Goal: Task Accomplishment & Management: Manage account settings

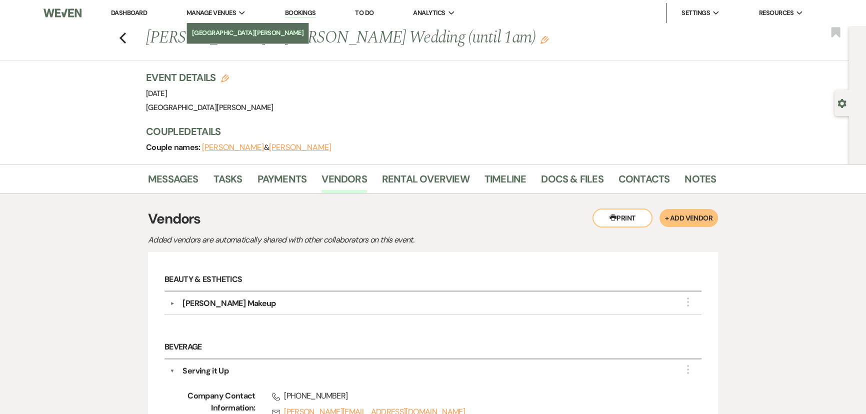
click at [216, 30] on li "[GEOGRAPHIC_DATA][PERSON_NAME]" at bounding box center [248, 33] width 112 height 10
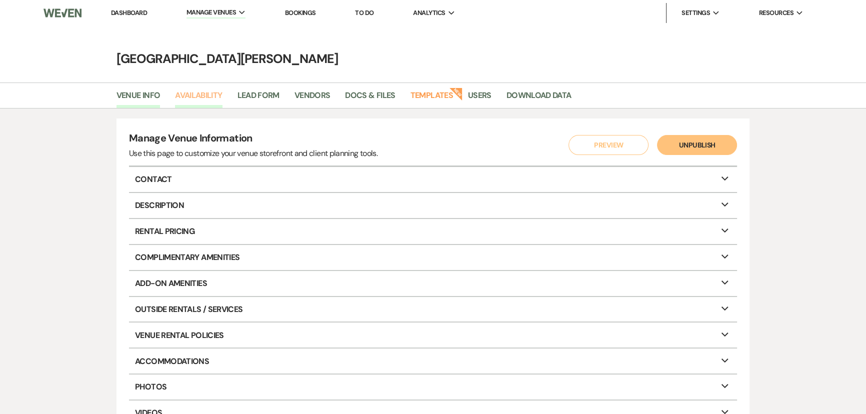
click at [211, 104] on link "Availability" at bounding box center [198, 98] width 47 height 19
select select "3"
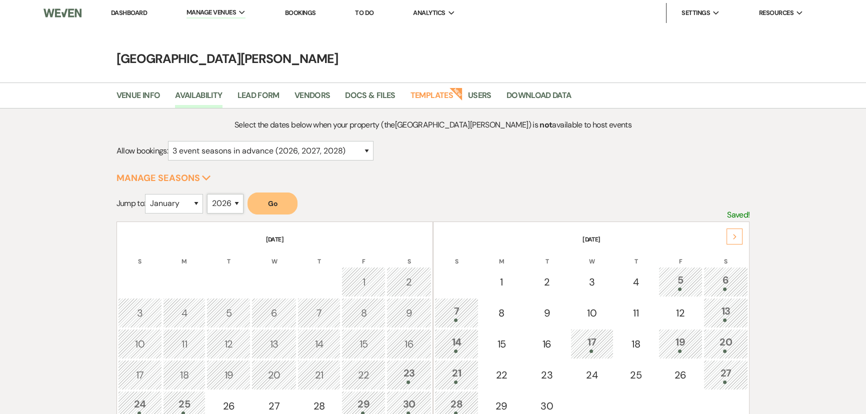
click at [212, 200] on select "2025 2026 2027 2028 2029" at bounding box center [225, 203] width 36 height 19
select select "2025"
click at [210, 194] on select "2025 2026 2027 2028 2029" at bounding box center [225, 203] width 36 height 19
click at [168, 200] on select "January February March April May June July August September October November De…" at bounding box center [174, 203] width 58 height 19
click at [147, 194] on select "January February March April May June July August September October November De…" at bounding box center [174, 203] width 58 height 19
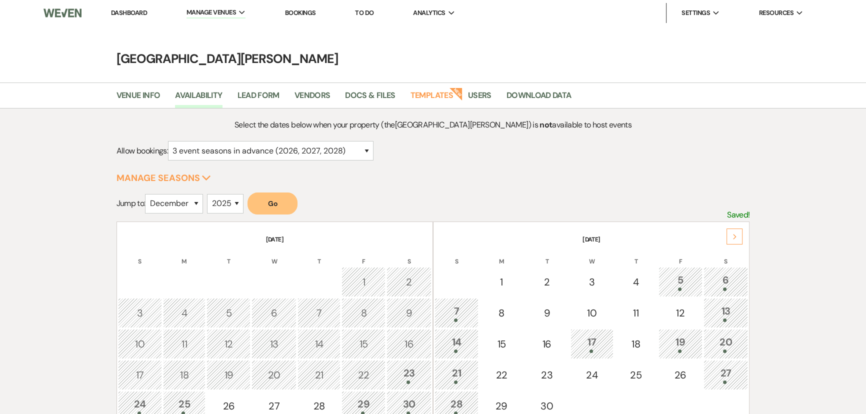
click at [281, 193] on button "Go" at bounding box center [272, 203] width 50 height 22
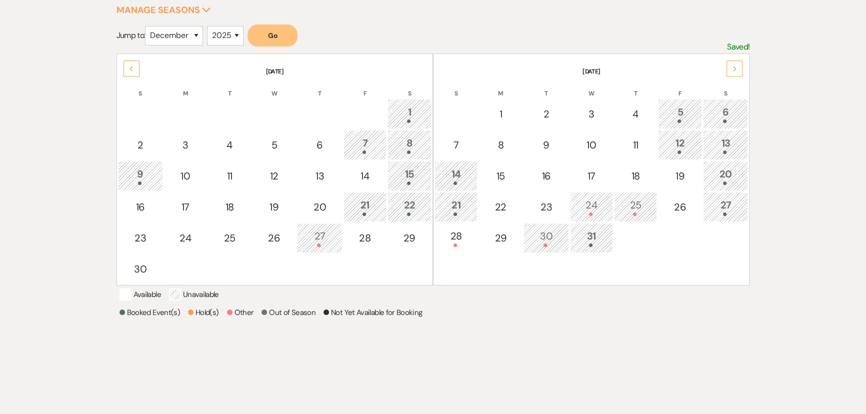
scroll to position [227, 0]
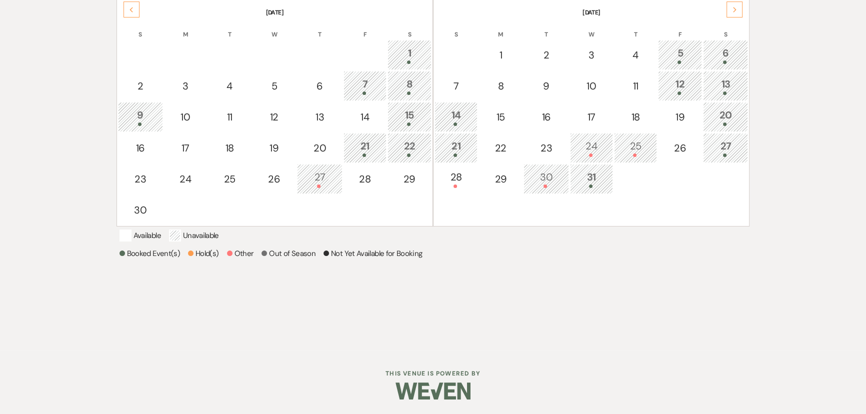
click at [588, 148] on div "24" at bounding box center [591, 147] width 32 height 18
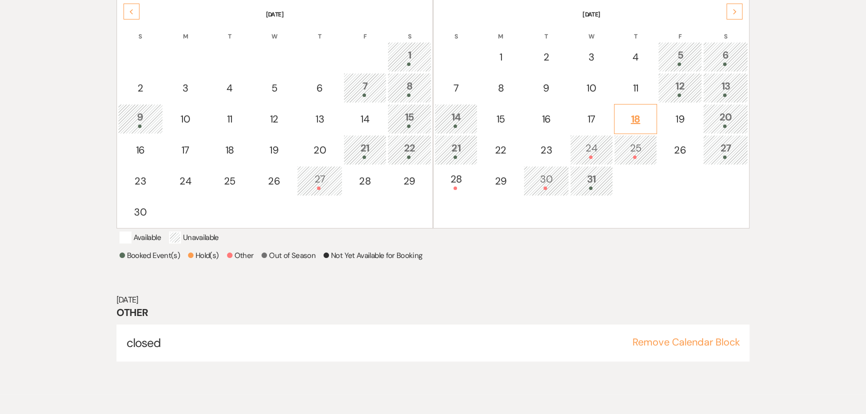
scroll to position [205, 0]
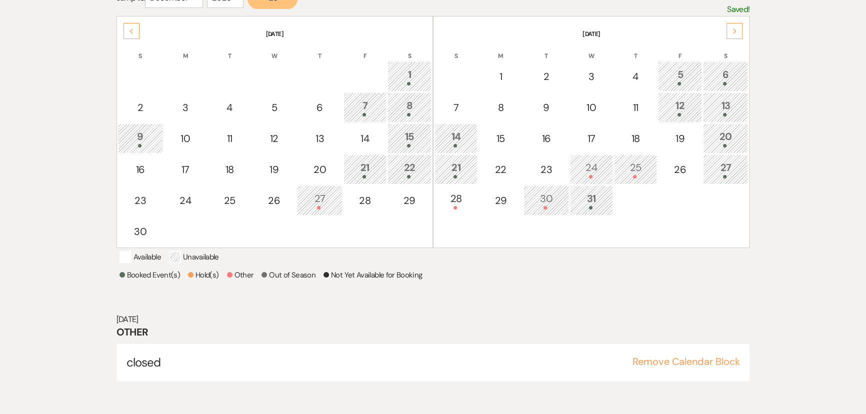
click at [633, 164] on div "25" at bounding box center [635, 169] width 32 height 18
click at [716, 163] on div "27" at bounding box center [725, 169] width 34 height 18
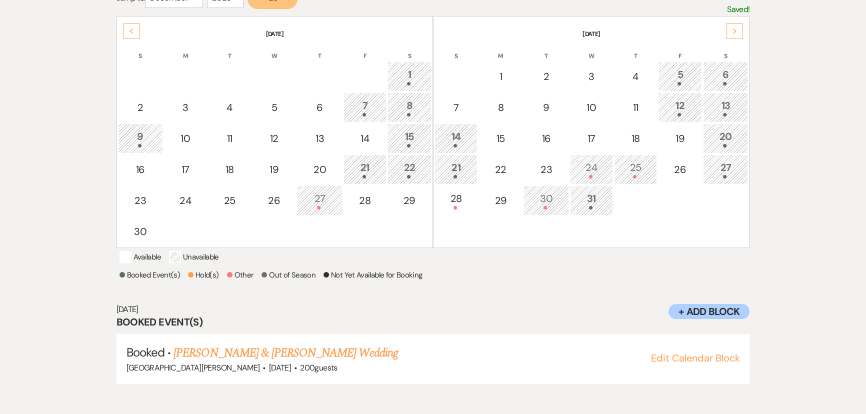
click at [544, 198] on div "30" at bounding box center [546, 200] width 34 height 18
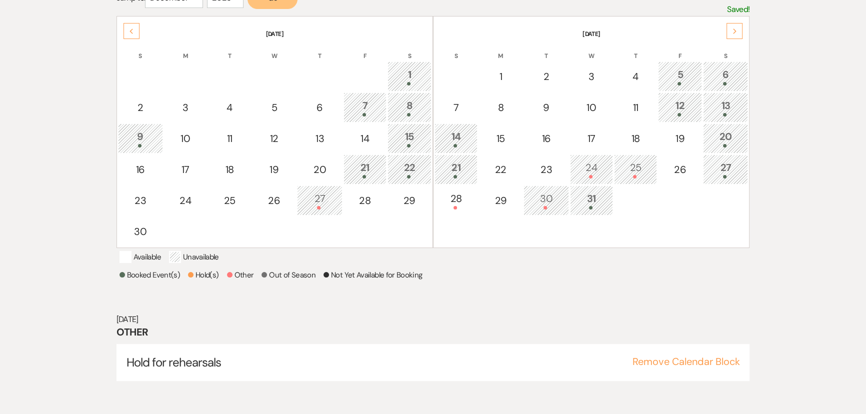
click at [595, 198] on div "31" at bounding box center [591, 200] width 32 height 18
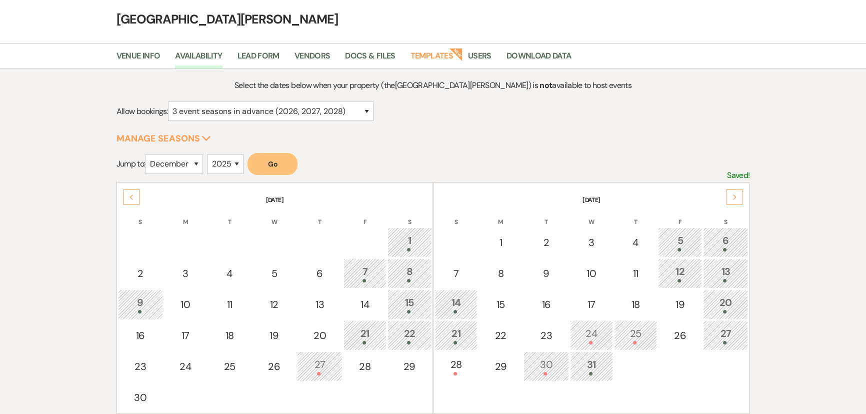
scroll to position [24, 0]
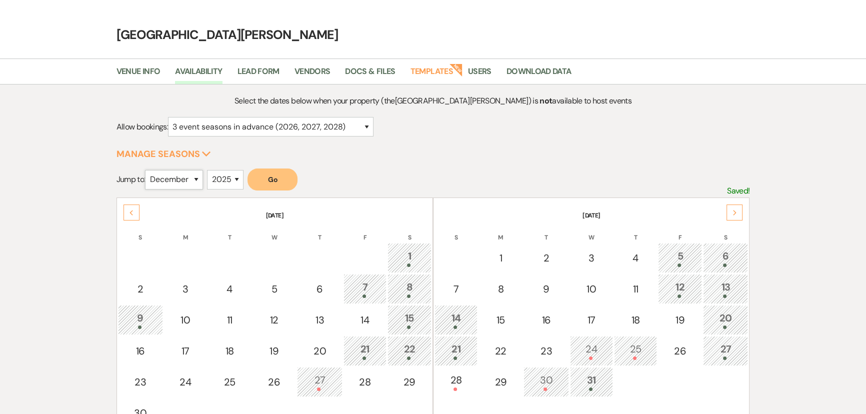
click at [190, 179] on select "January February March April May June July August September October November De…" at bounding box center [174, 179] width 58 height 19
select select "1"
click at [147, 170] on select "January February March April May June July August September October November De…" at bounding box center [174, 179] width 58 height 19
drag, startPoint x: 224, startPoint y: 176, endPoint x: 225, endPoint y: 186, distance: 10.1
click at [224, 176] on select "2025 2026 2027 2028 2029" at bounding box center [225, 179] width 36 height 19
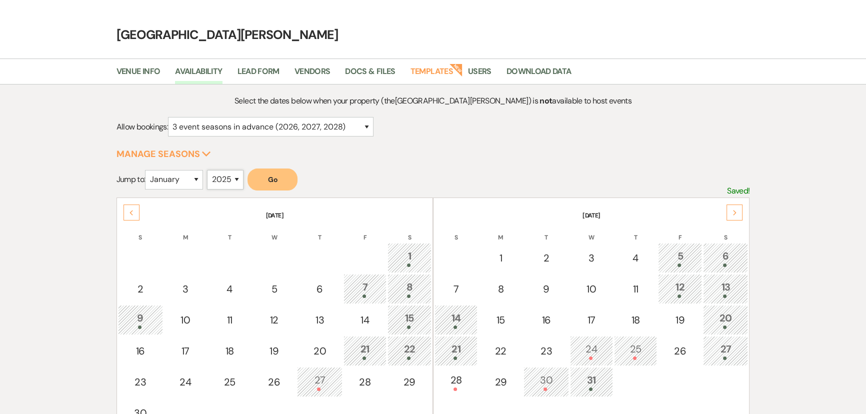
select select "2026"
click at [210, 170] on select "2025 2026 2027 2028 2029" at bounding box center [225, 179] width 36 height 19
click at [284, 177] on button "Go" at bounding box center [272, 179] width 50 height 22
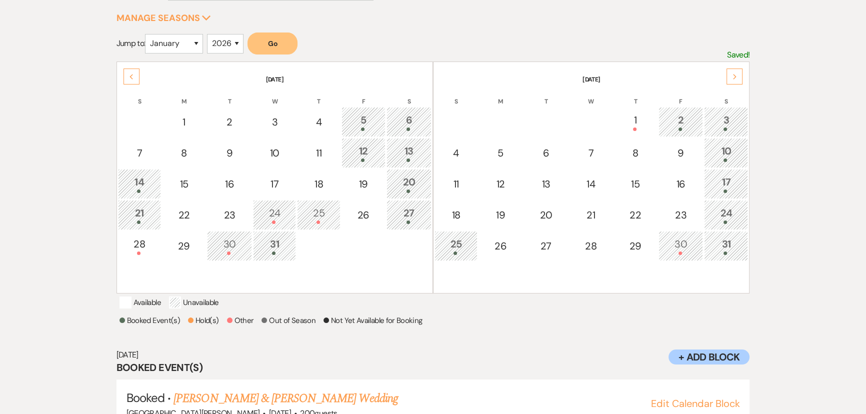
scroll to position [0, 0]
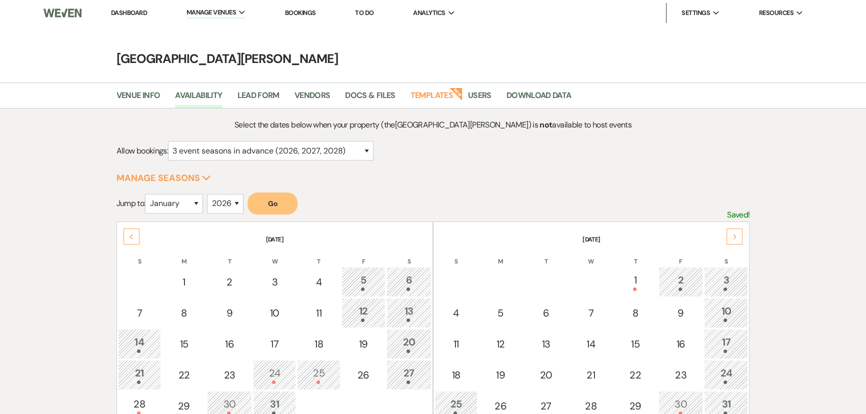
click at [140, 12] on link "Dashboard" at bounding box center [129, 12] width 36 height 8
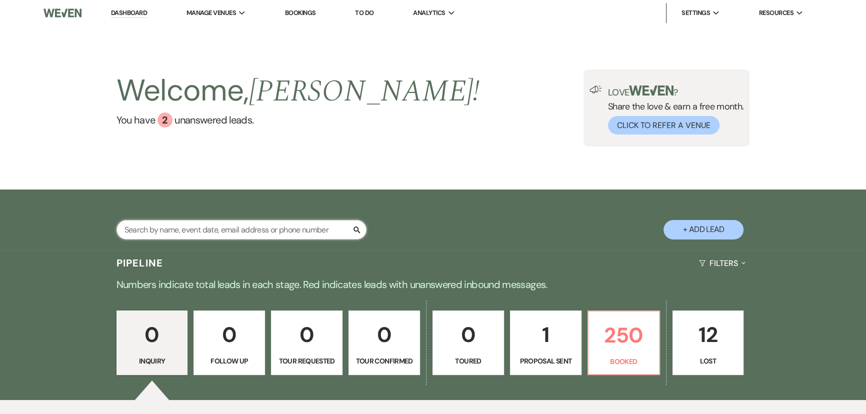
click at [280, 228] on input "text" at bounding box center [241, 229] width 250 height 19
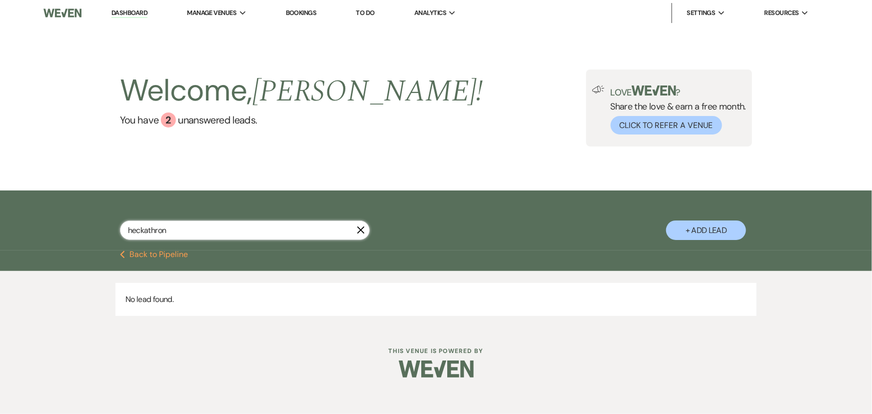
click at [281, 227] on input "heckathron" at bounding box center [245, 229] width 250 height 19
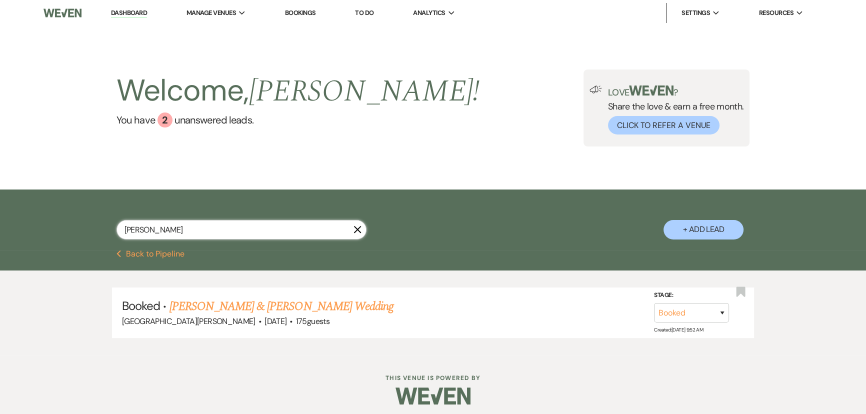
type input "heckathorn"
click at [329, 303] on link "Hannah Morgan & Nathanial Heckathorn's Wedding" at bounding box center [281, 306] width 224 height 18
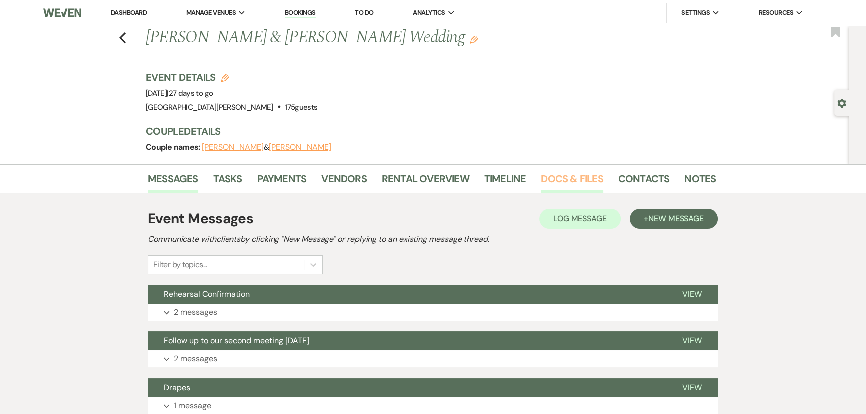
click at [575, 179] on link "Docs & Files" at bounding box center [572, 182] width 62 height 22
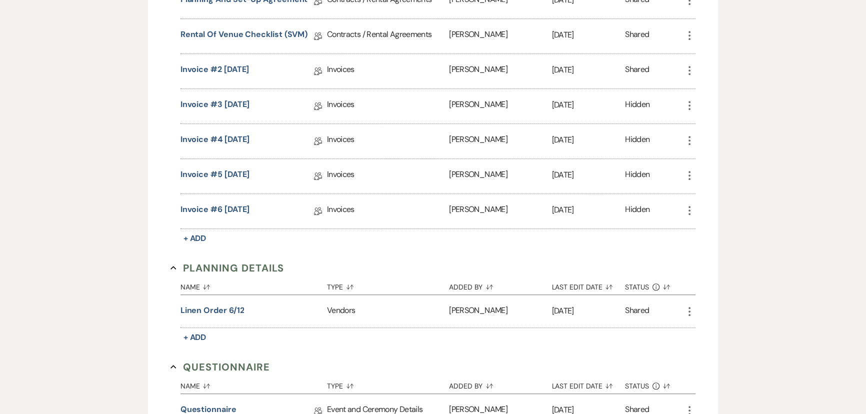
scroll to position [590, 0]
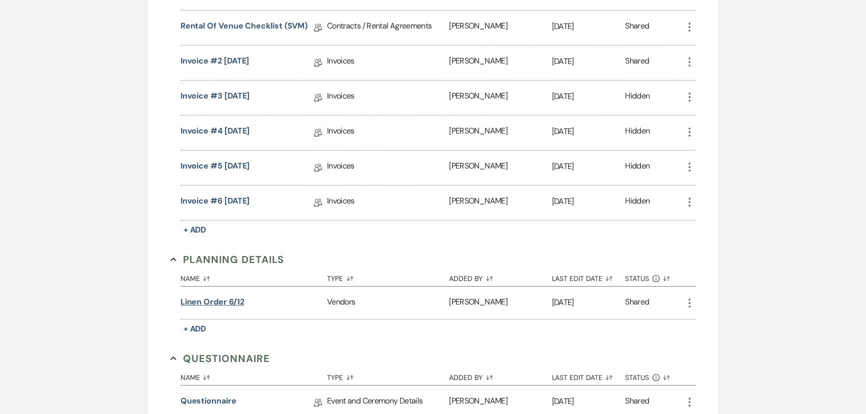
click at [231, 297] on button "Linen order 6/12" at bounding box center [212, 302] width 64 height 12
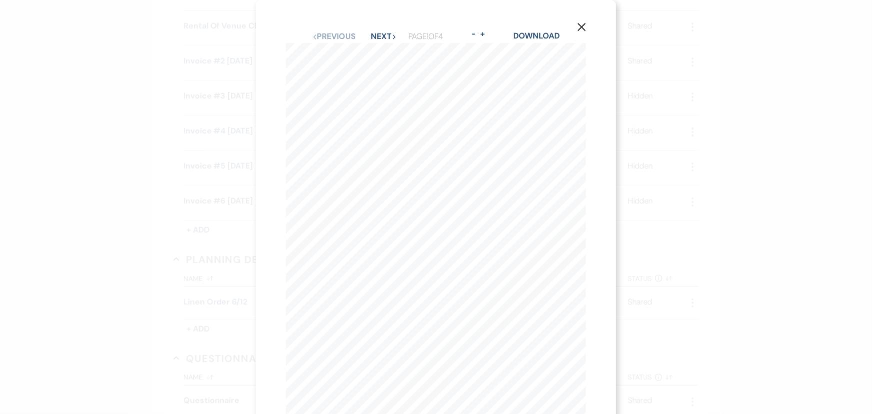
click at [142, 122] on div "X Previous Previous Next Next Page 1 of 4 - Zoom + Download Page 1 of 4 937-296…" at bounding box center [436, 207] width 872 height 414
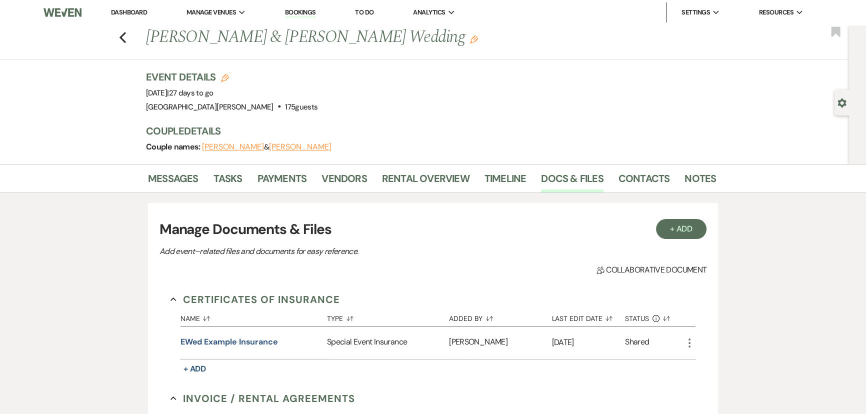
scroll to position [0, 0]
click at [217, 26] on link "[GEOGRAPHIC_DATA][PERSON_NAME]" at bounding box center [248, 33] width 122 height 20
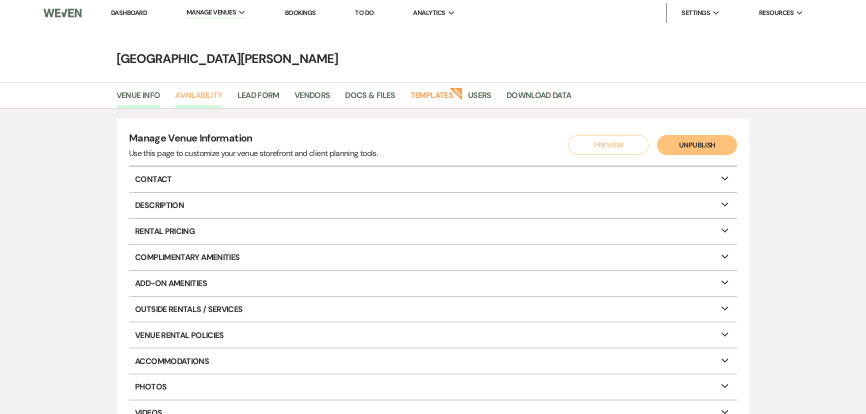
click at [199, 97] on link "Availability" at bounding box center [198, 98] width 47 height 19
select select "3"
select select "2026"
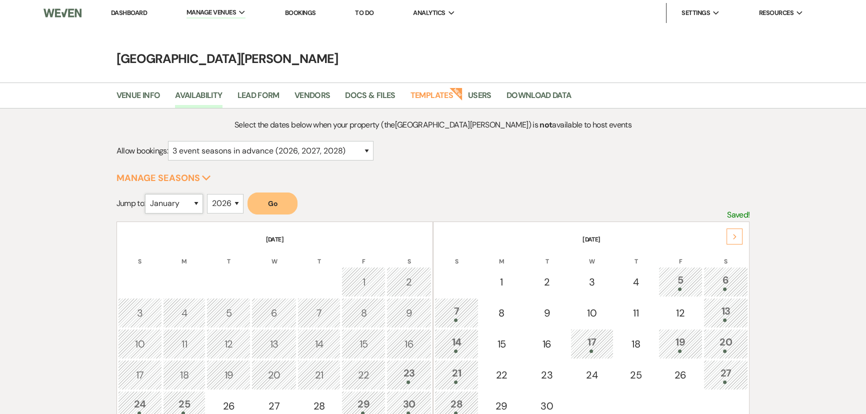
click at [182, 202] on select "January February March April May June July August September October November De…" at bounding box center [174, 203] width 58 height 19
select select "9"
click at [147, 194] on select "January February March April May June July August September October November De…" at bounding box center [174, 203] width 58 height 19
click at [229, 201] on select "2025 2026 2027 2028 2029" at bounding box center [225, 203] width 36 height 19
select select "2025"
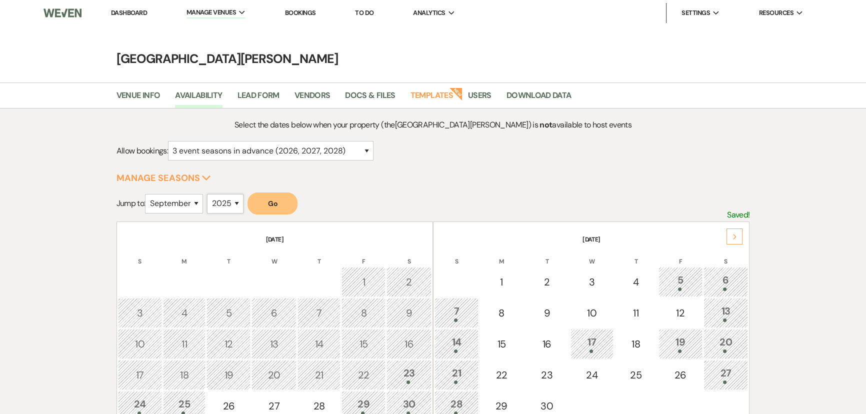
click at [210, 194] on select "2025 2026 2027 2028 2029" at bounding box center [225, 203] width 36 height 19
click at [263, 201] on button "Go" at bounding box center [272, 203] width 50 height 22
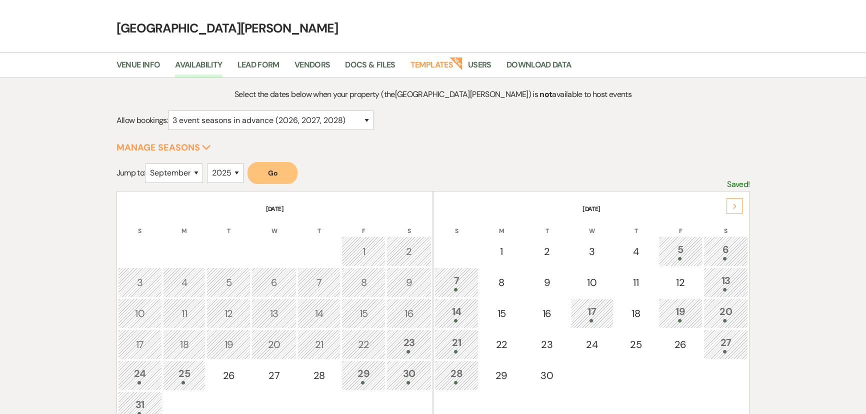
scroll to position [45, 0]
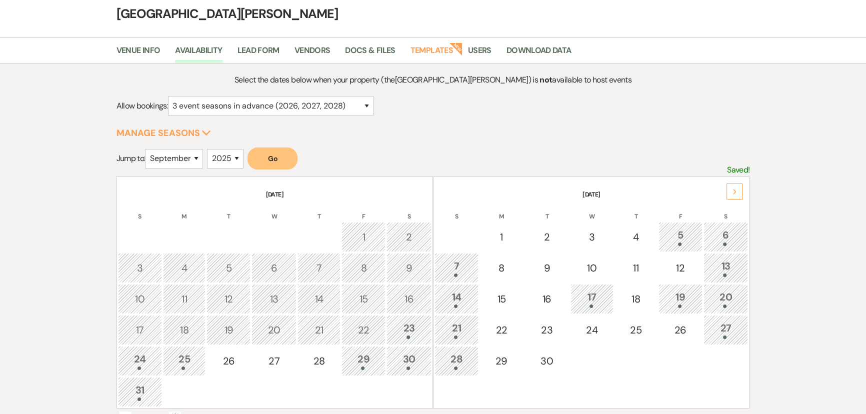
click at [585, 296] on div "17" at bounding box center [592, 298] width 32 height 18
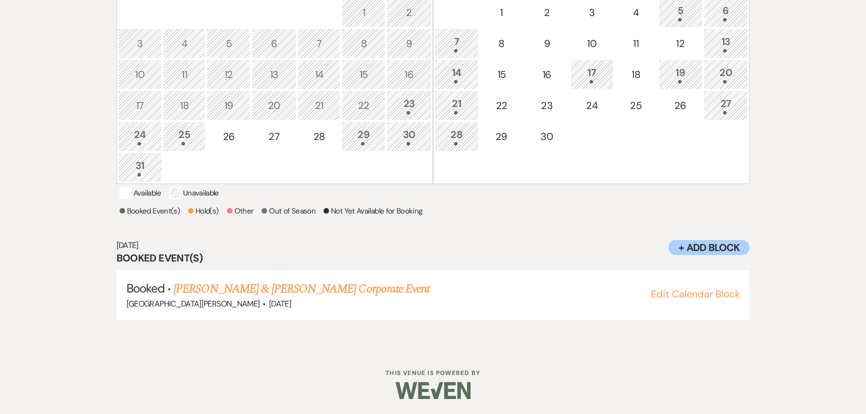
scroll to position [280, 0]
click at [262, 294] on link "Sonia Williams & Stephanie Seifert's Corporate Event" at bounding box center [301, 289] width 256 height 18
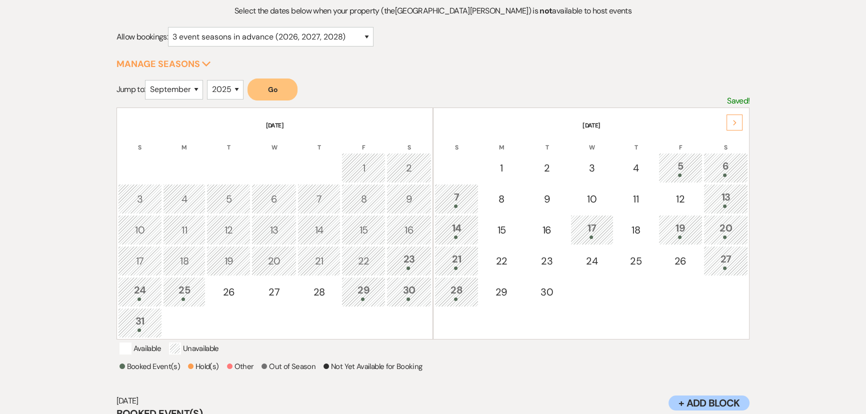
scroll to position [98, 0]
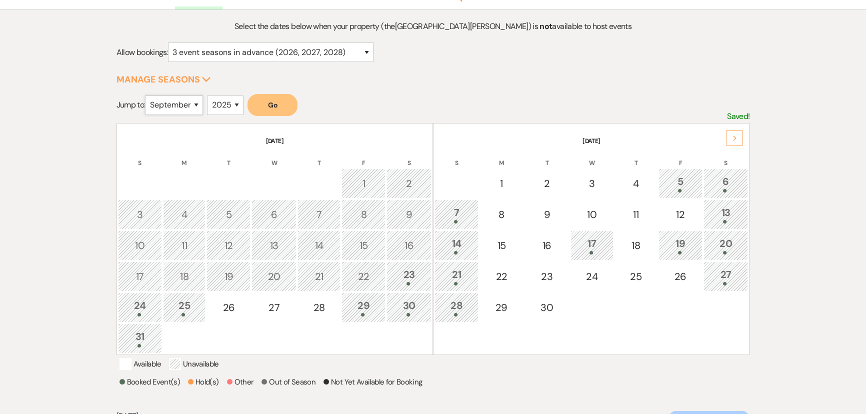
drag, startPoint x: 171, startPoint y: 104, endPoint x: 171, endPoint y: 111, distance: 6.5
click at [171, 104] on select "January February March April May June July August September October November De…" at bounding box center [174, 104] width 58 height 19
select select "10"
click at [147, 95] on select "January February March April May June July August September October November De…" at bounding box center [174, 104] width 58 height 19
click at [273, 104] on button "Go" at bounding box center [272, 105] width 50 height 22
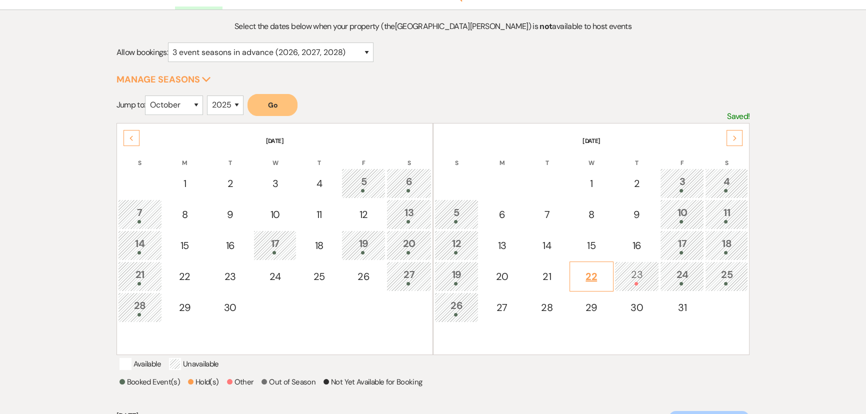
click at [581, 272] on div "22" at bounding box center [591, 276] width 33 height 15
select select "other"
select select "false"
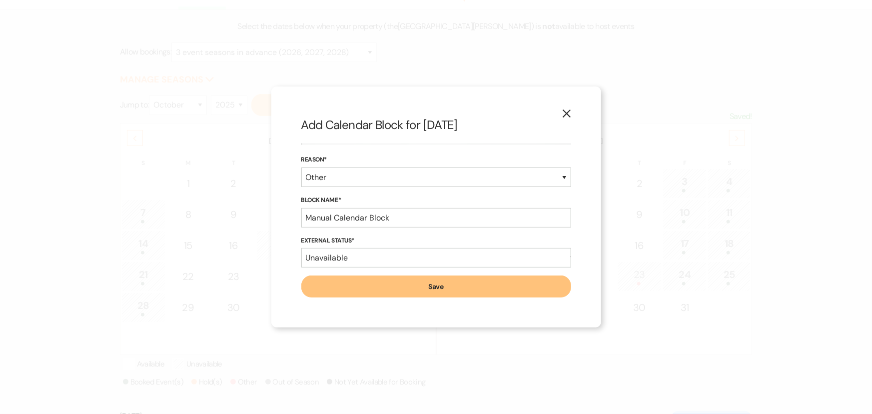
click at [564, 113] on icon "X" at bounding box center [566, 113] width 9 height 9
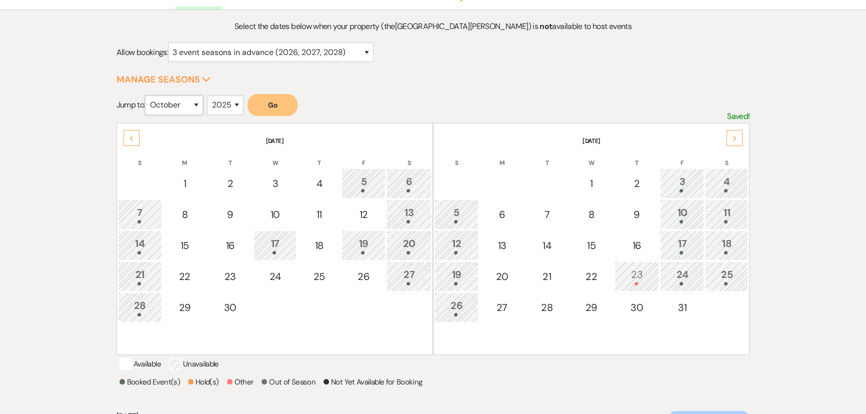
click at [173, 105] on select "January February March April May June July August September October November De…" at bounding box center [174, 104] width 58 height 19
click at [147, 95] on select "January February March April May June July August September October November De…" at bounding box center [174, 104] width 58 height 19
click at [164, 91] on div "Select the dates below when your property (the Stone Valley Meadows ) is not av…" at bounding box center [432, 265] width 633 height 491
click at [174, 112] on select "January February March April May June July August September October November De…" at bounding box center [174, 104] width 58 height 19
click at [147, 95] on select "January February March April May June July August September October November De…" at bounding box center [174, 104] width 58 height 19
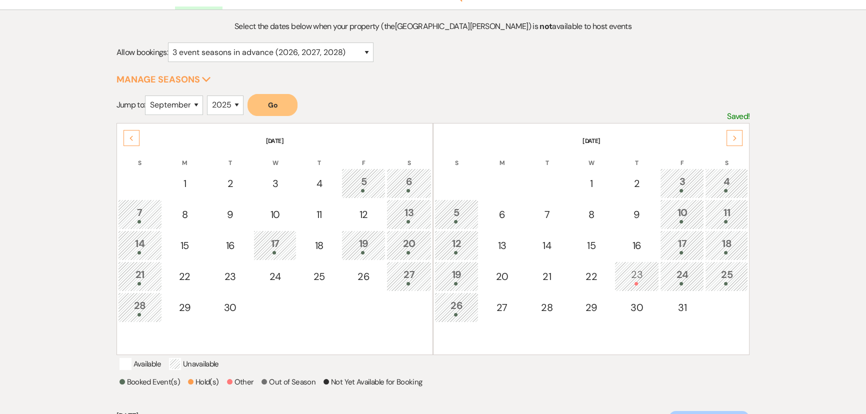
click at [279, 94] on button "Go" at bounding box center [272, 105] width 50 height 22
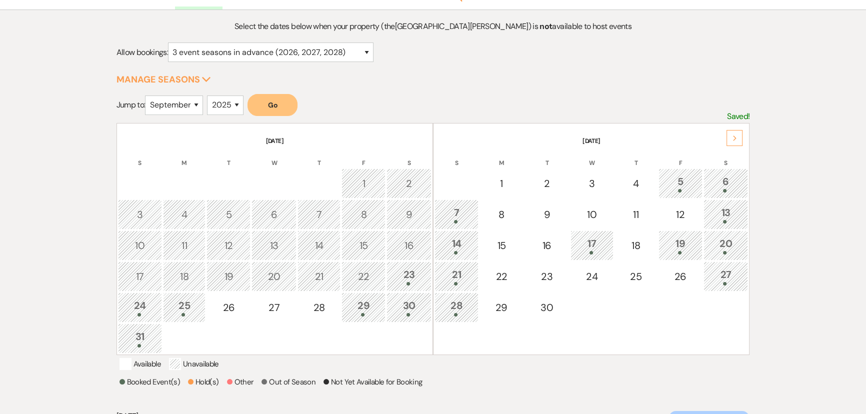
click at [593, 243] on div "17" at bounding box center [592, 245] width 32 height 18
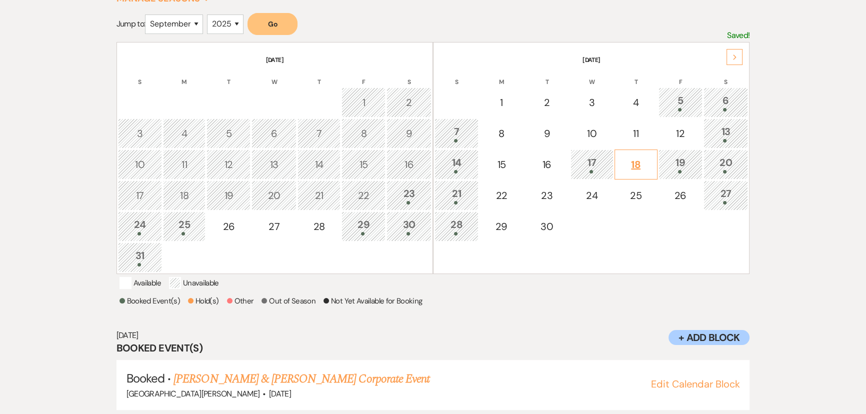
scroll to position [160, 0]
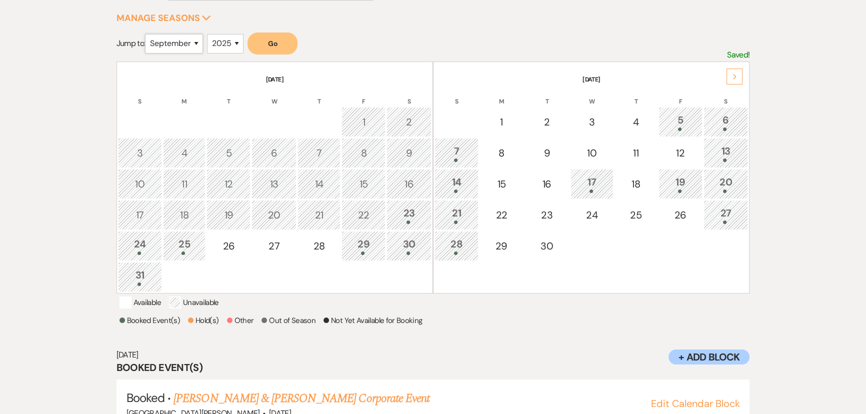
click at [155, 39] on select "January February March April May June July August September October November De…" at bounding box center [174, 43] width 58 height 19
select select "10"
click at [147, 34] on select "January February March April May June July August September October November De…" at bounding box center [174, 43] width 58 height 19
click at [284, 41] on button "Go" at bounding box center [272, 43] width 50 height 22
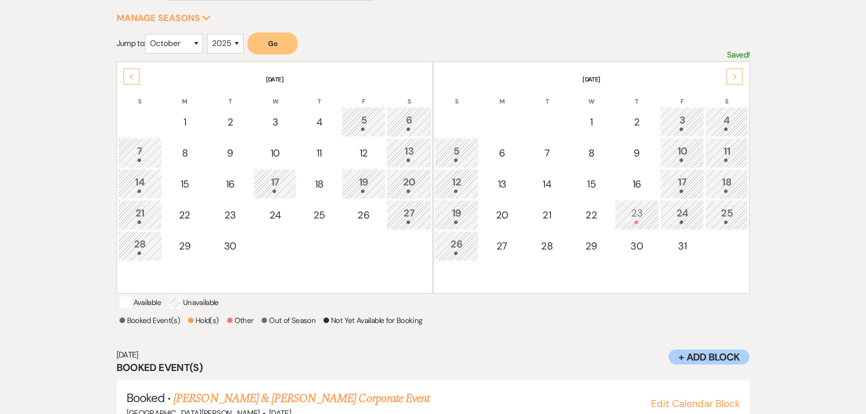
scroll to position [0, 0]
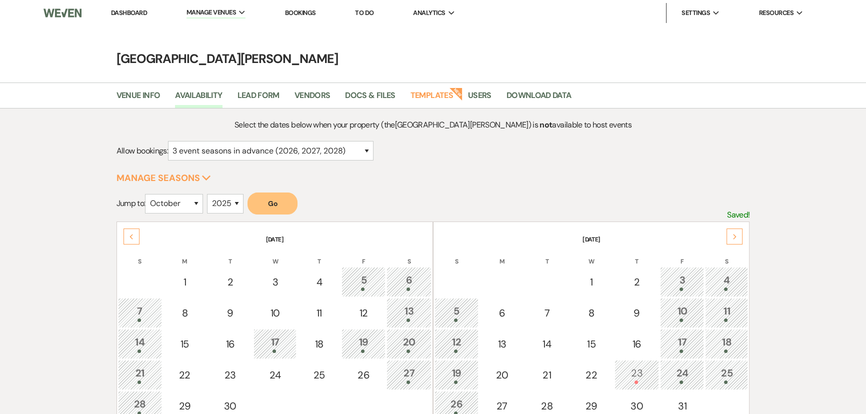
click at [135, 16] on link "Dashboard" at bounding box center [129, 12] width 36 height 8
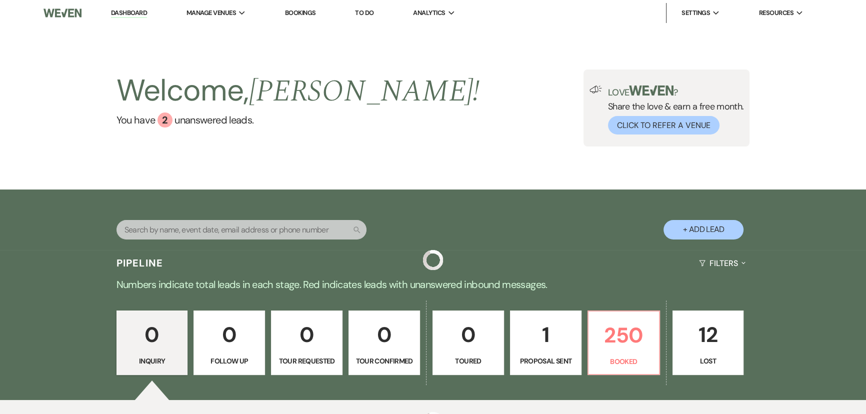
click at [134, 12] on link "Dashboard" at bounding box center [129, 12] width 36 height 9
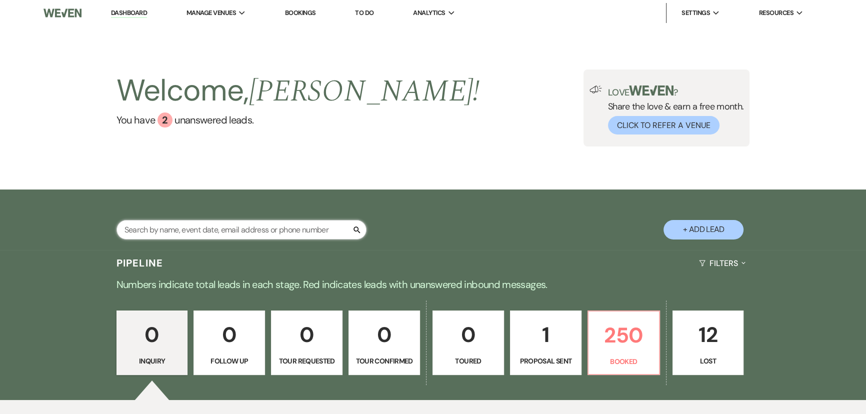
click at [245, 234] on input "text" at bounding box center [241, 229] width 250 height 19
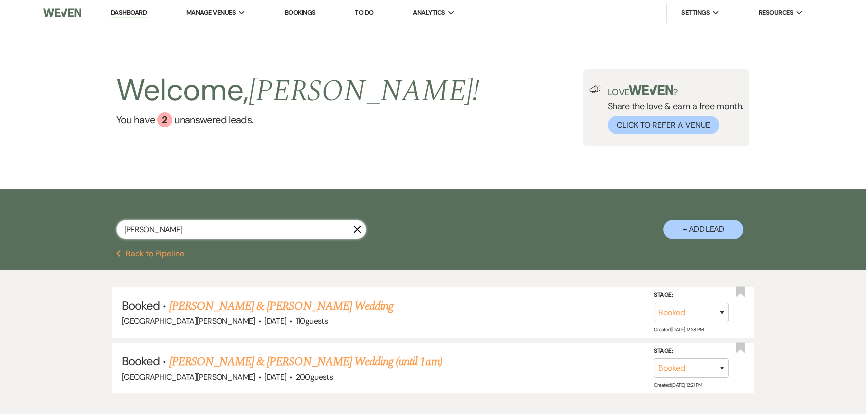
type input "autio"
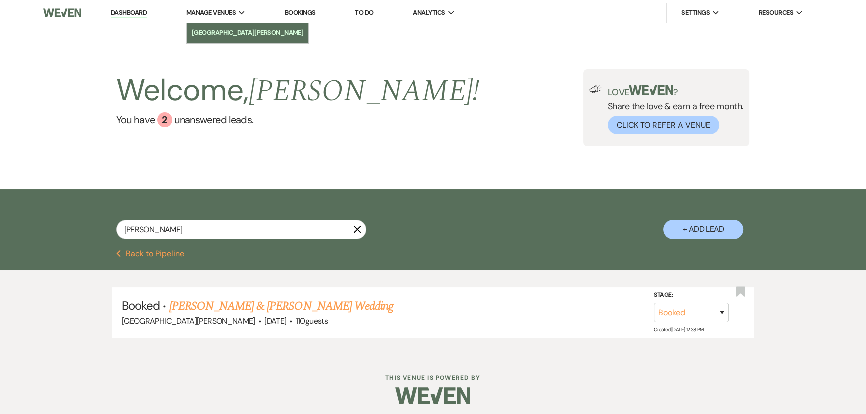
click at [226, 34] on li "[GEOGRAPHIC_DATA][PERSON_NAME]" at bounding box center [248, 33] width 112 height 10
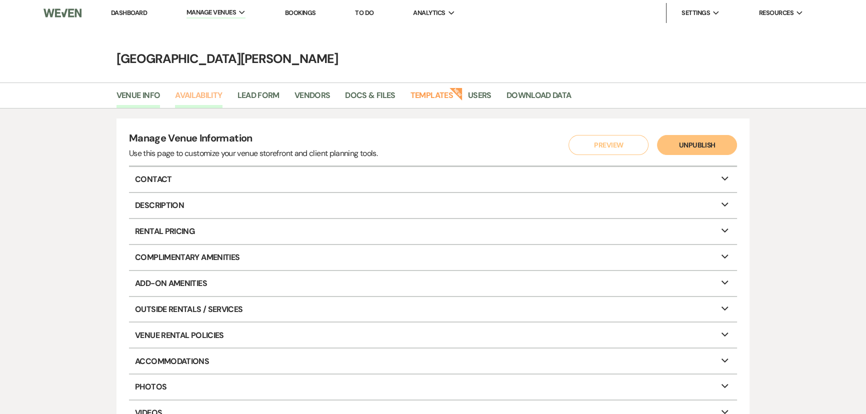
click at [192, 91] on link "Availability" at bounding box center [198, 98] width 47 height 19
select select "3"
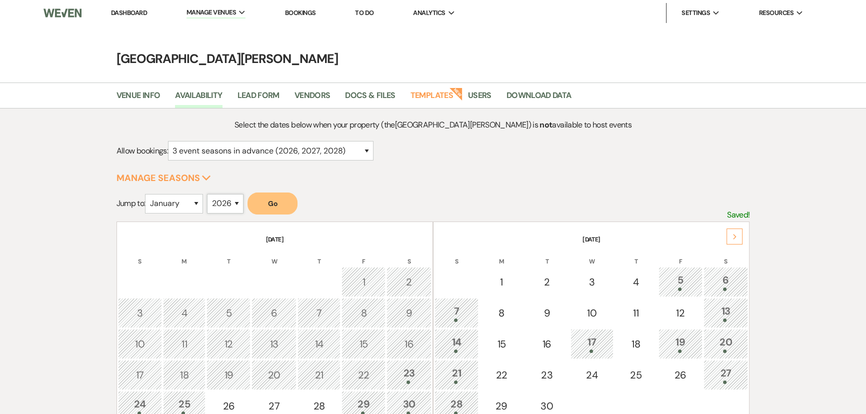
click at [220, 201] on select "2025 2026 2027 2028 2029" at bounding box center [225, 203] width 36 height 19
select select "2025"
click at [210, 194] on select "2025 2026 2027 2028 2029" at bounding box center [225, 203] width 36 height 19
drag, startPoint x: 183, startPoint y: 198, endPoint x: 185, endPoint y: 209, distance: 10.6
click at [183, 198] on select "January February March April May June July August September October November De…" at bounding box center [174, 203] width 58 height 19
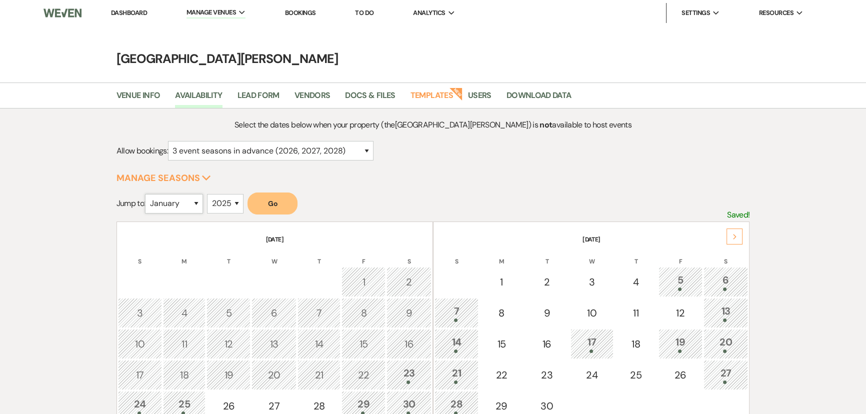
select select "10"
click at [147, 194] on select "January February March April May June July August September October November De…" at bounding box center [174, 203] width 58 height 19
click at [276, 202] on button "Go" at bounding box center [272, 203] width 50 height 22
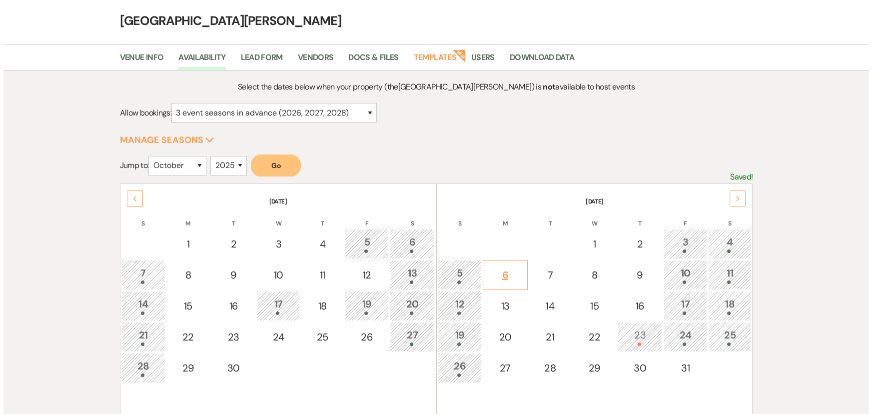
scroll to position [90, 0]
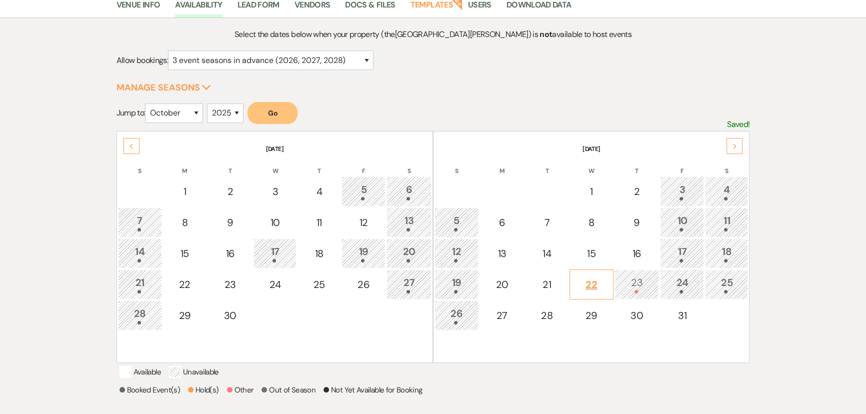
click at [584, 281] on div "22" at bounding box center [591, 284] width 33 height 15
select select "other"
select select "false"
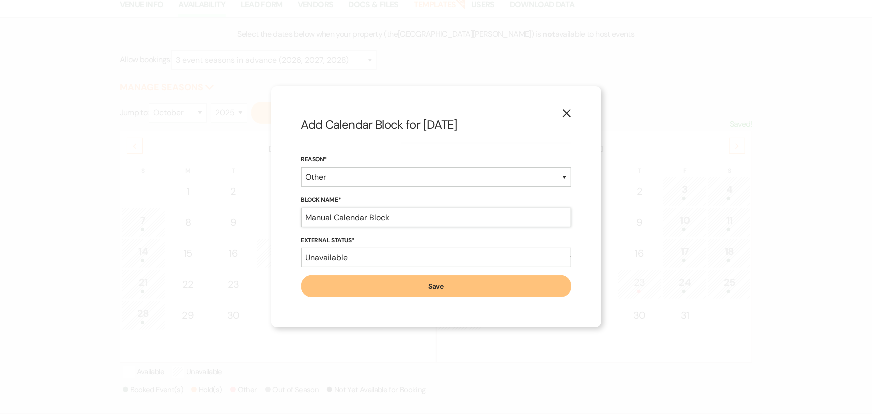
click at [388, 219] on input "Manual Calendar Block" at bounding box center [436, 217] width 270 height 19
type input "Synchrony Private Event"
click at [364, 174] on select "Booked Event Hold Other" at bounding box center [436, 176] width 270 height 19
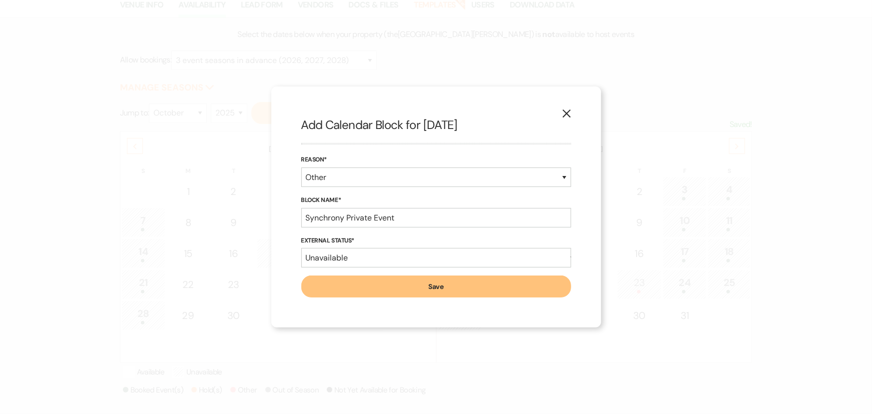
drag, startPoint x: 274, startPoint y: 214, endPoint x: 337, endPoint y: 219, distance: 63.7
click at [274, 214] on div "X Add Calendar Block for 10/22/2025 Reason* Booked Event Hold Other Block Name*…" at bounding box center [436, 206] width 330 height 241
click at [340, 217] on input "Synchrony Private Event" at bounding box center [436, 217] width 270 height 19
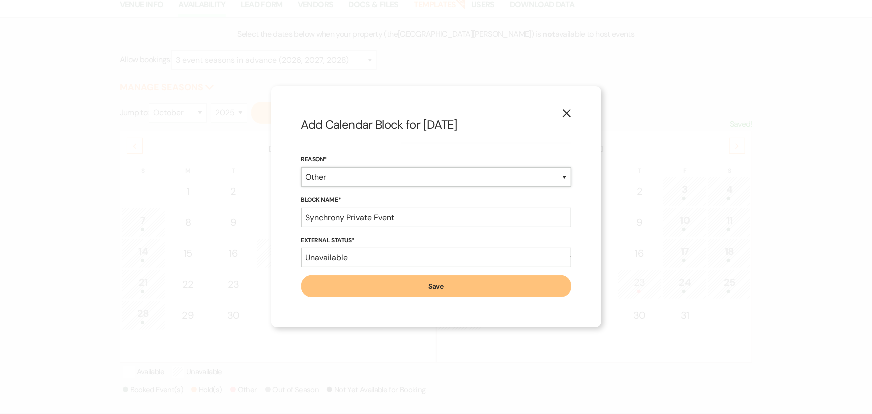
drag, startPoint x: 342, startPoint y: 169, endPoint x: 343, endPoint y: 178, distance: 9.1
click at [342, 169] on select "Booked Event Hold Other" at bounding box center [436, 176] width 270 height 19
select select "bookedEvent"
click at [301, 187] on select "Booked Event Hold Other" at bounding box center [436, 176] width 270 height 19
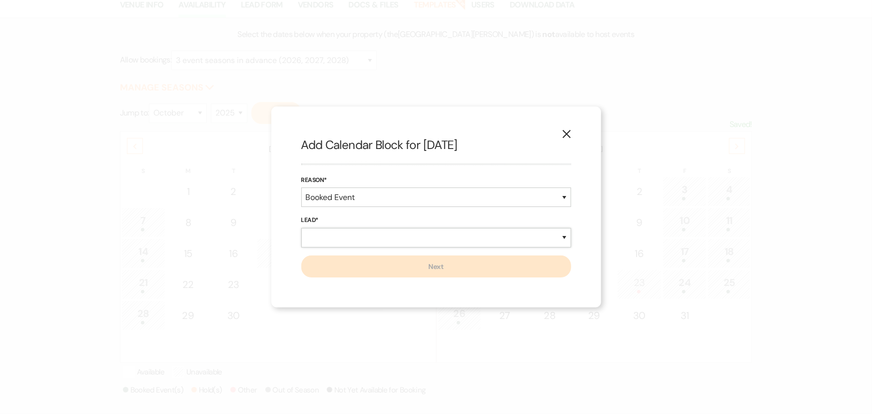
click at [368, 244] on select "New Lead Existing Lead" at bounding box center [436, 237] width 270 height 19
select select "newLead"
click at [301, 228] on select "New Lead Existing Lead" at bounding box center [436, 237] width 270 height 19
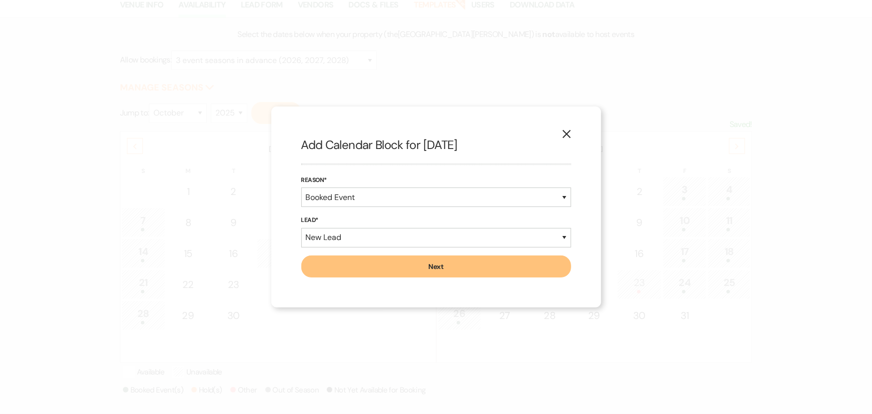
click at [360, 267] on button "Next" at bounding box center [436, 266] width 270 height 22
select select "7"
select select "822"
select select "false"
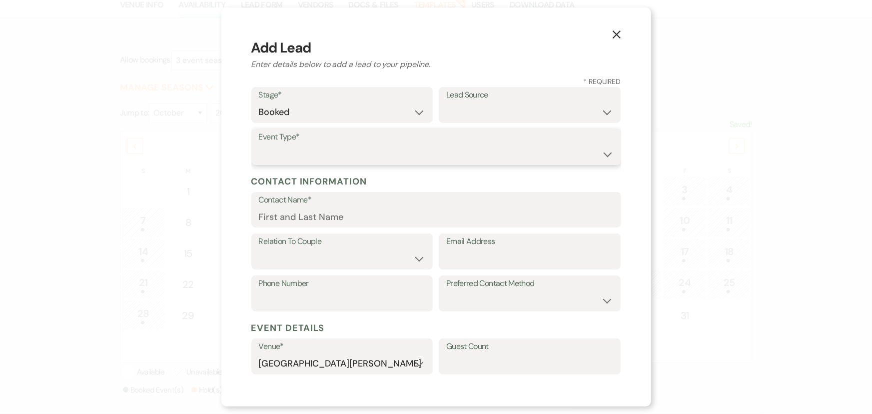
click at [319, 151] on select "Wedding Anniversary Party Baby Shower Bachelorette / Bachelor Party Birthday Pa…" at bounding box center [436, 153] width 355 height 19
select select "9"
click at [259, 144] on select "Wedding Anniversary Party Baby Shower Bachelorette / Bachelor Party Birthday Pa…" at bounding box center [436, 153] width 355 height 19
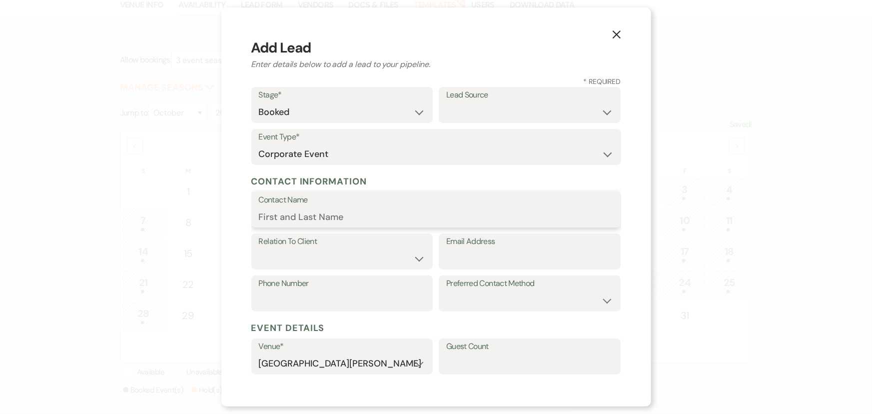
click at [341, 213] on input "Contact Name" at bounding box center [436, 216] width 355 height 19
type input "Raedene Robinson"
click at [330, 249] on select "Client Event Planner Parent of Client Family Member Friend Other" at bounding box center [342, 258] width 167 height 19
select select "1"
click at [259, 249] on select "Client Event Planner Parent of Client Family Member Friend Other" at bounding box center [342, 258] width 167 height 19
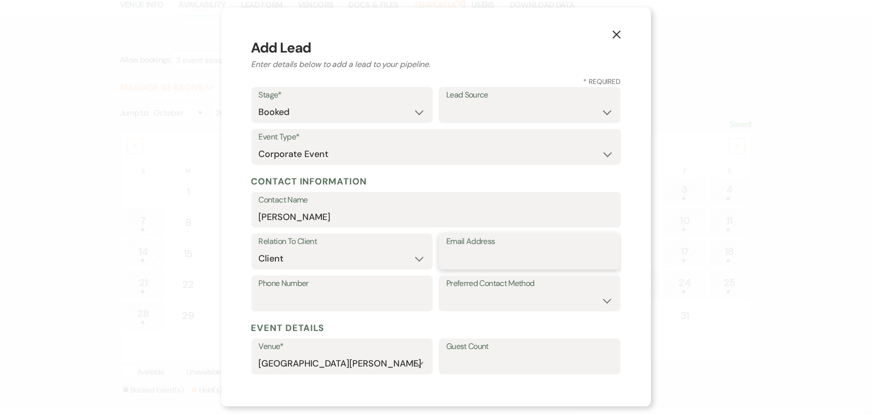
click at [456, 253] on input "Email Address" at bounding box center [529, 258] width 167 height 19
paste input "Raedene.VanGorder@syf.com"
type input "Raedene.VanGorder@syf.com"
click at [467, 295] on select "Email Phone Text" at bounding box center [529, 300] width 167 height 19
select select "email"
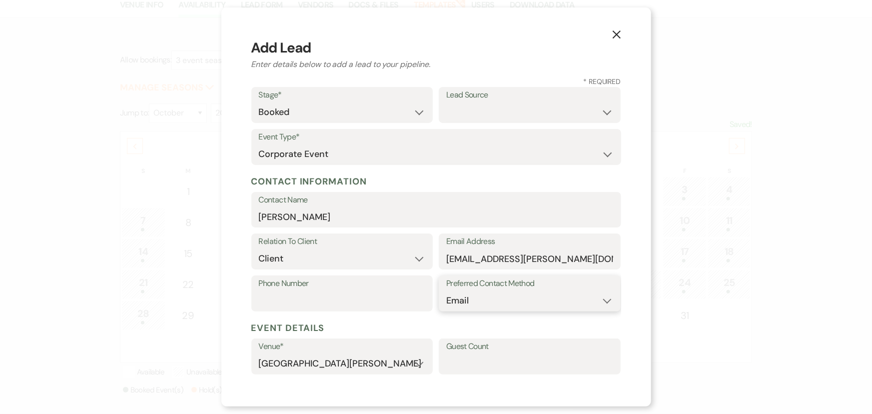
click at [446, 291] on select "Email Phone Text" at bounding box center [529, 300] width 167 height 19
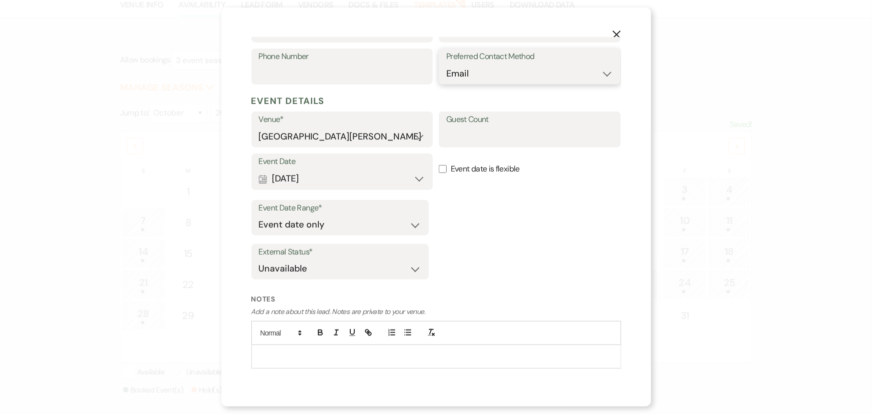
scroll to position [249, 0]
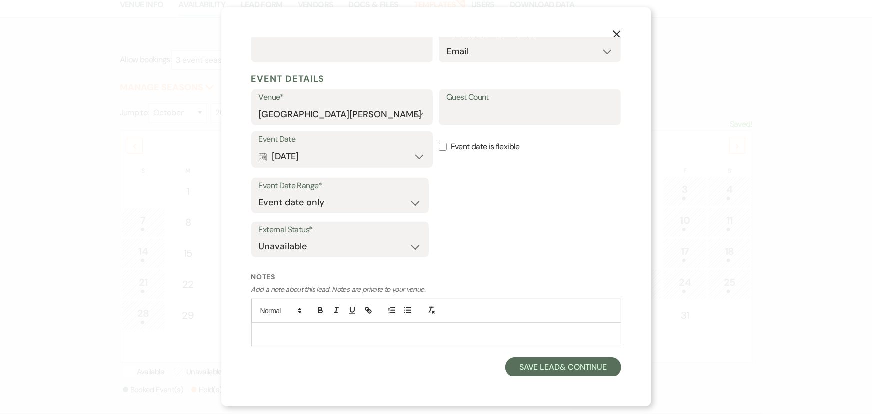
click at [331, 334] on p at bounding box center [436, 334] width 354 height 11
click at [317, 335] on p "hourly rental 7 houjrs @ $350/hr" at bounding box center [436, 334] width 354 height 11
click at [387, 333] on p "hourly rental 7 hours @ $350/hr" at bounding box center [436, 334] width 354 height 11
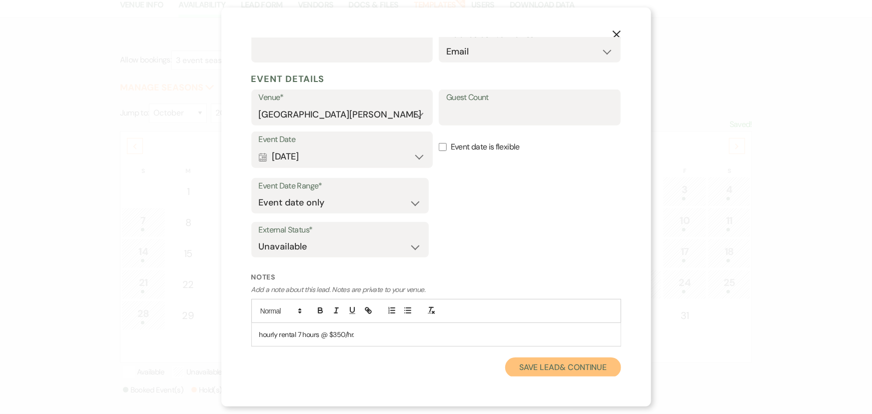
click at [573, 370] on button "Save Lead & Continue" at bounding box center [562, 367] width 115 height 20
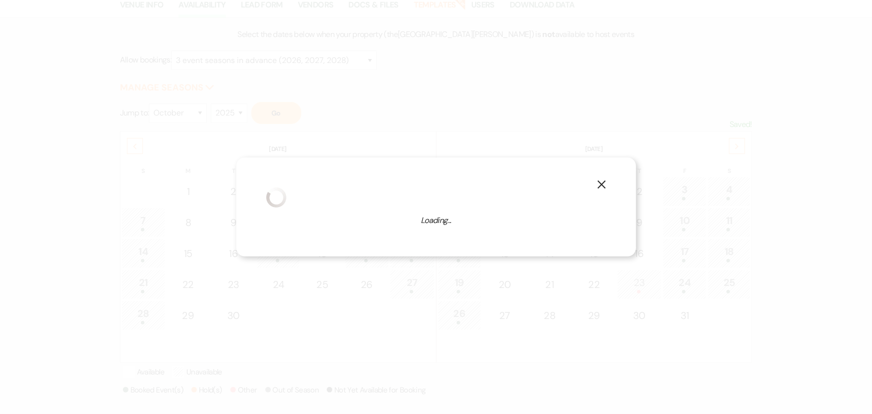
select select "9"
select select "822"
select select "false"
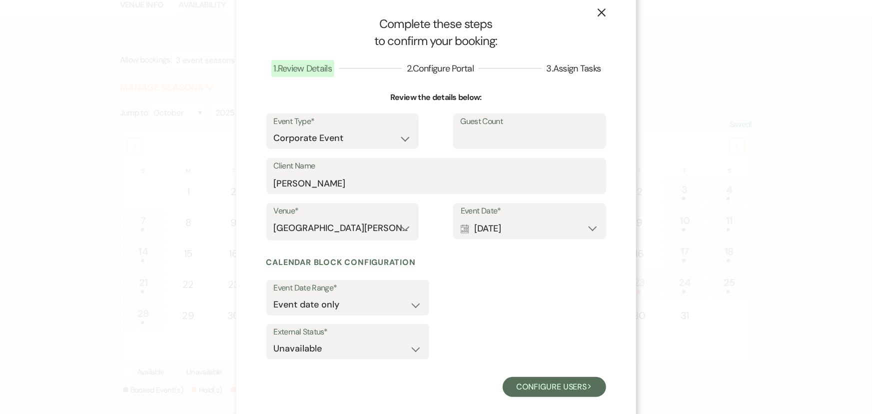
scroll to position [27, 0]
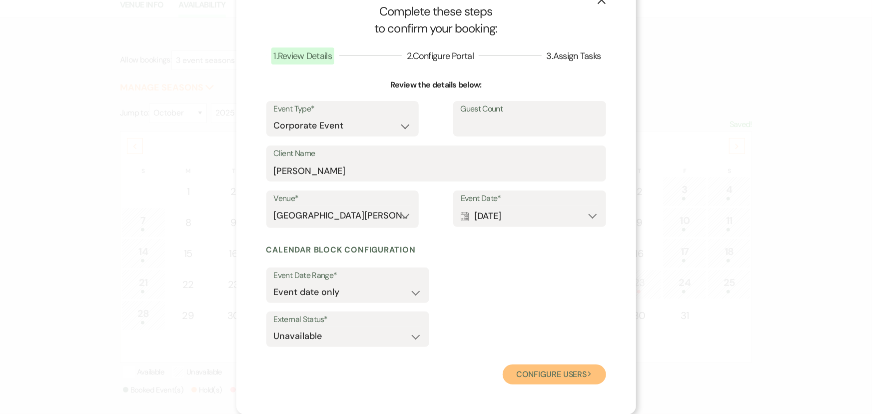
click at [554, 371] on button "Configure users Next" at bounding box center [554, 374] width 103 height 20
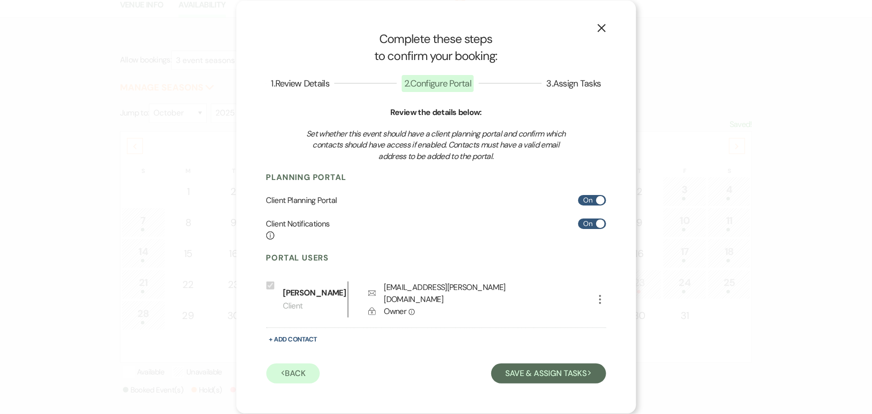
scroll to position [1, 0]
click at [294, 337] on button "+ Add Contact" at bounding box center [293, 339] width 54 height 12
select select "6"
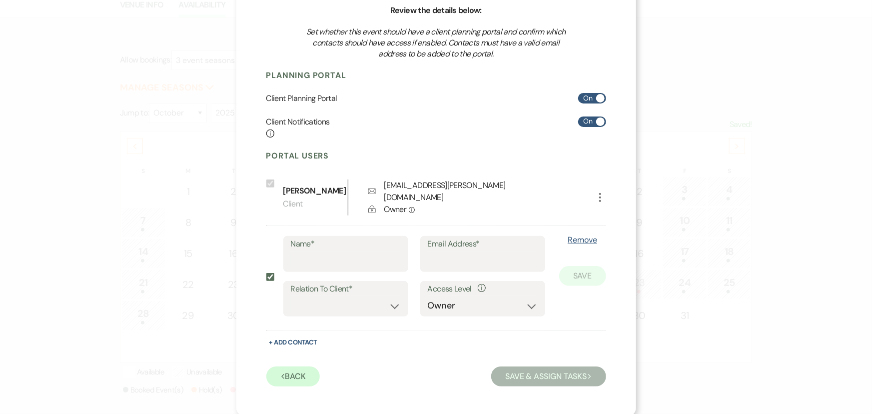
scroll to position [106, 0]
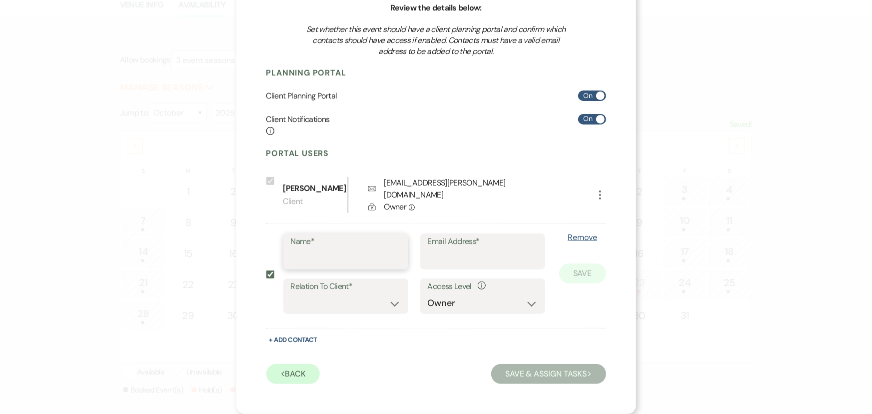
click at [350, 255] on input "Name*" at bounding box center [346, 258] width 110 height 19
type input "Thomas Wagner"
click at [441, 249] on input "Email Address*" at bounding box center [483, 258] width 110 height 19
paste input "Thomas.Wagner@syf.com"
type input "Thomas.Wagner@syf.com"
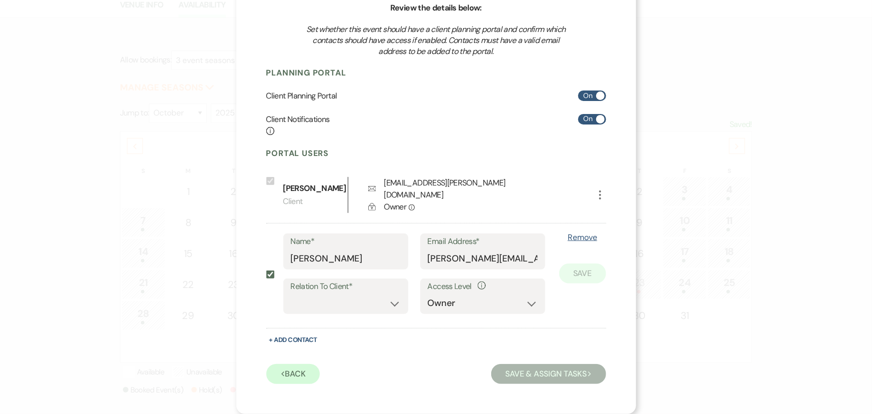
click at [588, 322] on div "Remove Save" at bounding box center [575, 278] width 61 height 90
click at [328, 315] on div "Relation To Client* Client Event Planner Parent of Client Family Member Friend …" at bounding box center [414, 300] width 262 height 45
click at [330, 312] on select "Client Event Planner Parent of Client Family Member Friend Other" at bounding box center [346, 302] width 110 height 19
select select "1"
click at [291, 293] on select "Client Event Planner Parent of Client Family Member Friend Other" at bounding box center [346, 302] width 110 height 19
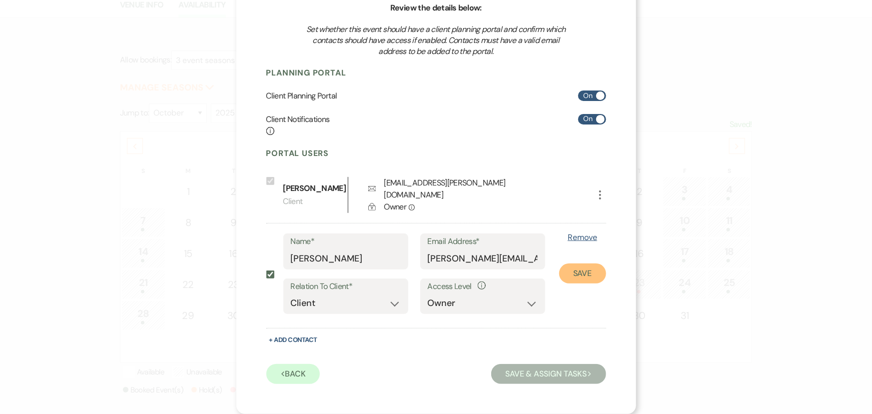
click at [585, 267] on button "Save" at bounding box center [582, 273] width 47 height 20
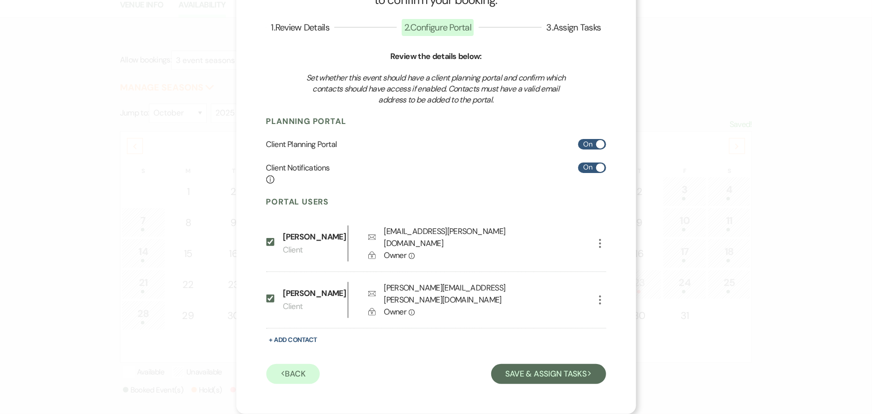
scroll to position [47, 0]
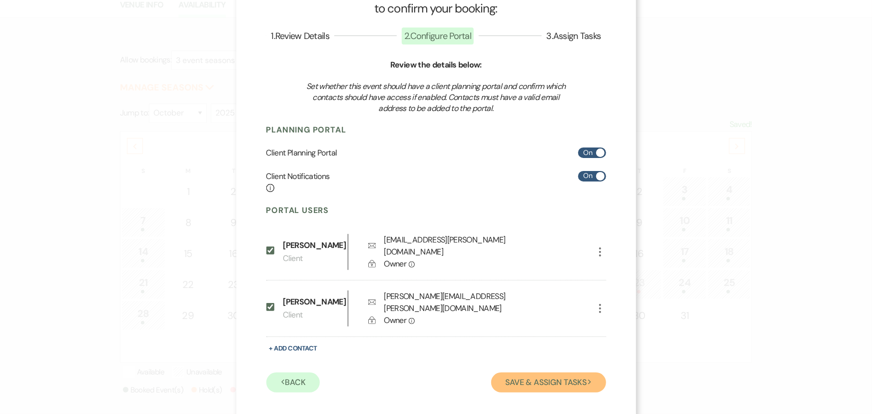
click at [545, 372] on button "Save & Assign Tasks Next" at bounding box center [548, 382] width 114 height 20
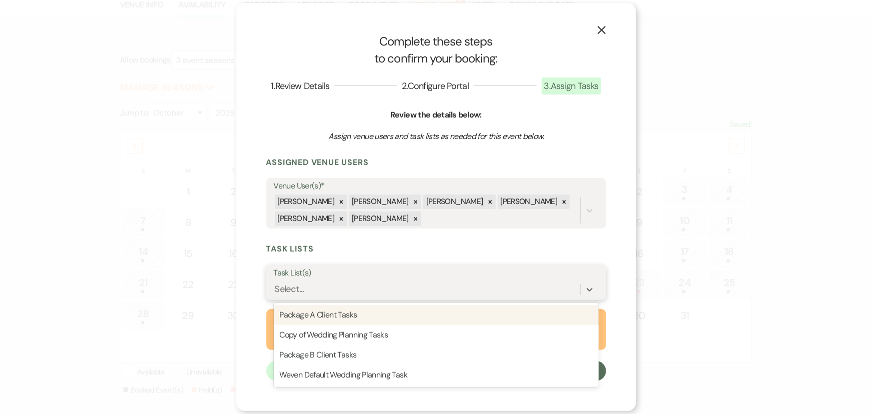
click at [359, 287] on div "Select..." at bounding box center [427, 289] width 306 height 17
click at [390, 253] on h3 "Task Lists" at bounding box center [436, 248] width 340 height 11
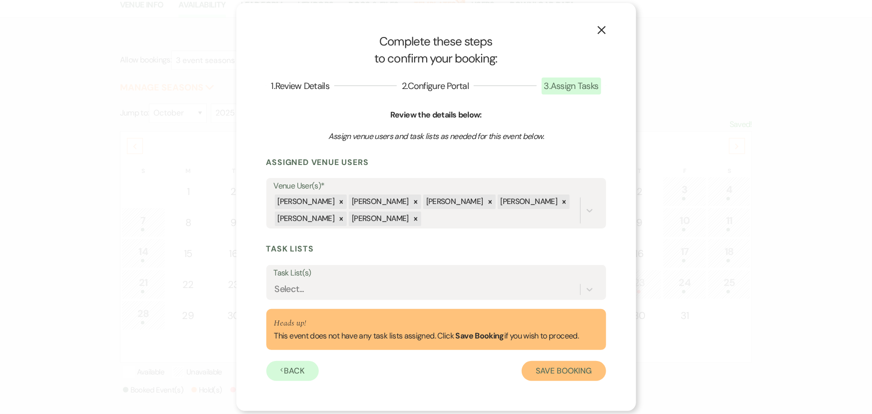
click at [560, 374] on button "Save Booking" at bounding box center [564, 371] width 84 height 20
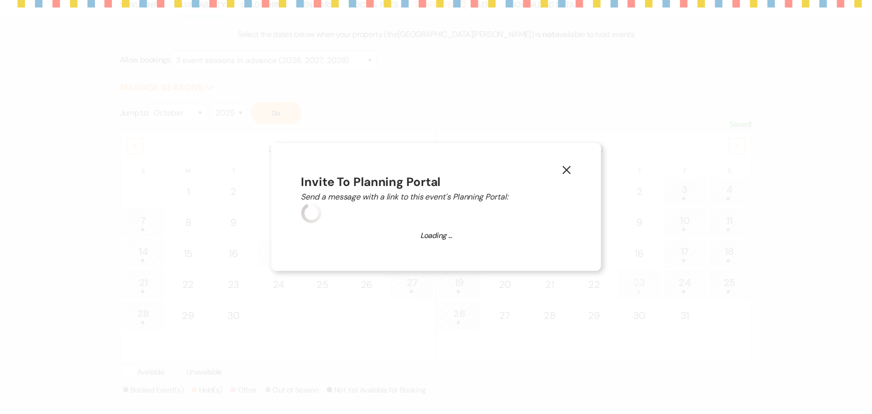
select select "4658"
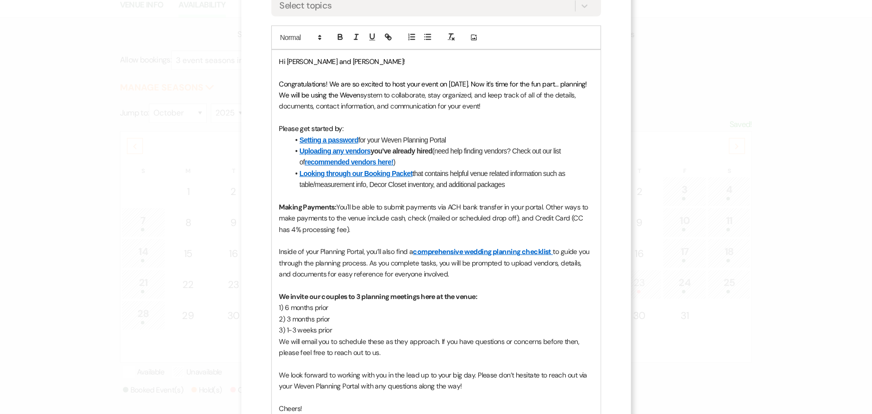
scroll to position [247, 0]
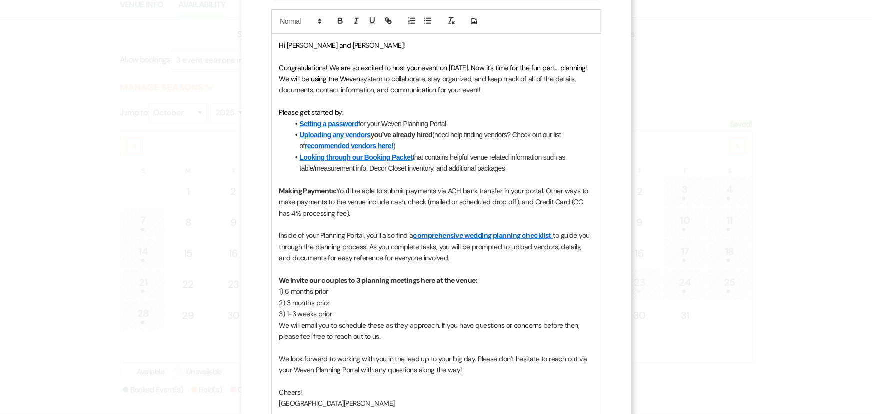
click at [331, 239] on span "Inside of your Planning Portal, you’ll also find a" at bounding box center [346, 235] width 134 height 9
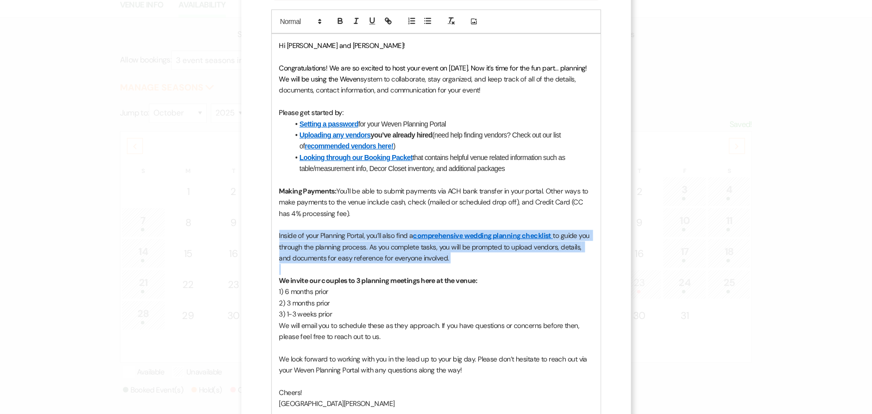
click at [331, 239] on span "Inside of your Planning Portal, you’ll also find a" at bounding box center [346, 235] width 134 height 9
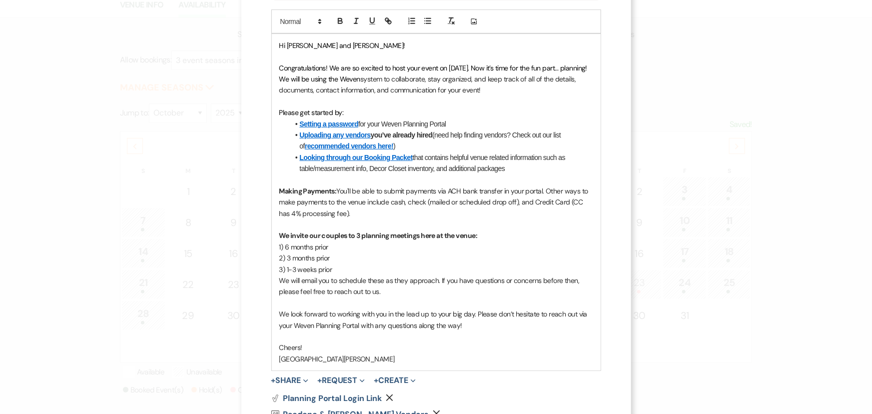
click at [421, 134] on strong "Uploading any vendors you’ve already hired" at bounding box center [366, 135] width 133 height 8
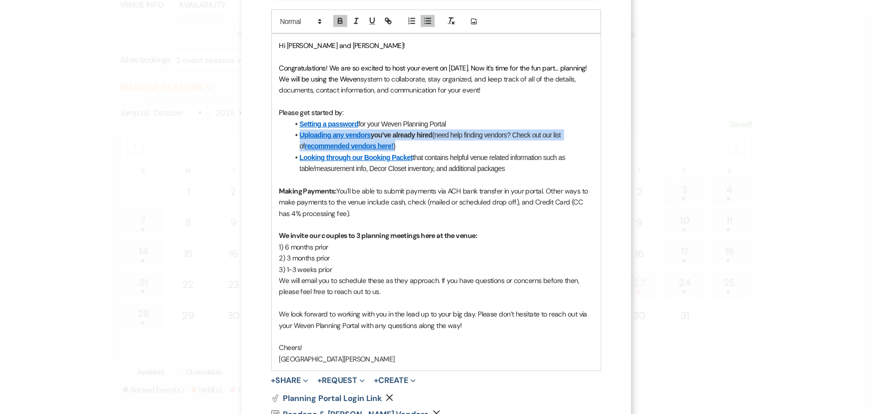
click at [421, 134] on strong "Uploading any vendors you’ve already hired" at bounding box center [366, 135] width 133 height 8
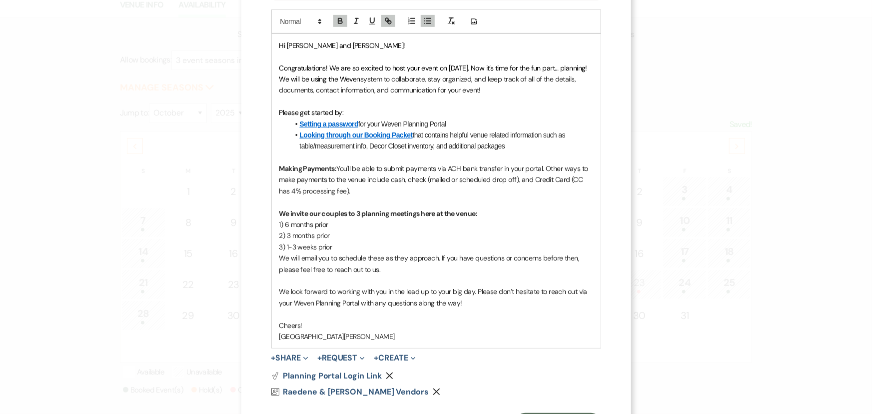
scroll to position [292, 0]
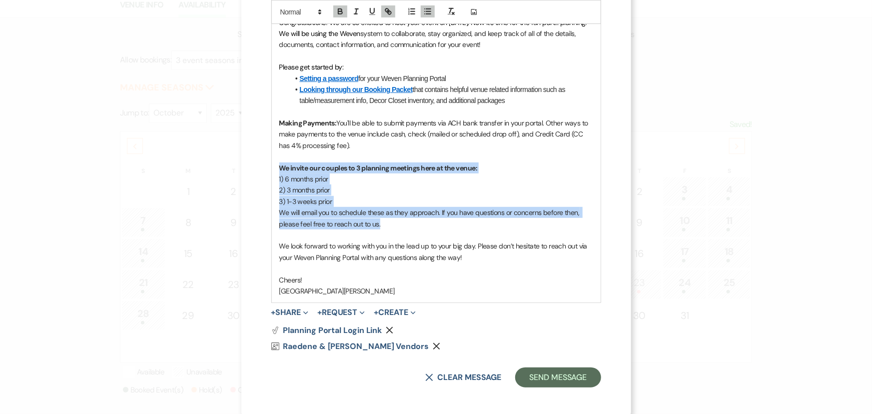
drag, startPoint x: 275, startPoint y: 165, endPoint x: 396, endPoint y: 223, distance: 133.5
click at [396, 223] on div "Hi Raedene and Thomas! Congratulations! We are so excited to host your event on…" at bounding box center [436, 146] width 329 height 314
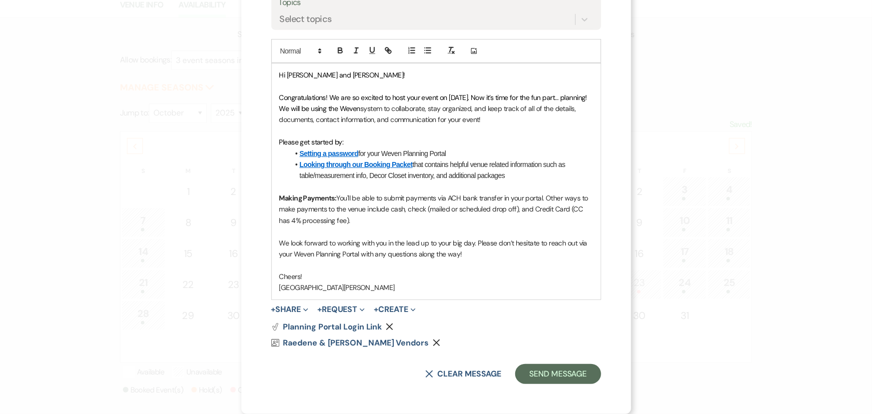
scroll to position [217, 0]
click at [300, 234] on p at bounding box center [436, 231] width 314 height 11
drag, startPoint x: 448, startPoint y: 243, endPoint x: 470, endPoint y: 240, distance: 22.2
click at [470, 240] on span "We look forward to working with you in the lead up to your big day. Please don’…" at bounding box center [434, 249] width 310 height 20
click at [474, 253] on p "We look forward to working with you in the lead up to your event. Please don’t …" at bounding box center [436, 249] width 314 height 22
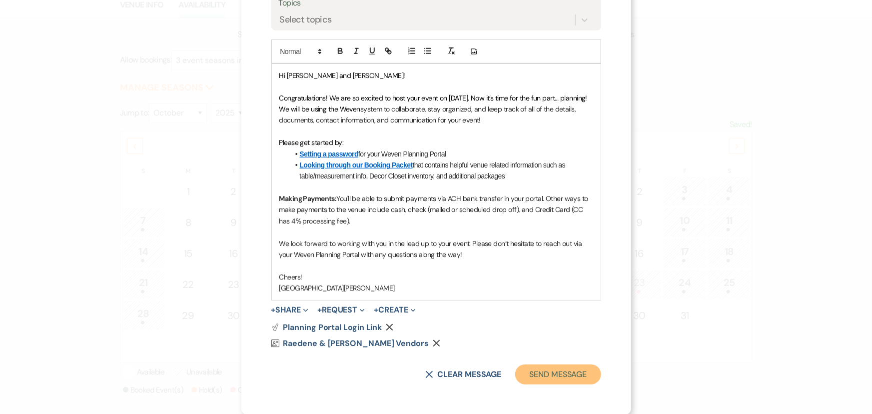
click at [571, 378] on button "Send Message" at bounding box center [557, 374] width 85 height 20
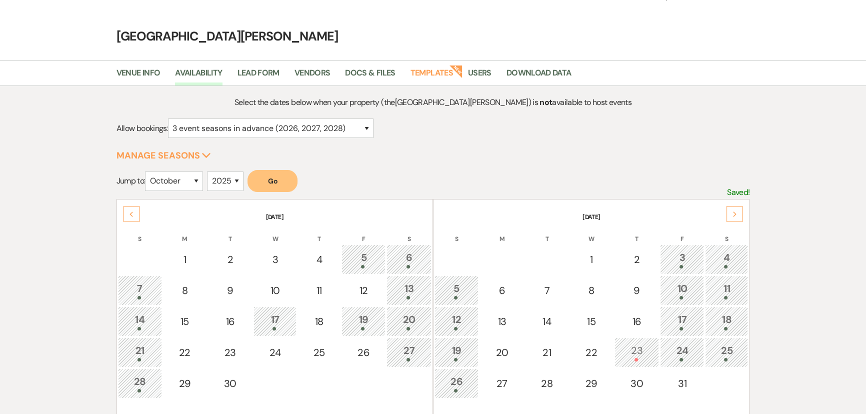
scroll to position [0, 0]
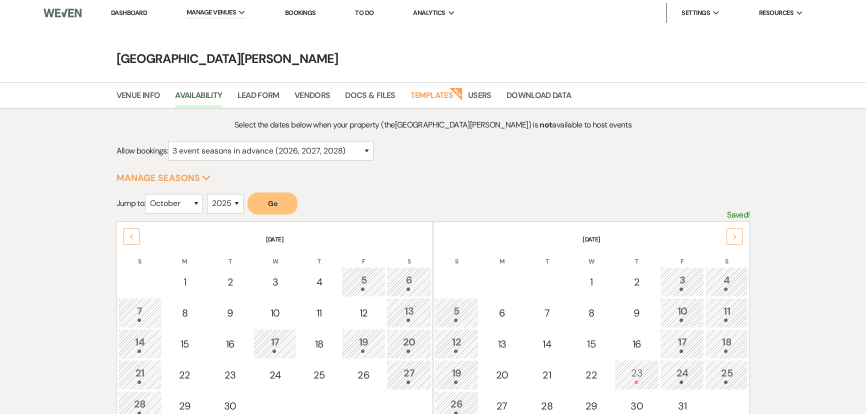
click at [127, 12] on link "Dashboard" at bounding box center [129, 12] width 36 height 8
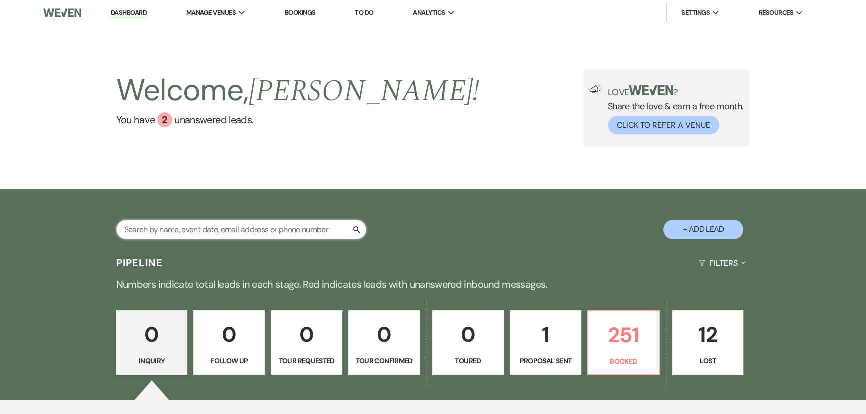
click at [210, 224] on input "text" at bounding box center [241, 229] width 250 height 19
type input "raedene"
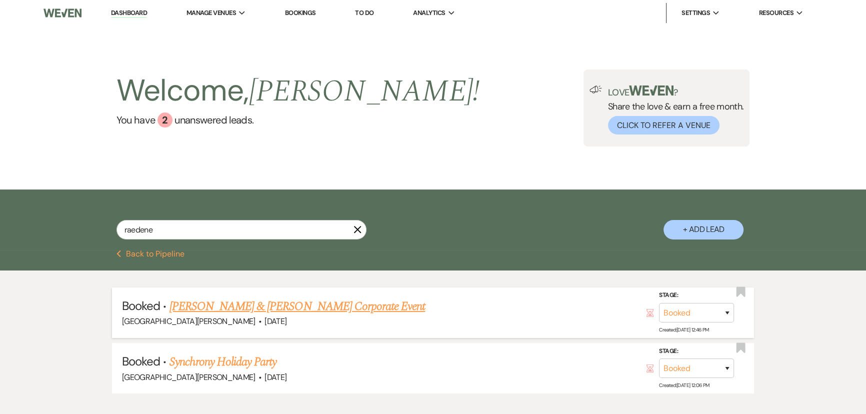
click at [264, 309] on link "Raedene Robinson & Thomas Wagner's Corporate Event" at bounding box center [297, 306] width 256 height 18
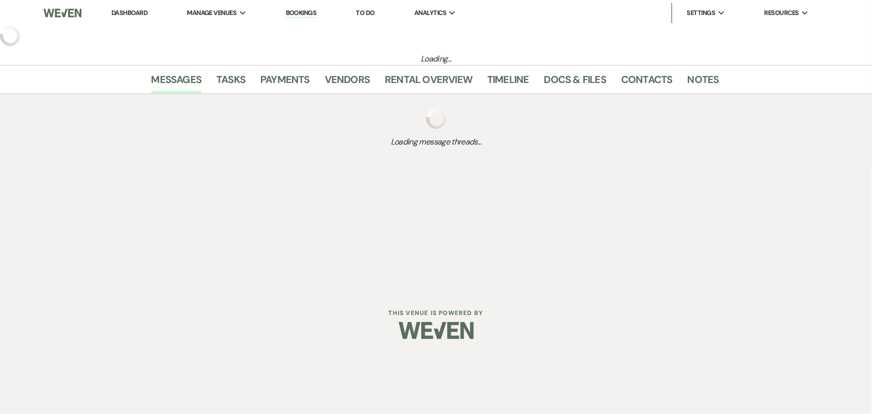
select select "9"
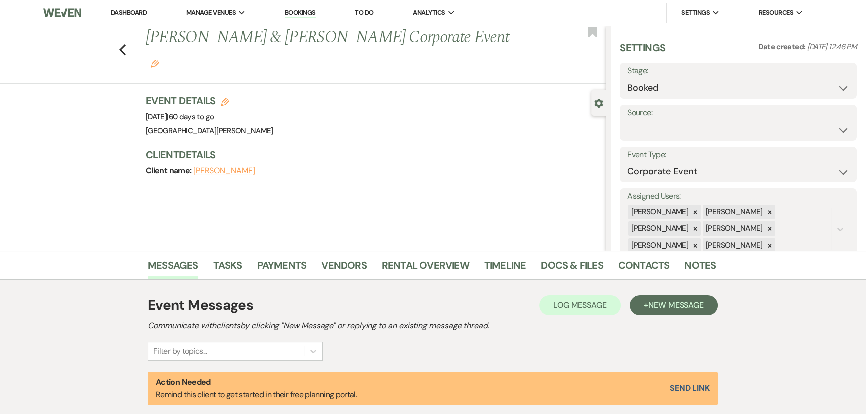
click at [159, 60] on use "button" at bounding box center [155, 64] width 8 height 8
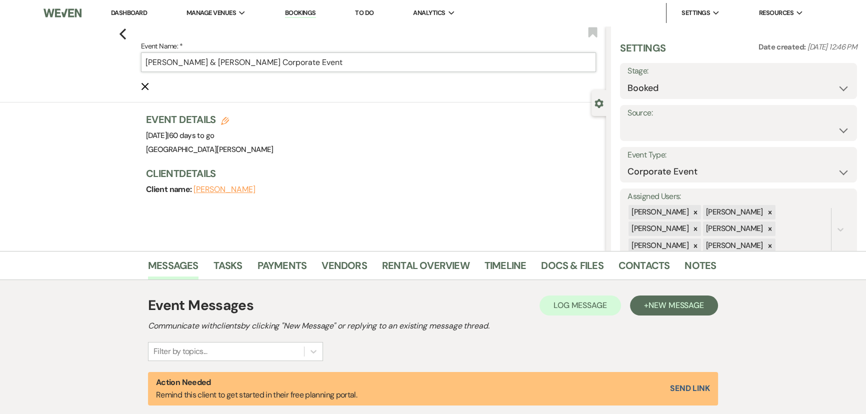
click at [375, 65] on input "Raedene Robinson & Thomas Wagner's Corporate Event" at bounding box center [368, 61] width 455 height 19
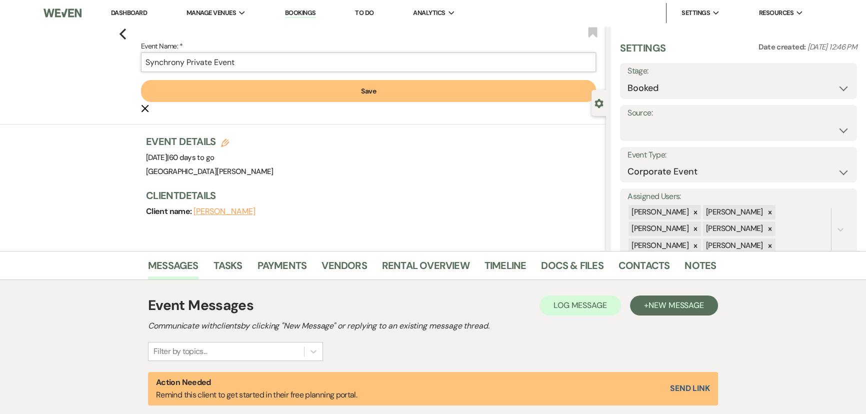
type input "Synchrony Private Event"
click at [344, 91] on button "Save" at bounding box center [368, 91] width 455 height 22
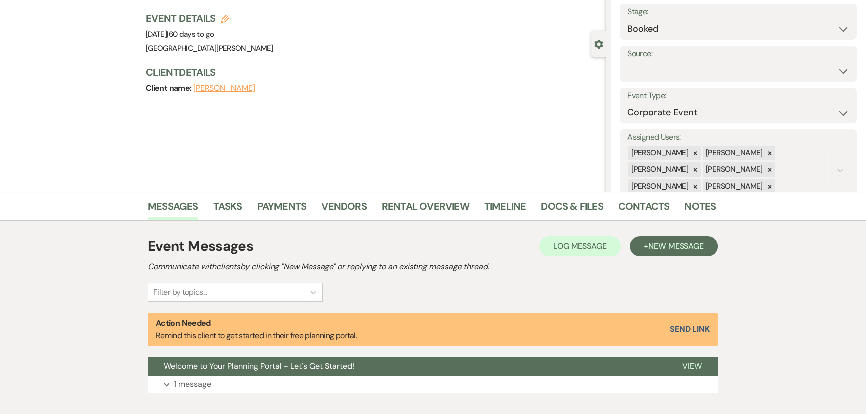
scroll to position [90, 0]
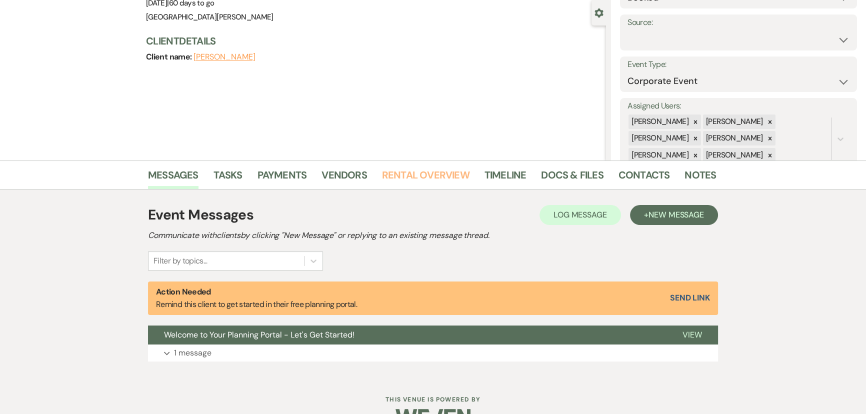
click at [415, 174] on link "Rental Overview" at bounding box center [425, 178] width 87 height 22
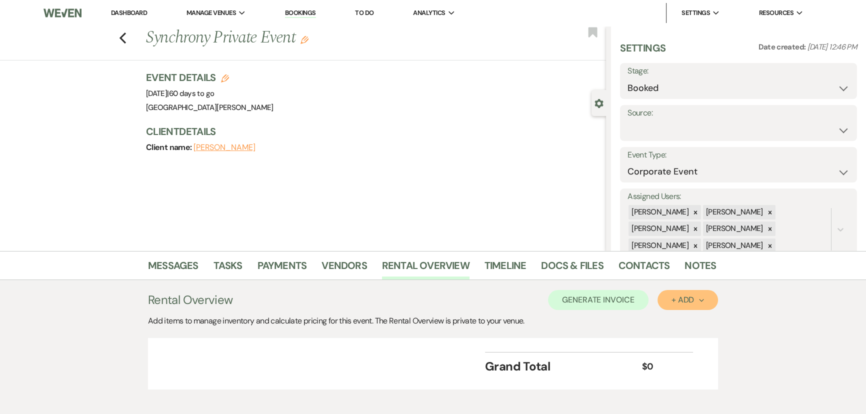
click at [677, 297] on div "+ Add Next" at bounding box center [687, 300] width 32 height 8
click at [678, 319] on button "Item" at bounding box center [682, 322] width 50 height 15
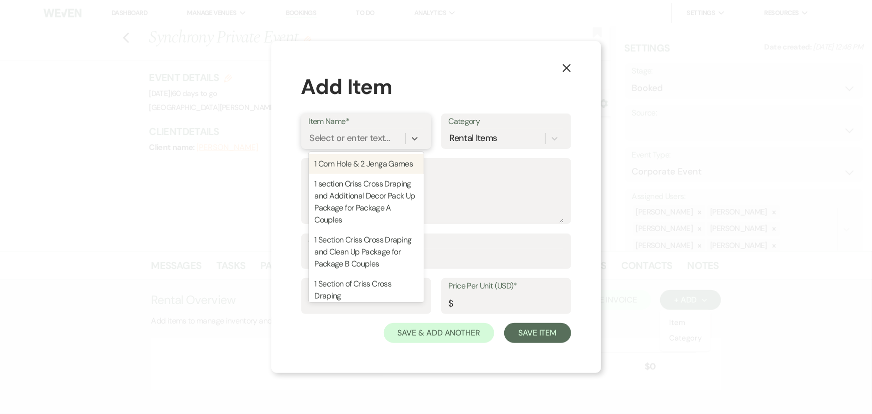
click at [361, 140] on div "Select or enter text..." at bounding box center [350, 137] width 80 height 13
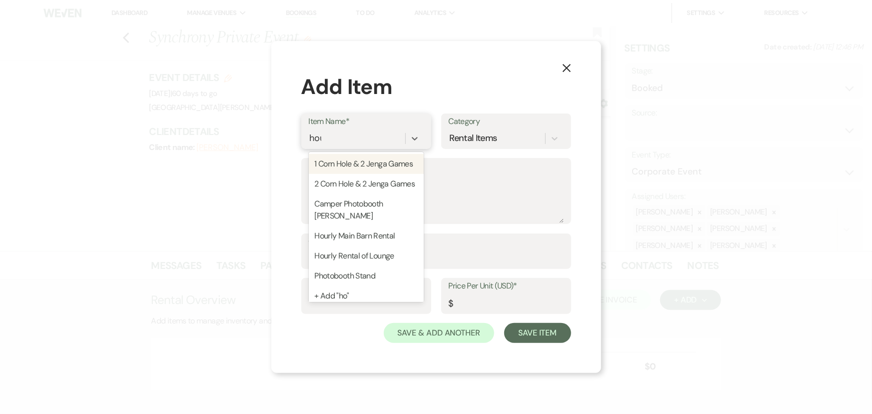
type input "hourl"
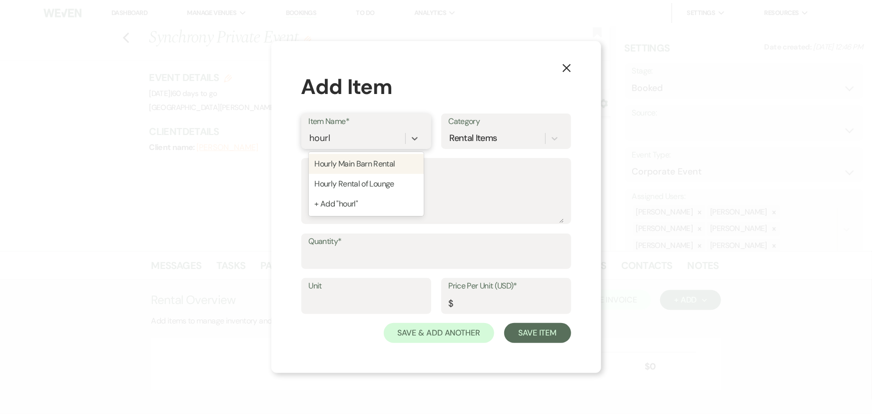
click at [370, 159] on div "Hourly Main Barn Rental" at bounding box center [366, 164] width 115 height 20
type textarea "Hourly Rental of the Main Barn, includes the entire site"
type input "1"
type input "500"
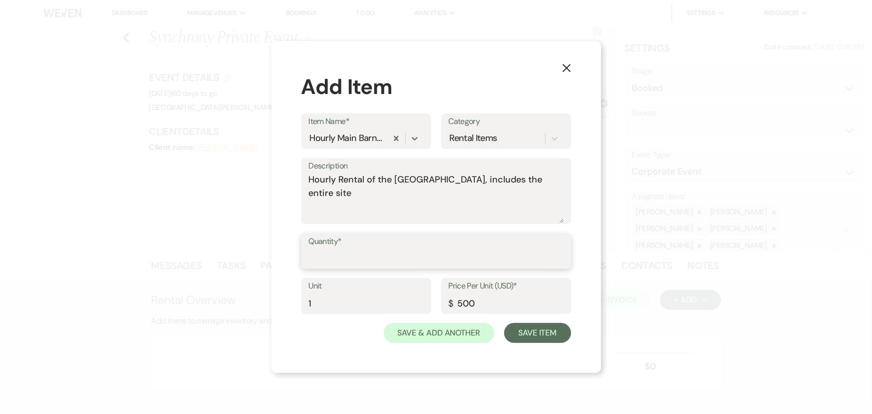
click at [375, 254] on input "Quantity*" at bounding box center [436, 257] width 255 height 19
type input "1"
click at [484, 308] on input "500" at bounding box center [506, 302] width 115 height 19
click at [469, 306] on input "500" at bounding box center [506, 302] width 115 height 19
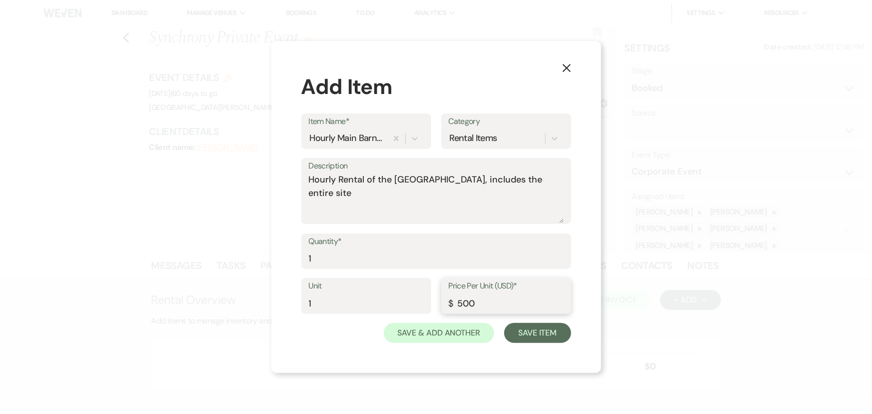
click at [469, 306] on input "500" at bounding box center [506, 302] width 115 height 19
type input "350"
click at [360, 341] on div "Save & Add Another Save Item" at bounding box center [436, 333] width 270 height 20
click at [380, 257] on input "1" at bounding box center [436, 257] width 255 height 19
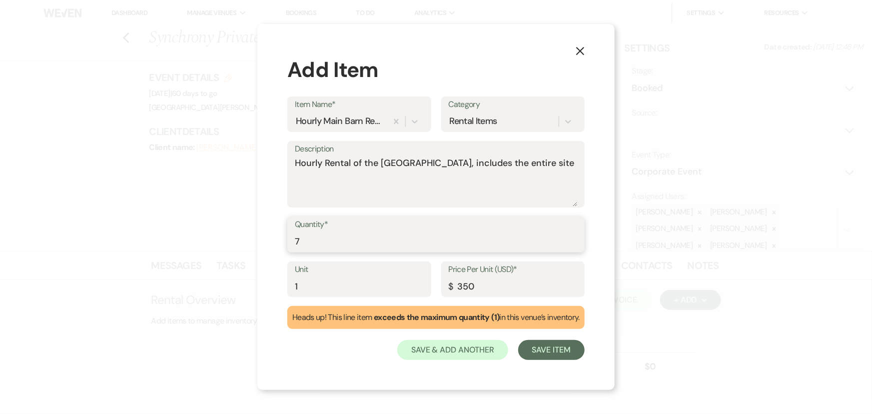
type input "7"
click at [346, 359] on div "Save & Add Another Save Item" at bounding box center [435, 350] width 297 height 20
click at [543, 348] on button "Save Item" at bounding box center [551, 350] width 66 height 20
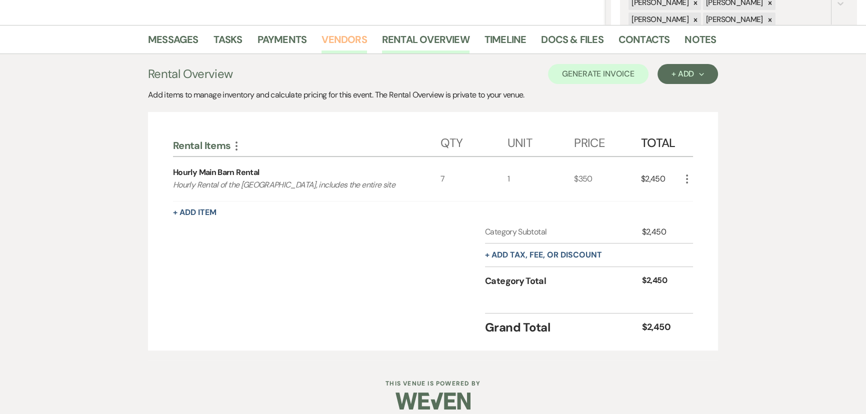
scroll to position [227, 0]
click at [190, 210] on button "+ Add Item" at bounding box center [194, 211] width 43 height 8
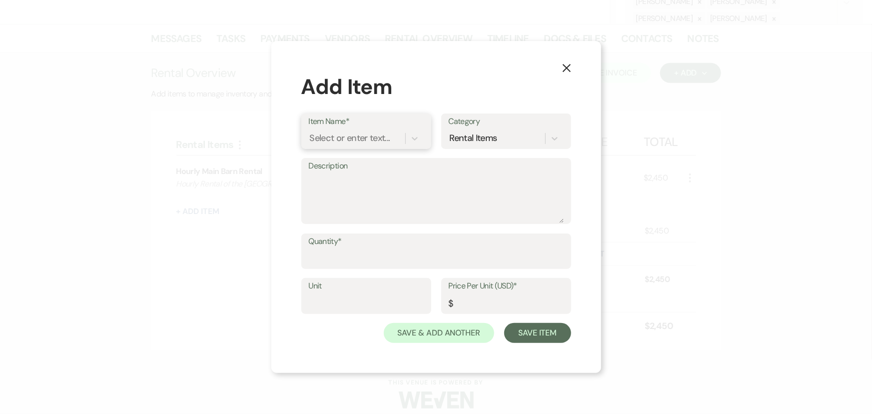
click at [341, 139] on div "Select or enter text..." at bounding box center [350, 137] width 80 height 13
type input "deposi"
click at [395, 162] on div "Refundable Security Deposit" at bounding box center [366, 164] width 115 height 20
type input "1"
type input "750"
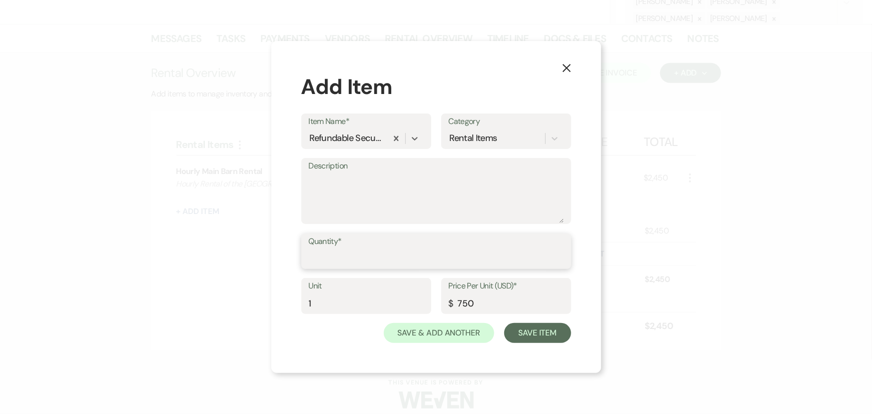
click at [384, 255] on input "Quantity*" at bounding box center [436, 257] width 255 height 19
type input "1"
click at [541, 329] on button "Save Item" at bounding box center [537, 333] width 66 height 20
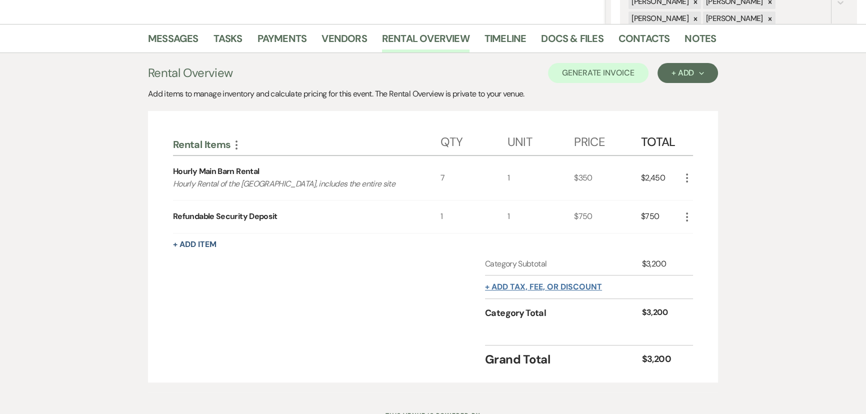
click at [520, 285] on button "+ Add tax, fee, or discount" at bounding box center [543, 287] width 117 height 8
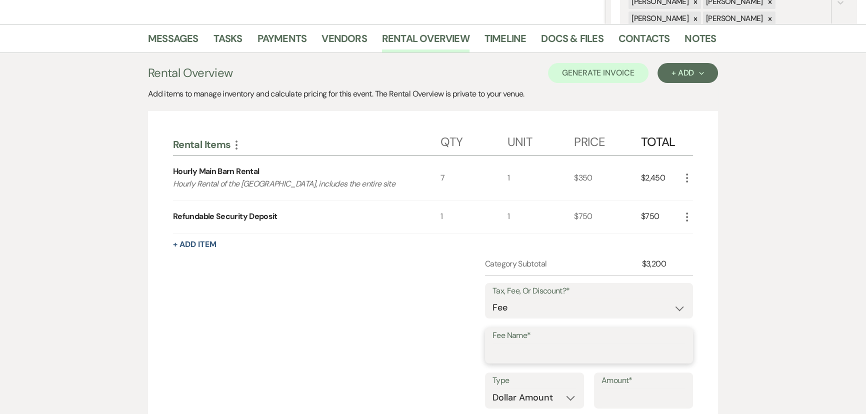
click at [531, 343] on input "Fee Name*" at bounding box center [588, 352] width 193 height 19
click at [529, 301] on select "Fee Discount Tax" at bounding box center [588, 307] width 193 height 19
select select "3"
click at [492, 298] on select "Fee Discount Tax" at bounding box center [588, 307] width 193 height 19
click at [533, 351] on input "Fee Name*" at bounding box center [589, 352] width 192 height 19
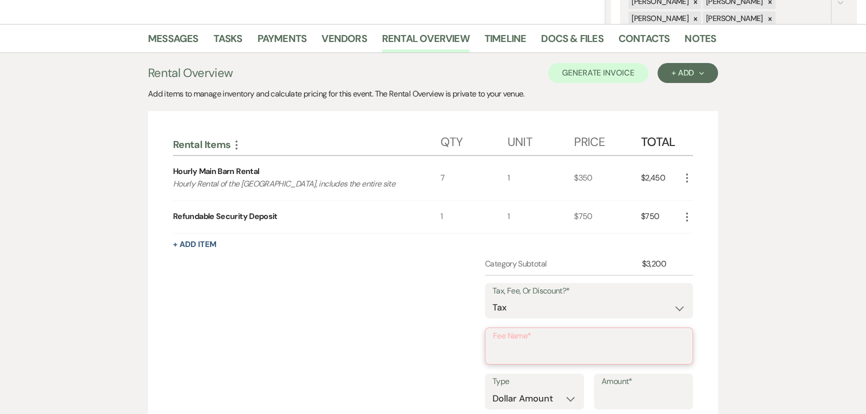
type input "Sales Tax"
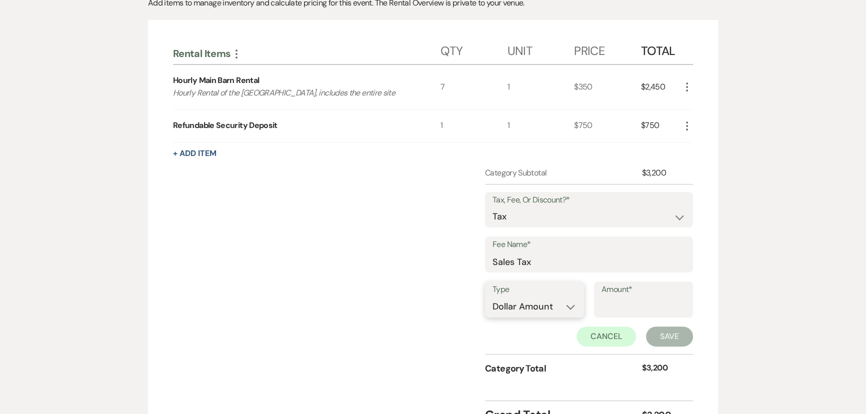
click at [540, 306] on select "Dollar Amount Percentage" at bounding box center [534, 306] width 84 height 19
select select "false"
click at [492, 297] on select "Dollar Amount Percentage" at bounding box center [534, 306] width 84 height 19
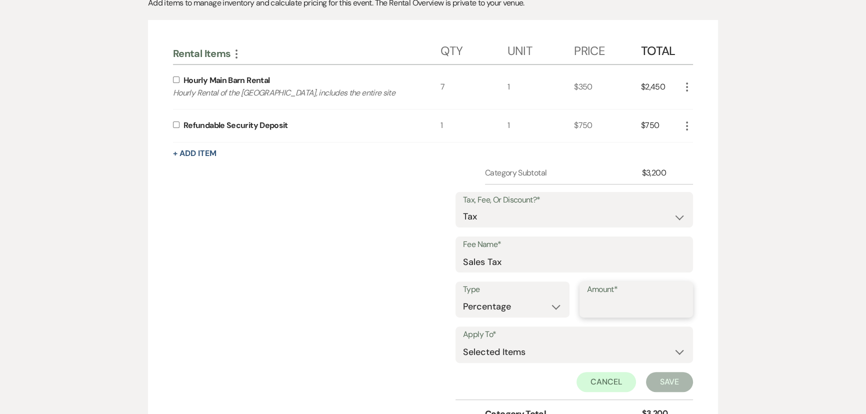
click at [623, 305] on input "Amount*" at bounding box center [636, 306] width 99 height 19
type input "6.75"
click at [174, 80] on input "checkbox" at bounding box center [176, 79] width 6 height 6
checkbox input "true"
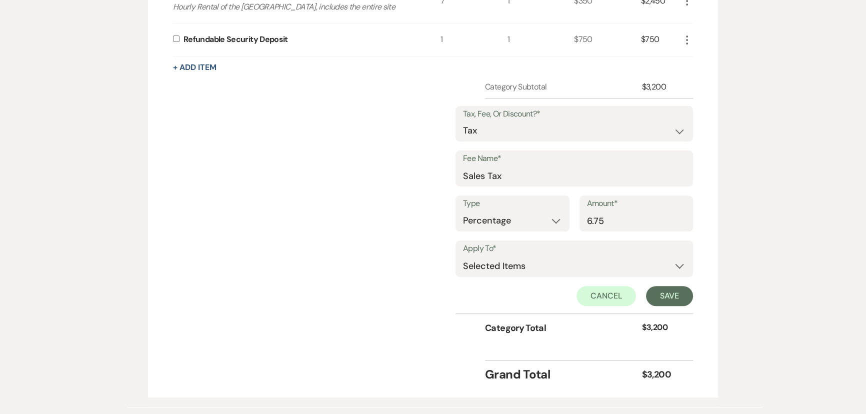
scroll to position [409, 0]
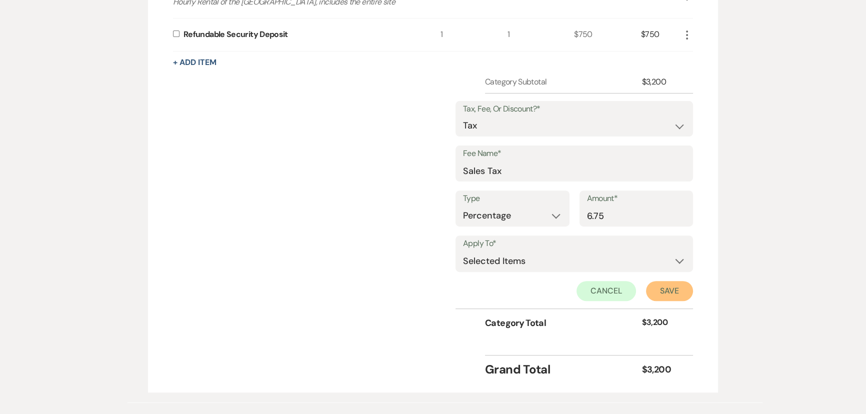
click at [665, 287] on button "Save" at bounding box center [669, 291] width 47 height 20
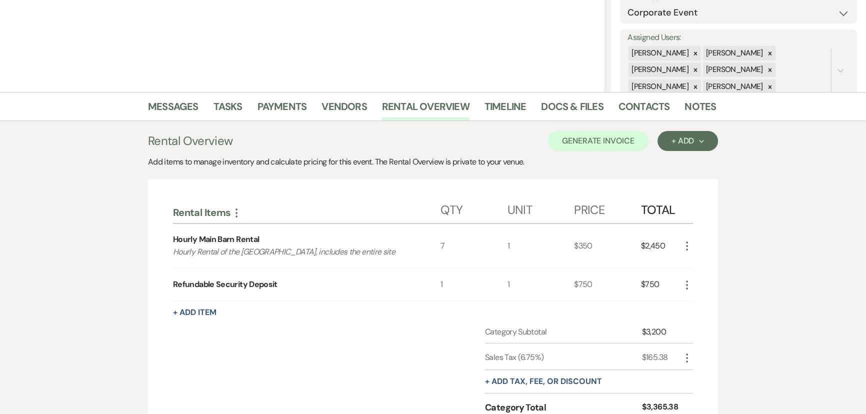
scroll to position [158, 0]
click at [607, 136] on button "Generate Invoice" at bounding box center [598, 141] width 100 height 20
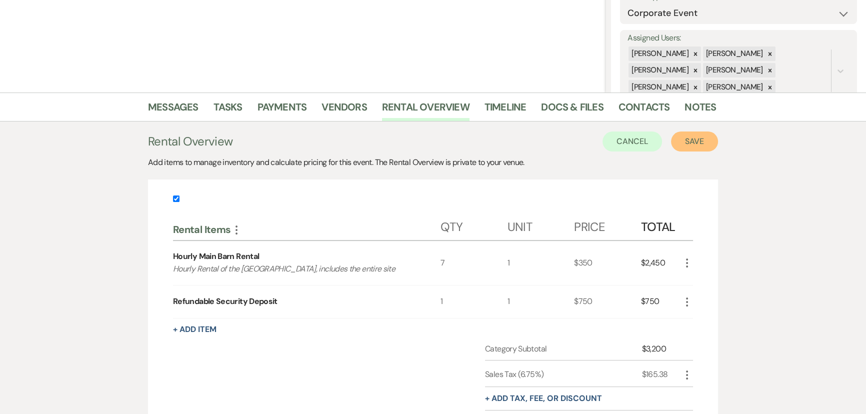
click at [708, 140] on button "Save" at bounding box center [694, 141] width 47 height 20
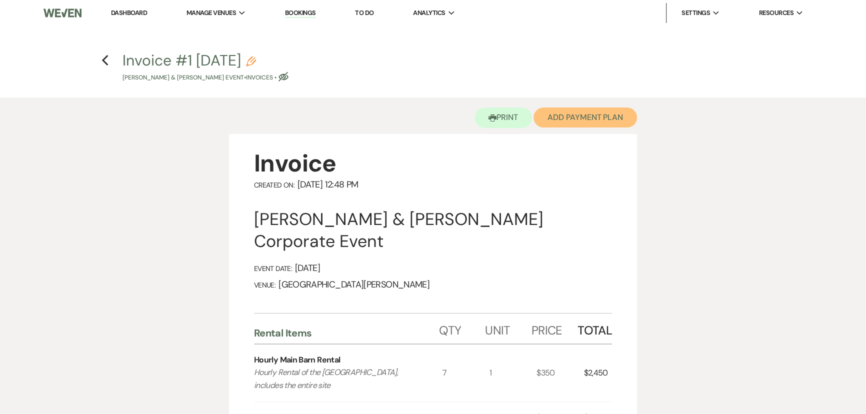
click at [583, 109] on button "Add Payment Plan" at bounding box center [584, 117] width 103 height 20
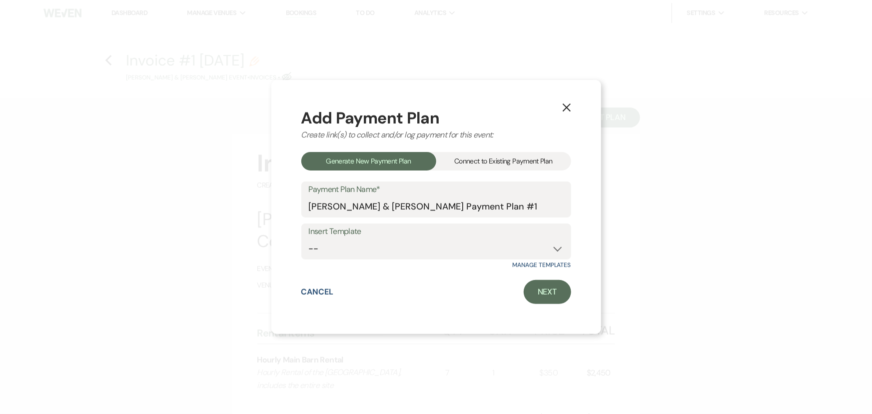
click at [509, 155] on div "Connect to Existing Payment Plan" at bounding box center [503, 161] width 135 height 18
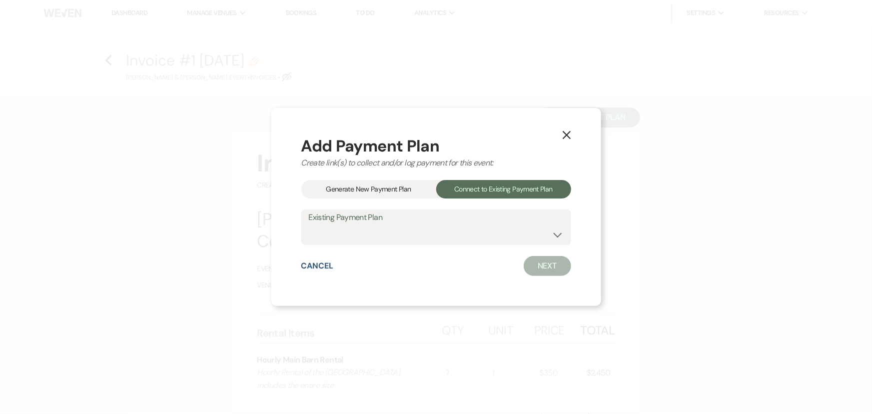
click at [334, 189] on div "Generate New Payment Plan" at bounding box center [368, 189] width 135 height 18
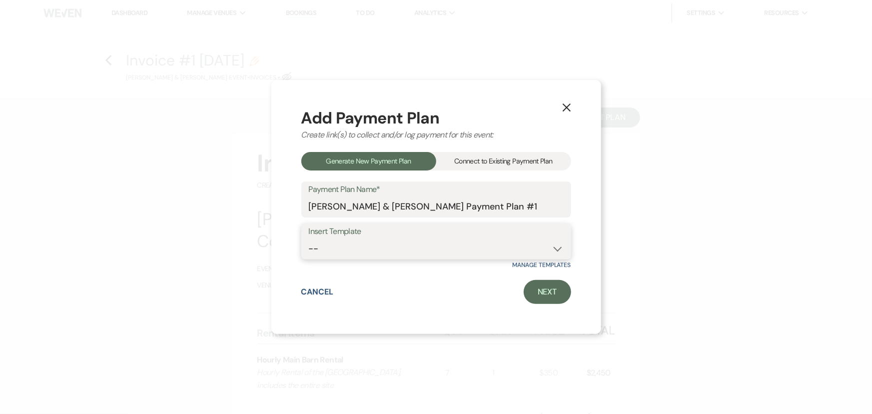
drag, startPoint x: 451, startPoint y: 239, endPoint x: 445, endPoint y: 248, distance: 11.2
click at [451, 239] on select "-- Regular Plan: deposit, 3 payments, security deposit" at bounding box center [436, 248] width 255 height 19
select select "332"
click at [309, 239] on select "-- Regular Plan: deposit, 3 payments, security deposit" at bounding box center [436, 248] width 255 height 19
click at [530, 286] on link "Next" at bounding box center [547, 292] width 47 height 24
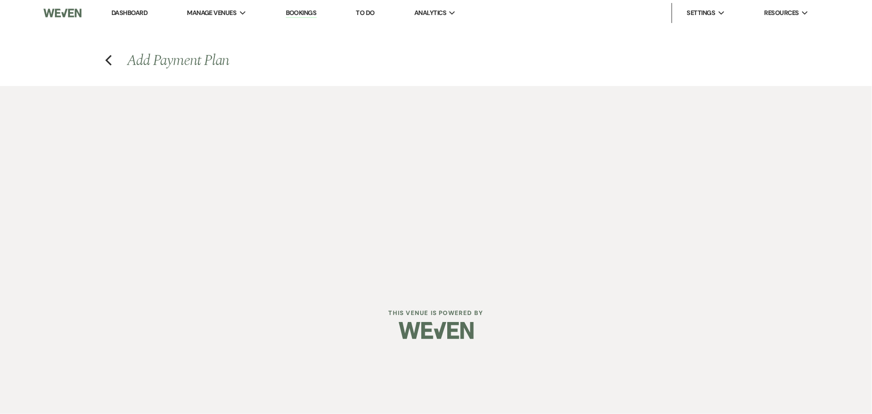
select select "27751"
select select "2"
select select "flat"
select select "true"
select select "client"
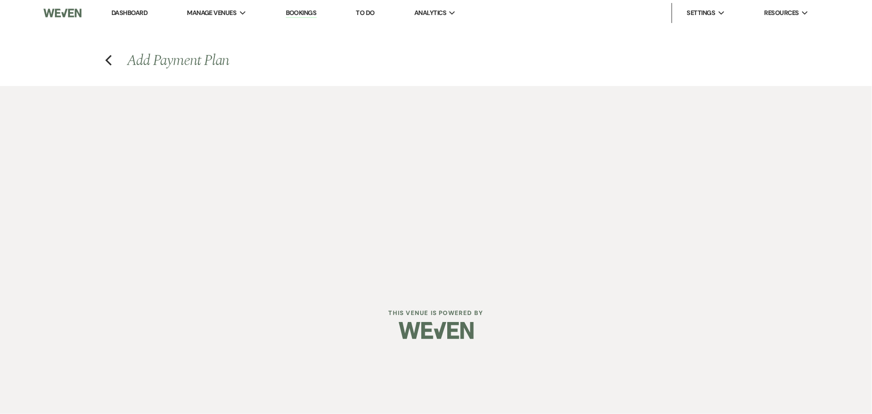
select select "days"
select select "2"
select select "percentage"
select select "true"
select select "client"
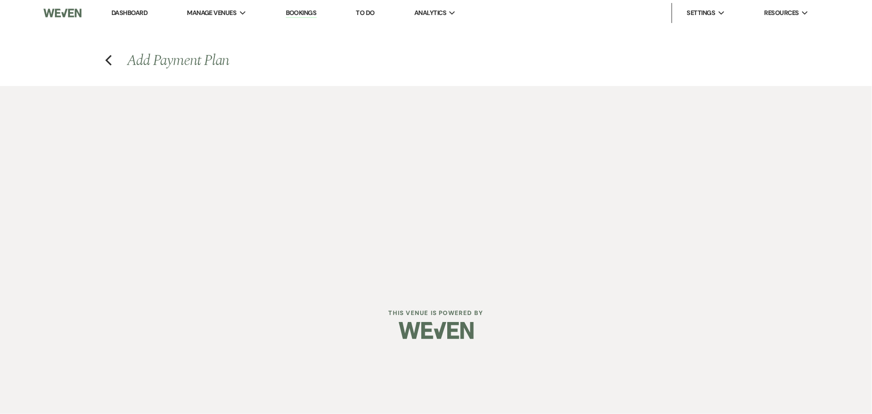
select select "months"
select select "client"
select select "days"
select select "client"
select select "weeks"
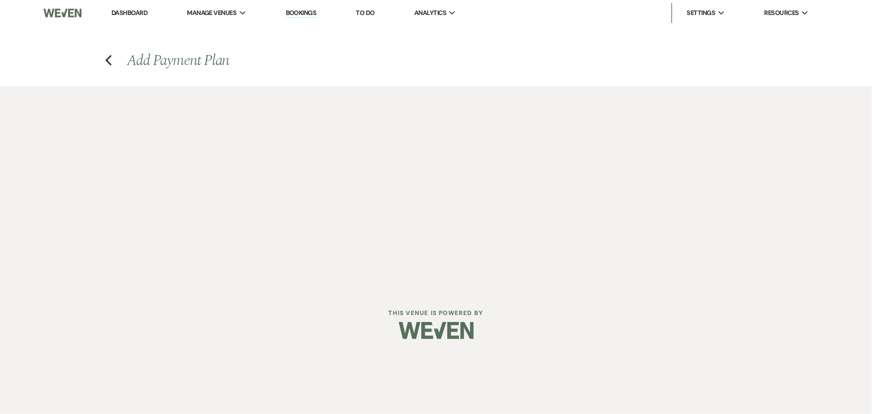
select select "2"
select select "percentage"
select select "true"
select select "client"
select select "months"
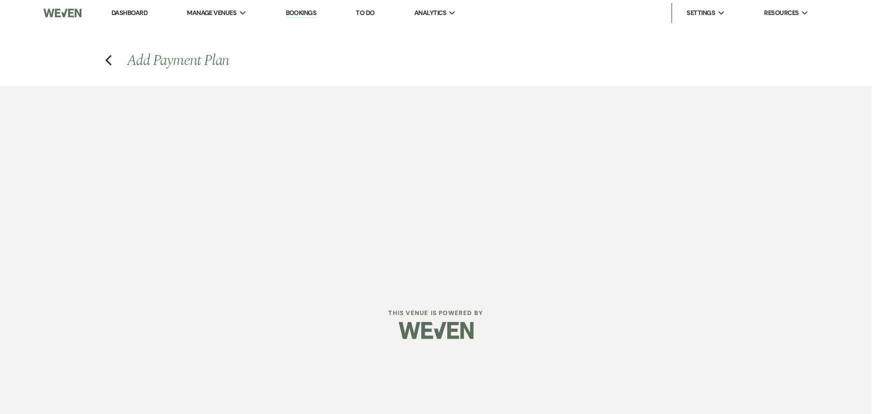
select select "client"
select select "weeks"
select select "client"
select select "days"
select select "2"
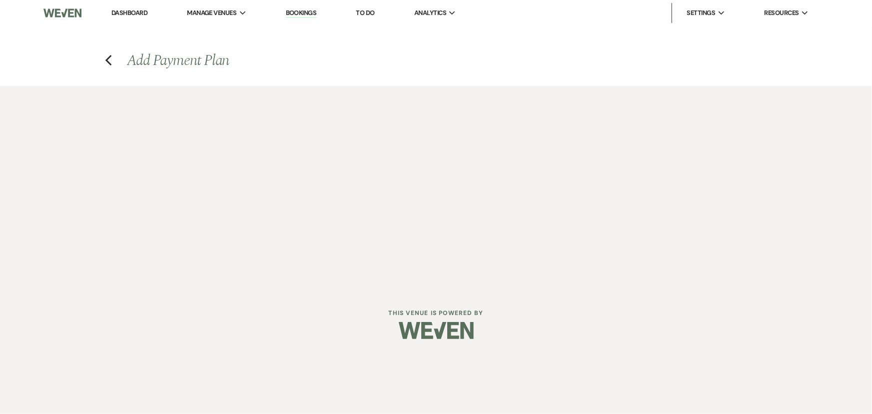
select select "percentage"
select select "true"
select select "client"
select select "weeks"
select select "client"
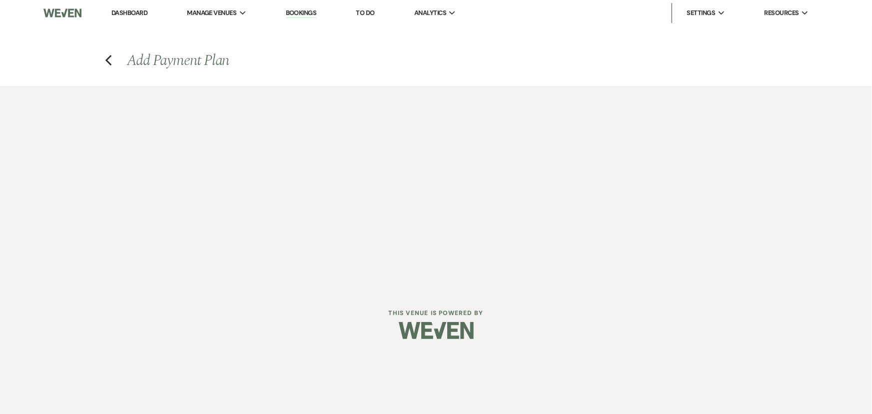
select select "months"
select select "client"
select select "days"
select select "2"
select select "flat"
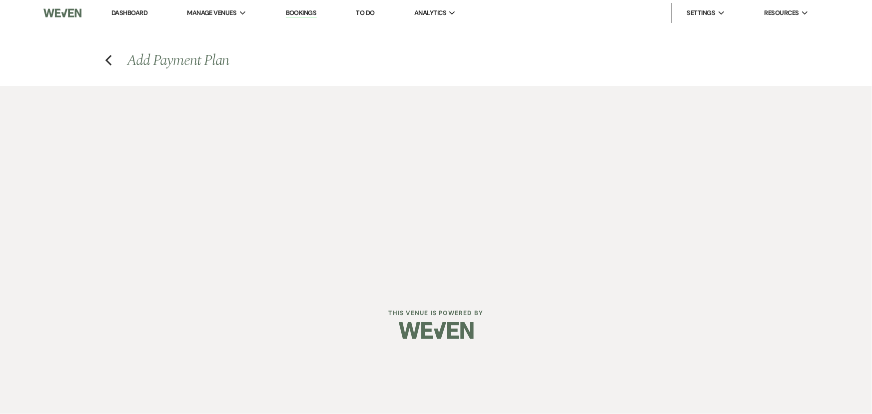
select select "true"
select select "client"
select select "weeks"
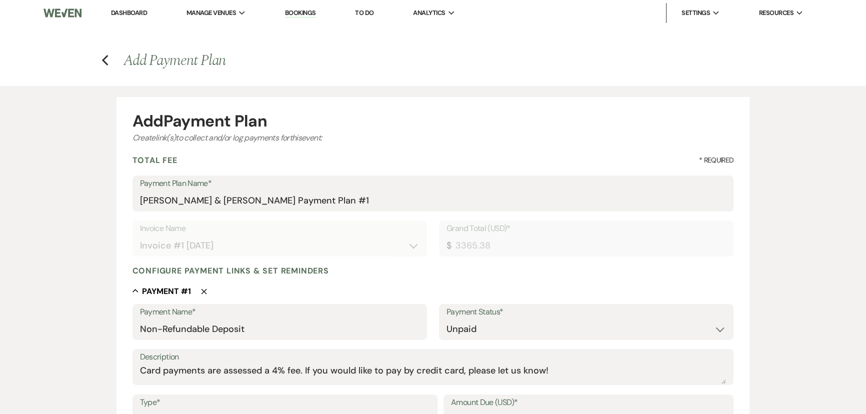
type input "3365.38"
type input "0.00"
click at [109, 61] on h4 "Previous Add Payment Plan" at bounding box center [433, 60] width 720 height 21
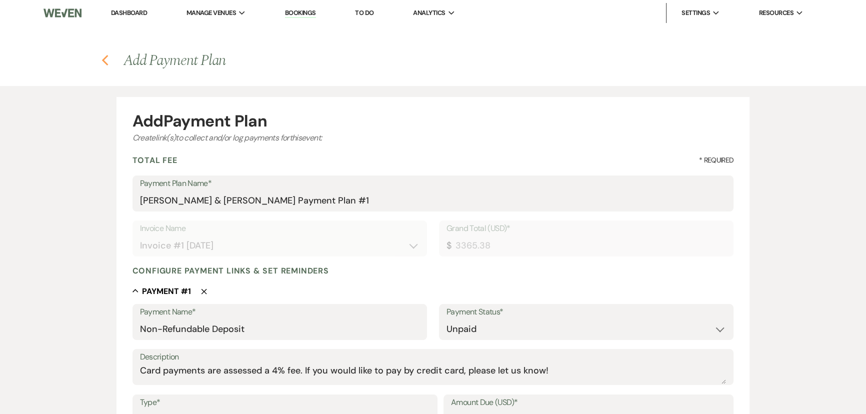
click at [105, 61] on icon "Previous" at bounding box center [104, 60] width 7 height 12
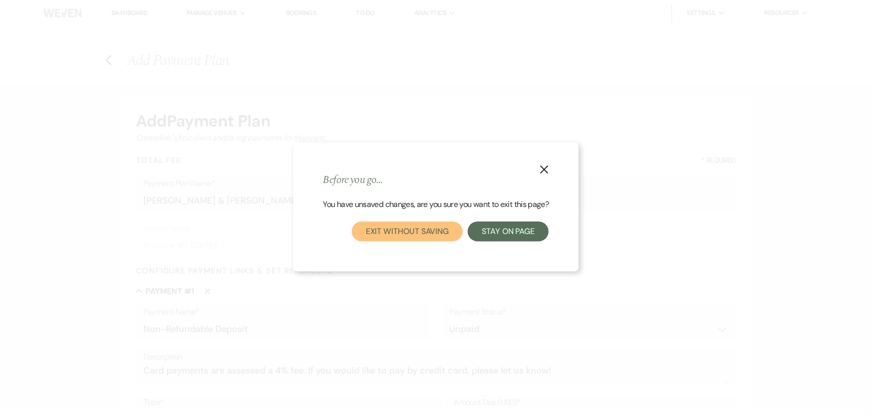
click at [400, 231] on button "Exit without saving" at bounding box center [407, 231] width 111 height 20
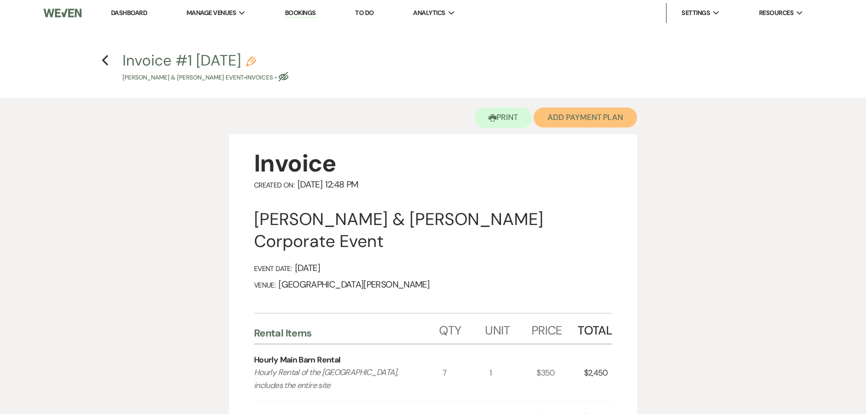
click at [556, 121] on button "Add Payment Plan" at bounding box center [584, 117] width 103 height 20
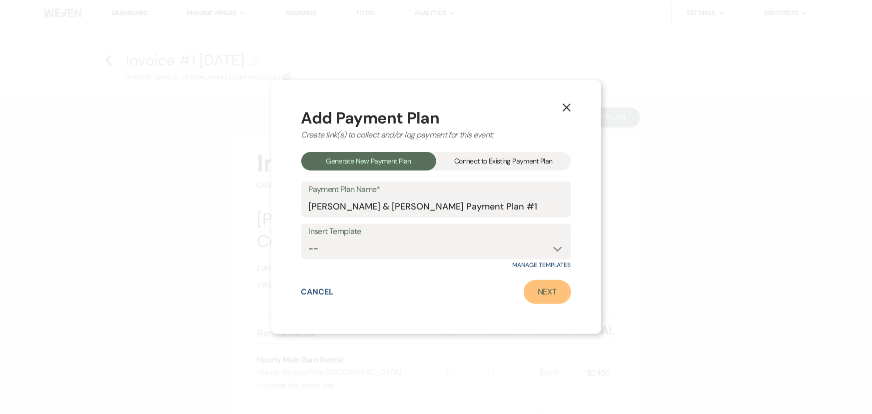
click at [552, 295] on link "Next" at bounding box center [547, 292] width 47 height 24
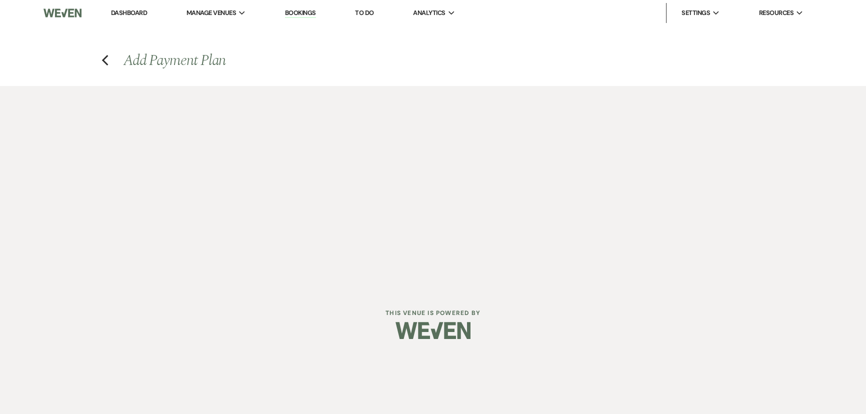
select select "27751"
select select "2"
select select "percentage"
select select "true"
select select "client"
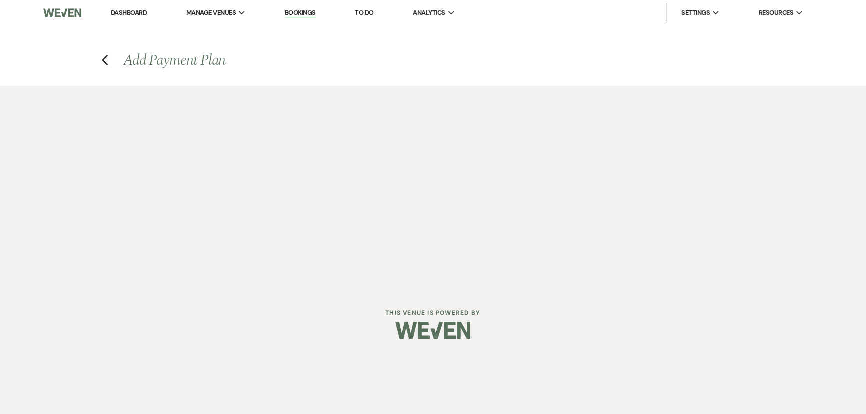
select select "weeks"
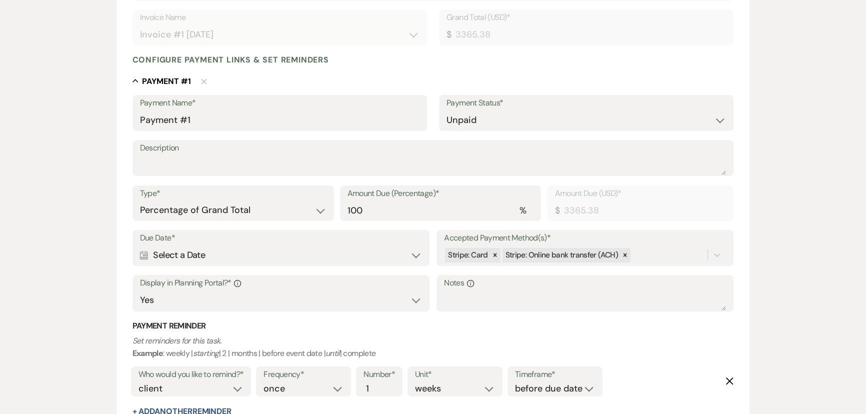
scroll to position [227, 0]
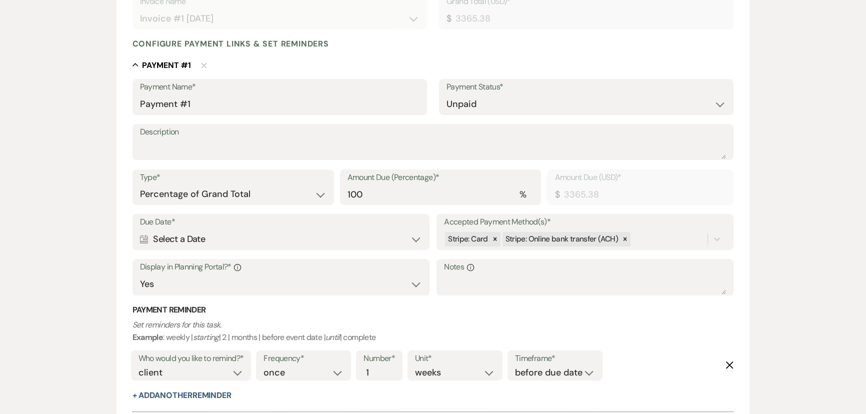
click at [282, 248] on div "Due Date* Calendar Select a Date Expand" at bounding box center [280, 232] width 297 height 36
click at [282, 239] on div "Calendar Select a Date Expand" at bounding box center [281, 238] width 282 height 19
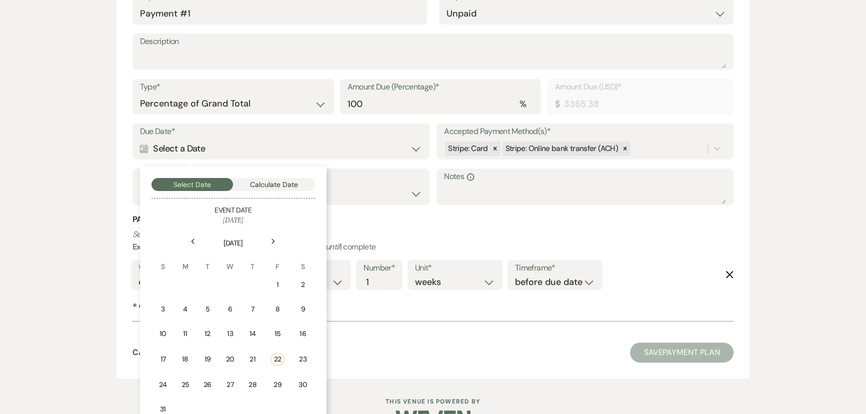
scroll to position [318, 0]
click at [275, 239] on icon "Next" at bounding box center [273, 241] width 5 height 6
click at [183, 281] on div "1" at bounding box center [186, 284] width 9 height 10
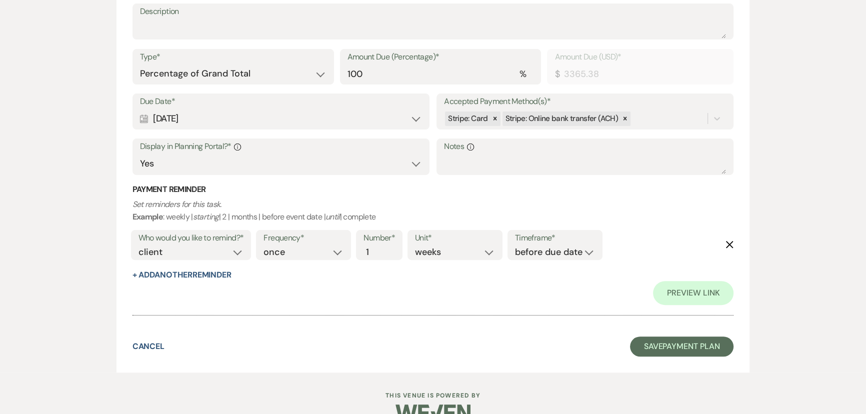
scroll to position [363, 0]
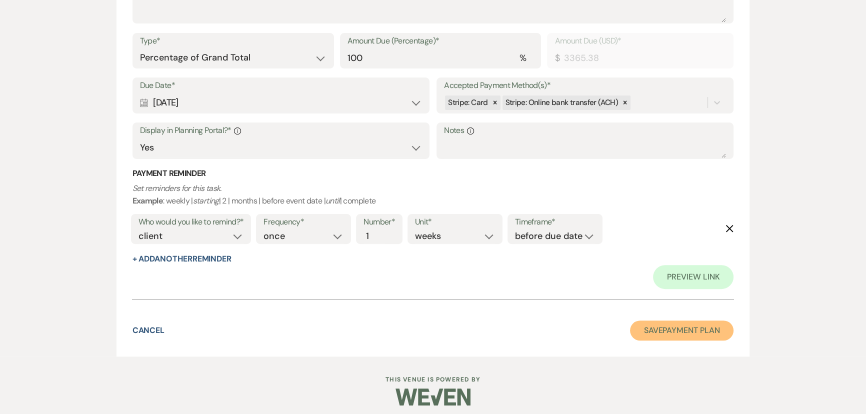
click at [675, 325] on button "Save Payment Plan" at bounding box center [682, 330] width 104 height 20
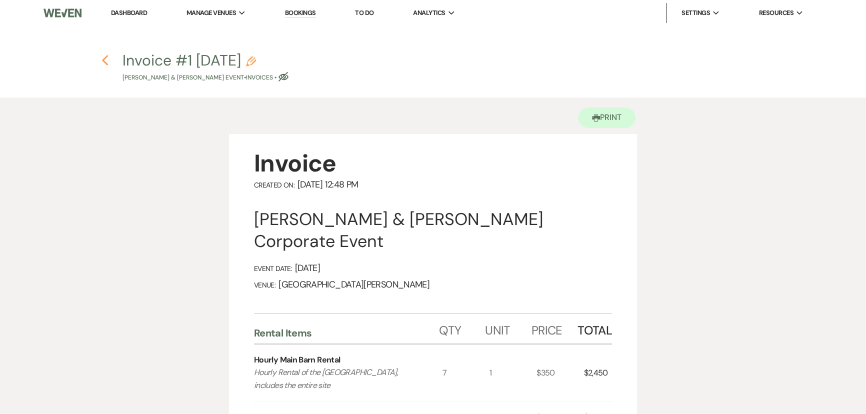
click at [103, 61] on use "button" at bounding box center [104, 60] width 6 height 11
select select "9"
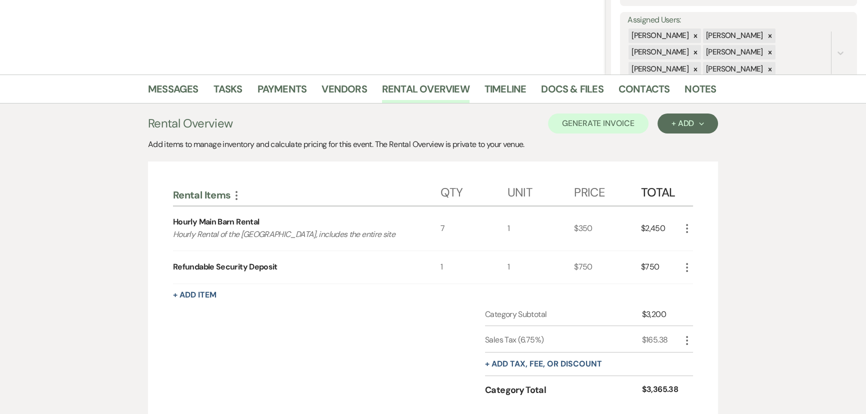
scroll to position [67, 0]
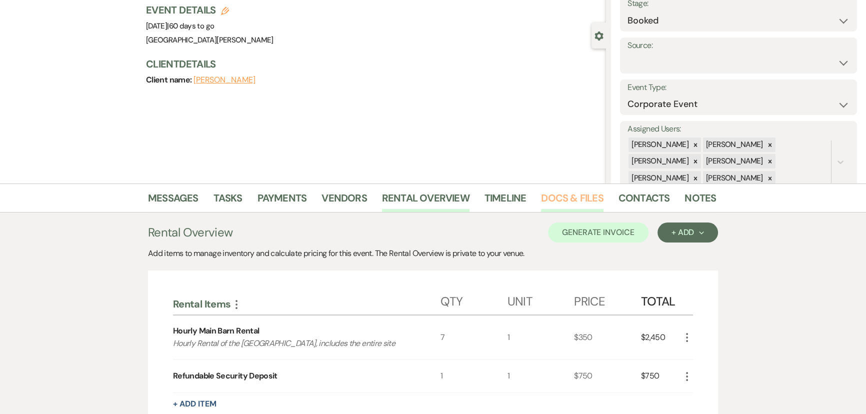
click at [574, 190] on link "Docs & Files" at bounding box center [572, 201] width 62 height 22
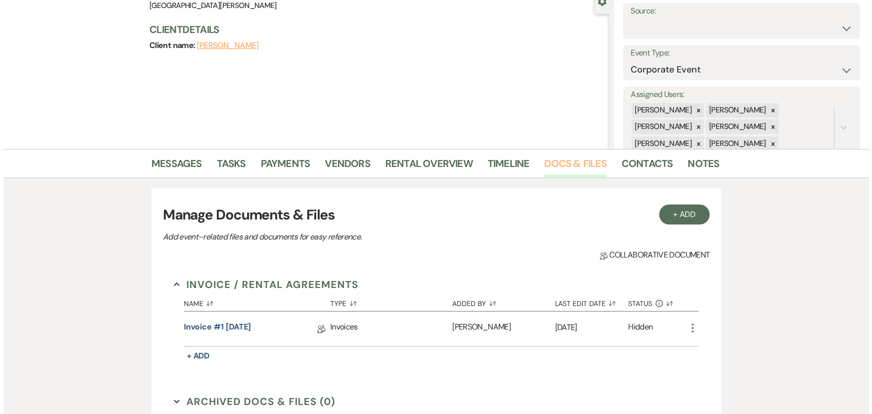
scroll to position [204, 0]
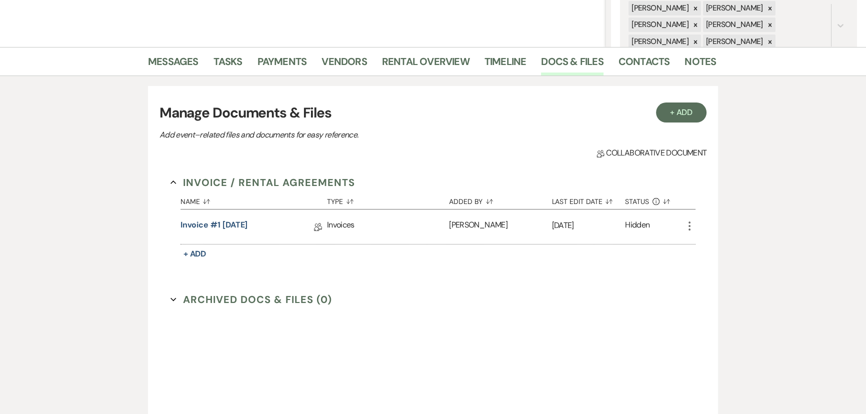
click at [686, 226] on icon "More" at bounding box center [689, 226] width 12 height 12
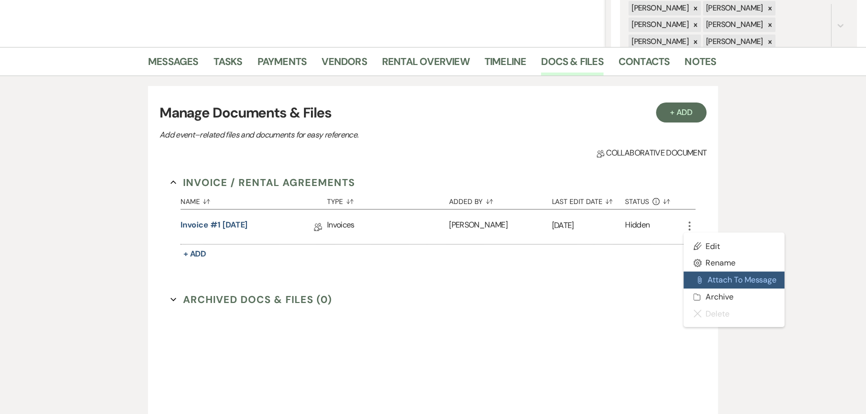
click at [727, 277] on button "Attach File Attach to Message" at bounding box center [733, 279] width 101 height 17
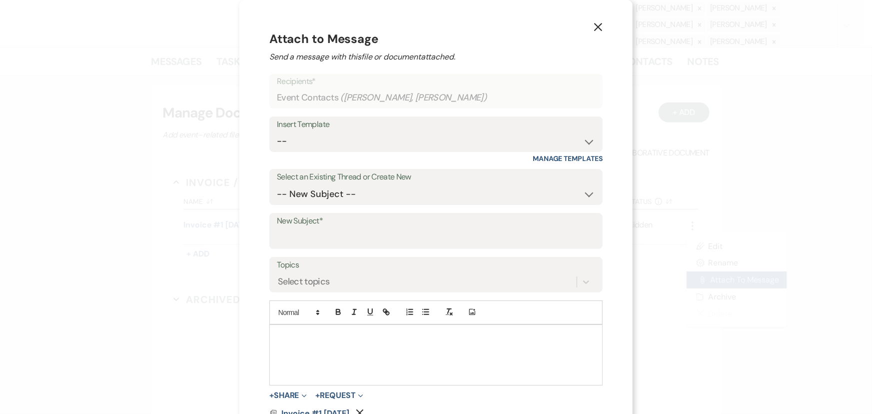
scroll to position [26, 0]
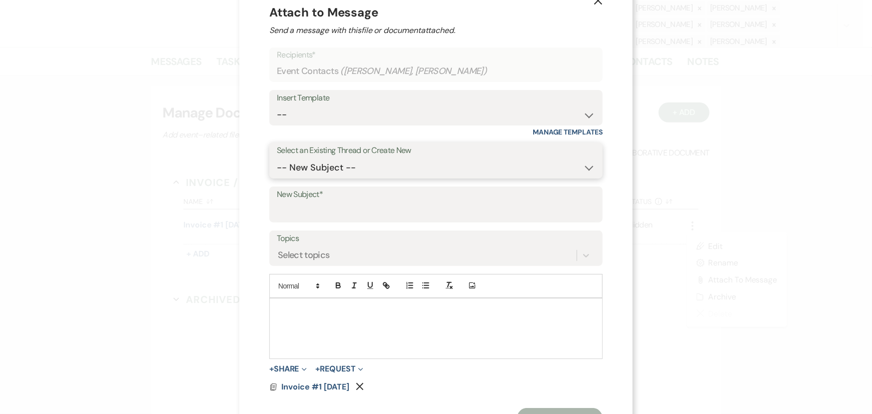
click at [389, 161] on select "-- New Subject -- Welcome to Your Planning Portal - Let's Get Started!" at bounding box center [436, 167] width 318 height 19
click at [389, 165] on select "-- New Subject -- Welcome to Your Planning Portal - Let's Get Started!" at bounding box center [436, 167] width 318 height 19
click at [351, 209] on input "New Subject*" at bounding box center [436, 211] width 318 height 19
click at [369, 90] on div "Insert Template -- SVM Initial Inquiry Response SVM Planning Portal Introductio…" at bounding box center [435, 108] width 333 height 36
click at [363, 102] on div "Insert Template" at bounding box center [436, 98] width 318 height 14
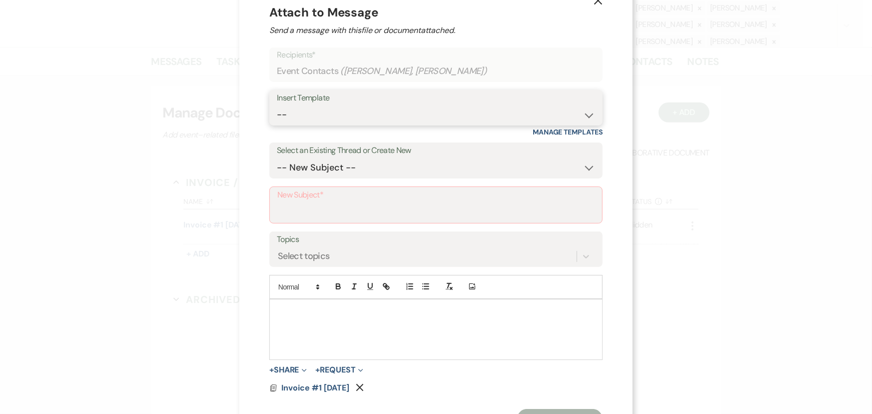
click at [362, 106] on select "-- SVM Initial Inquiry Response SVM Planning Portal Introduction and Booking Pa…" at bounding box center [436, 114] width 318 height 19
select select "5017"
click at [277, 105] on select "-- SVM Initial Inquiry Response SVM Planning Portal Introduction and Booking Pa…" at bounding box center [436, 114] width 318 height 19
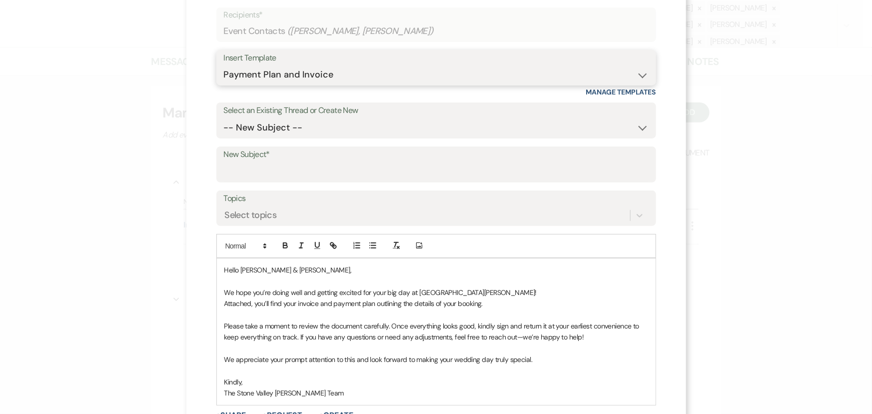
scroll to position [72, 0]
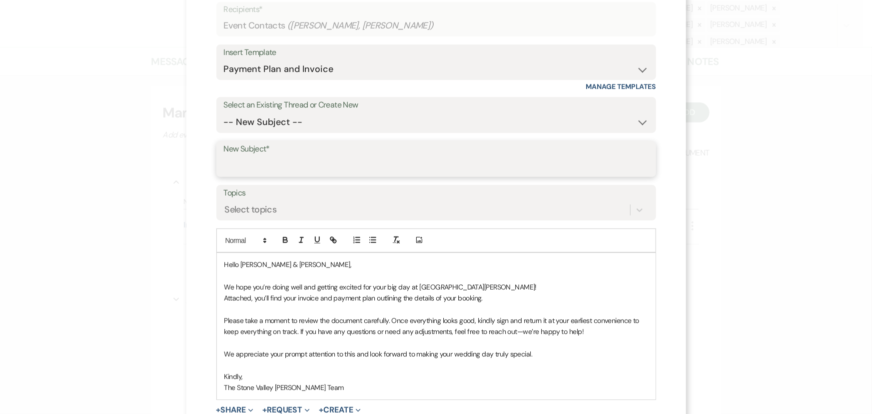
click at [270, 160] on input "New Subject*" at bounding box center [436, 165] width 425 height 19
click at [204, 206] on div "X Attach to Message Send a message with this file or document attached. Recipie…" at bounding box center [436, 213] width 500 height 571
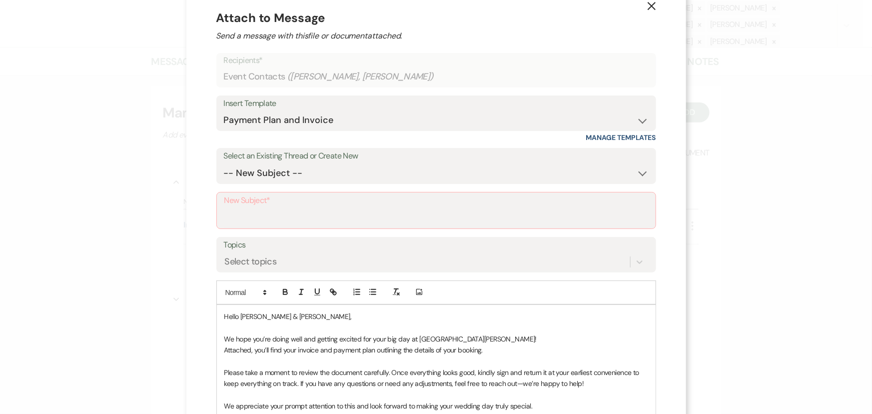
scroll to position [20, 0]
click at [290, 199] on label "New Subject*" at bounding box center [436, 201] width 424 height 14
click at [290, 208] on input "New Subject*" at bounding box center [436, 217] width 424 height 19
click at [284, 212] on input "New Subject*" at bounding box center [436, 217] width 424 height 19
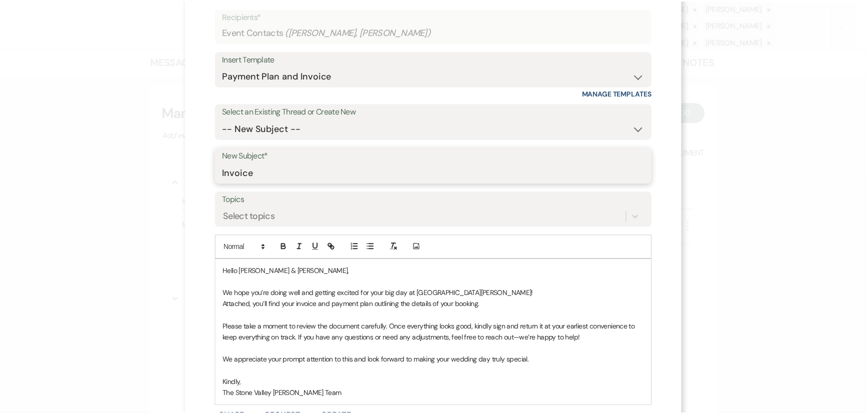
scroll to position [156, 0]
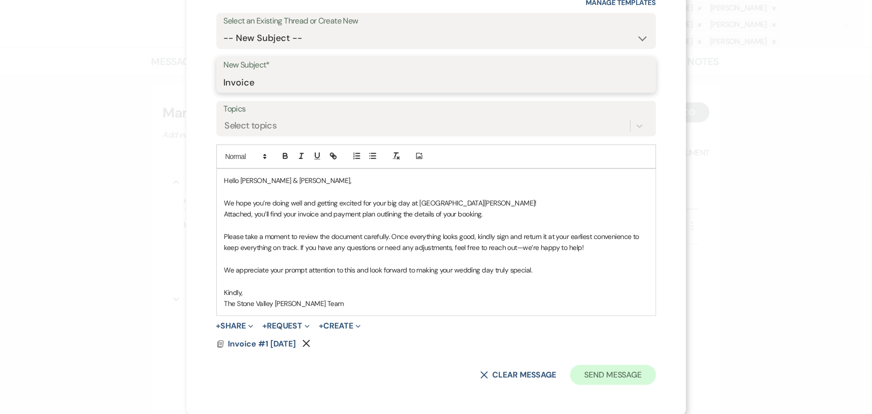
type input "Invoice"
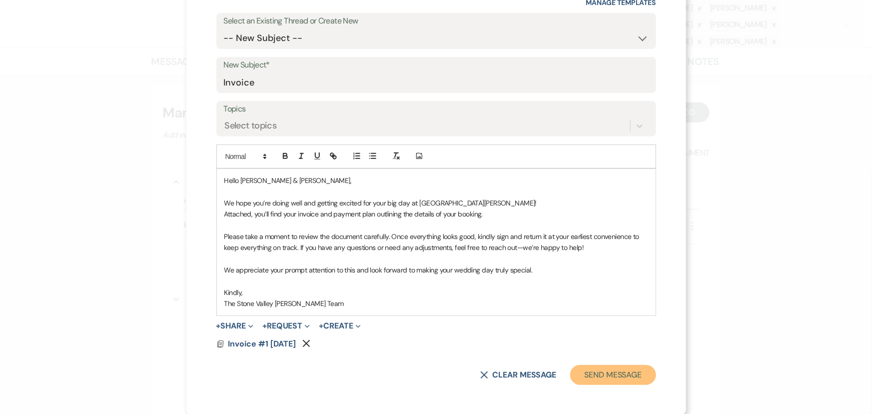
click at [611, 378] on button "Send Message" at bounding box center [612, 375] width 85 height 20
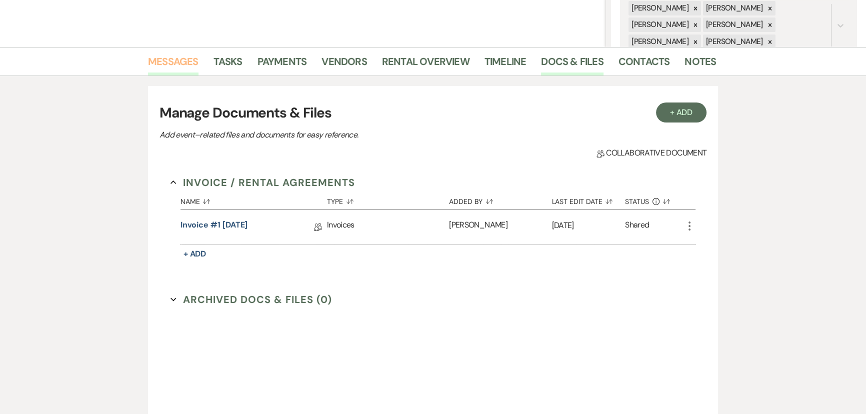
click at [180, 64] on link "Messages" at bounding box center [173, 64] width 50 height 22
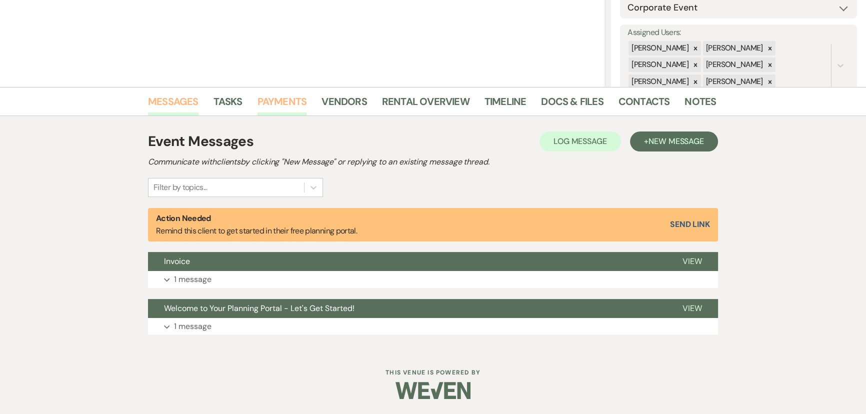
scroll to position [163, 0]
click at [187, 273] on p "1 message" at bounding box center [192, 279] width 37 height 13
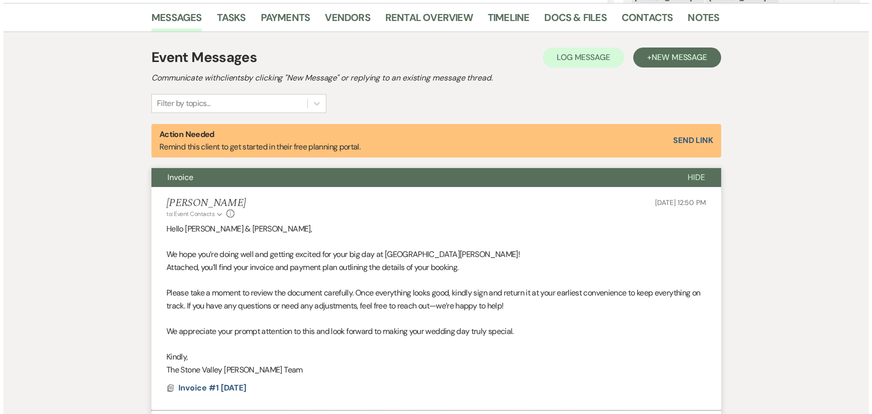
scroll to position [390, 0]
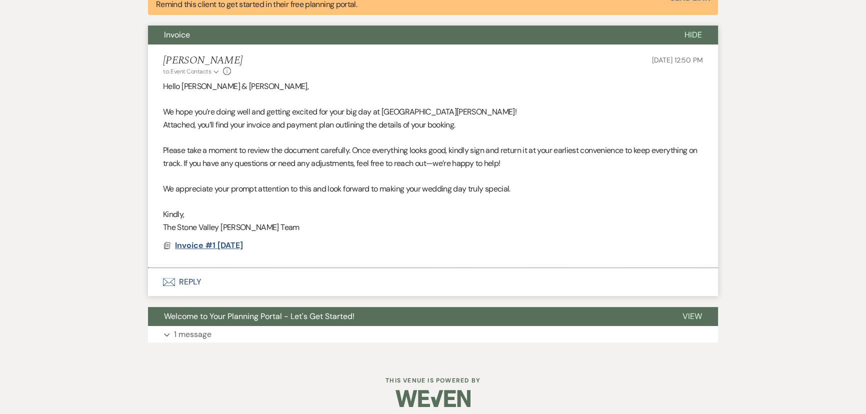
click at [210, 240] on span "Invoice #1 8-22-2025" at bounding box center [209, 245] width 68 height 10
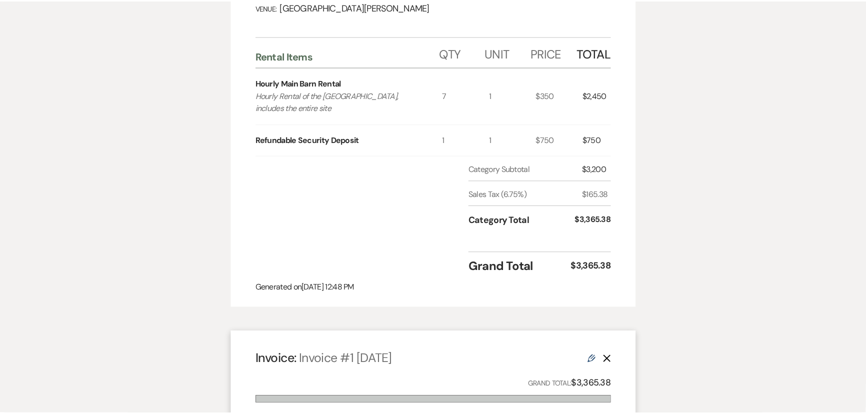
scroll to position [0, 0]
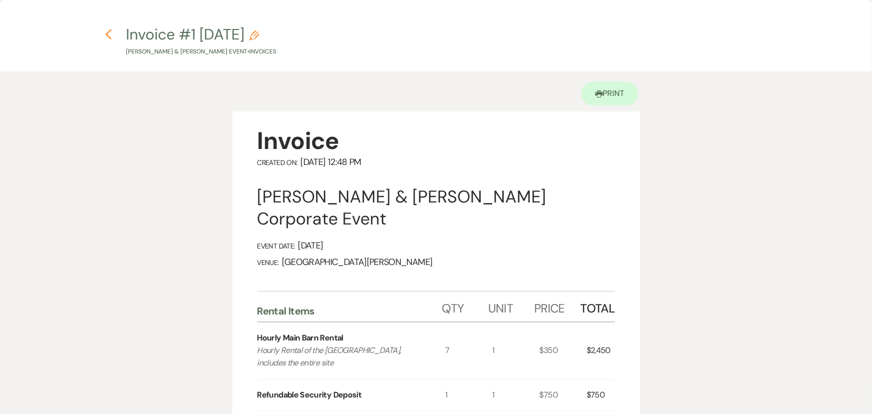
click at [111, 36] on icon "Previous" at bounding box center [108, 34] width 7 height 12
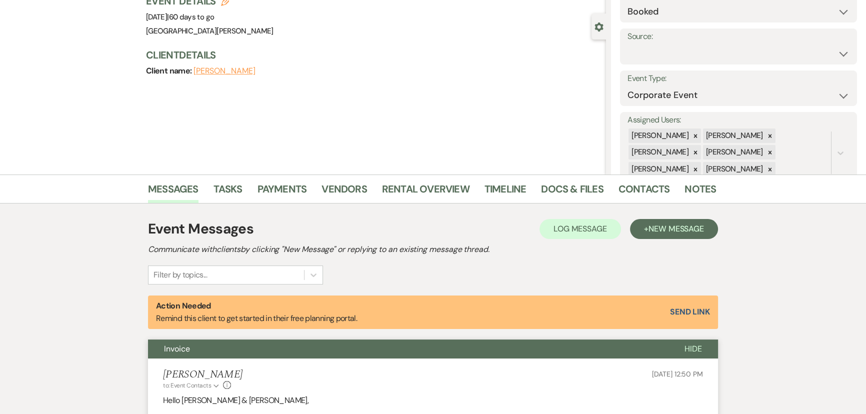
scroll to position [72, 0]
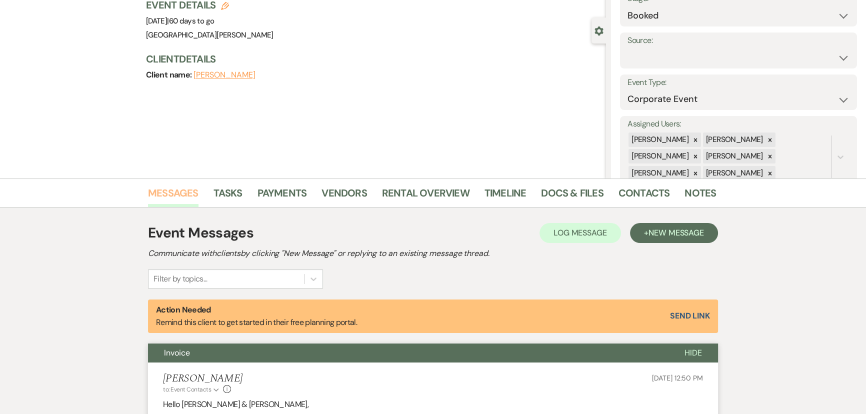
click at [180, 191] on link "Messages" at bounding box center [173, 196] width 50 height 22
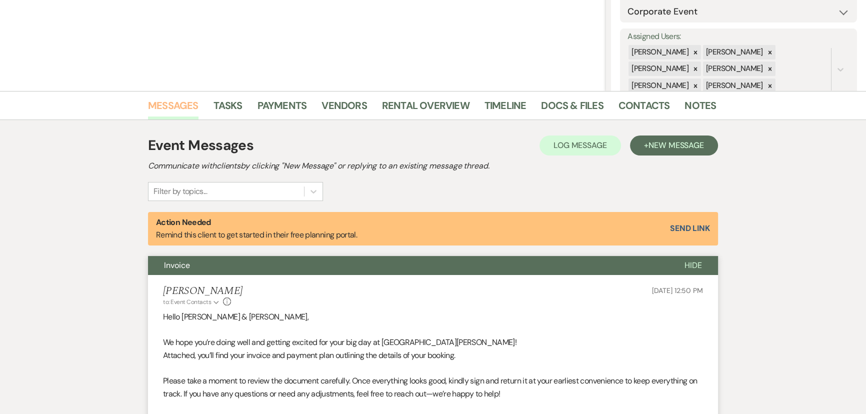
scroll to position [163, 0]
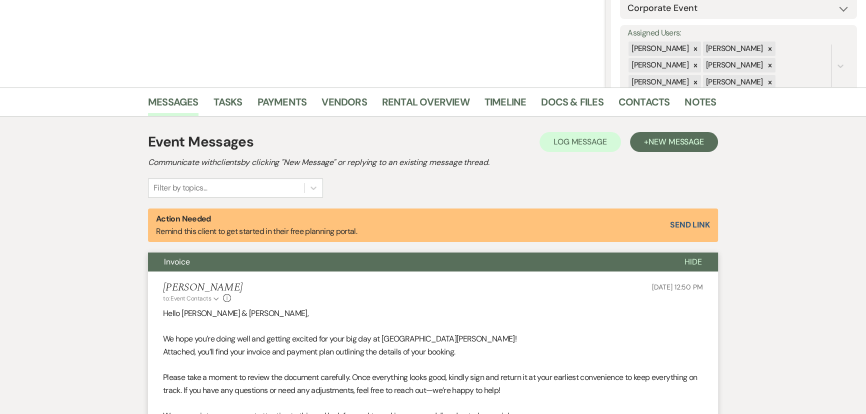
click at [695, 264] on span "Hide" at bounding box center [692, 261] width 17 height 10
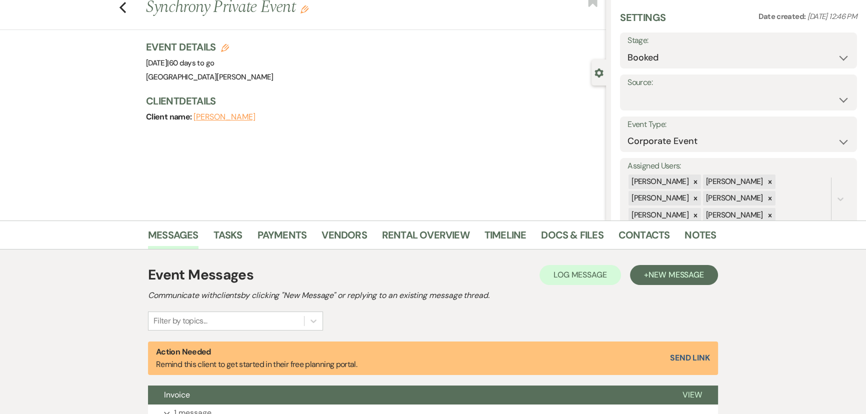
scroll to position [0, 0]
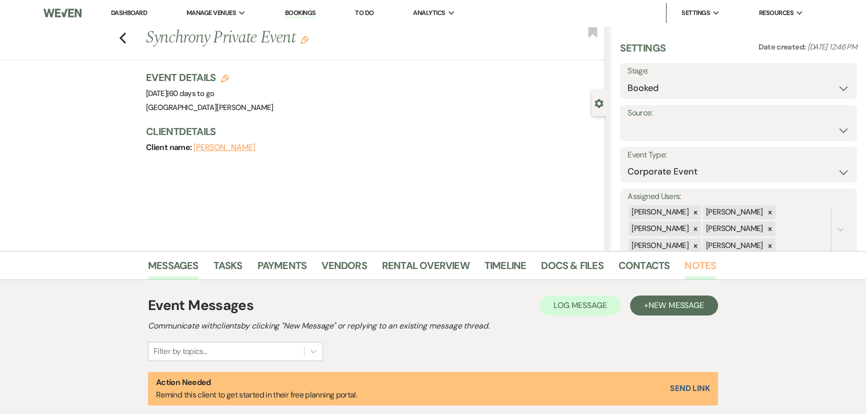
click at [691, 262] on link "Notes" at bounding box center [699, 268] width 31 height 22
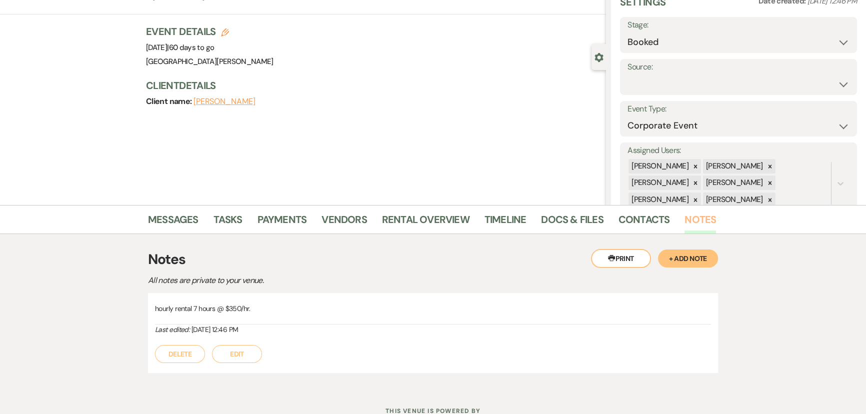
scroll to position [83, 0]
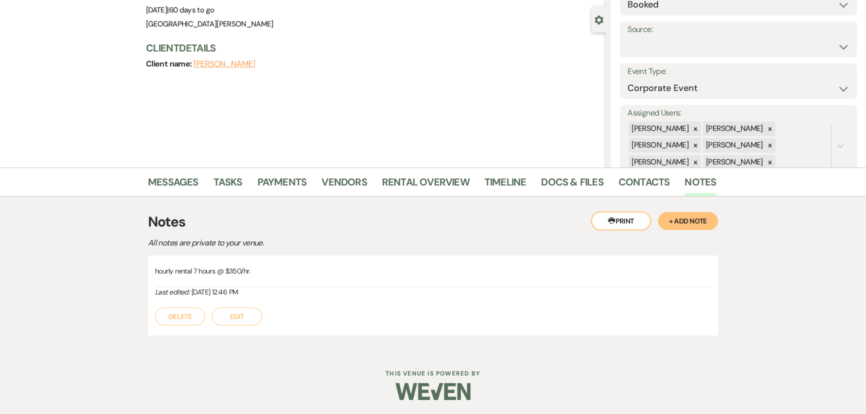
click at [677, 224] on button "+ Add Note" at bounding box center [688, 221] width 60 height 18
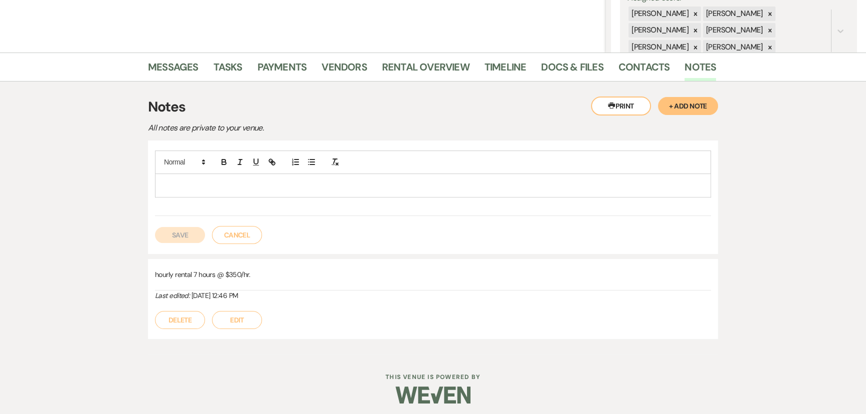
scroll to position [201, 0]
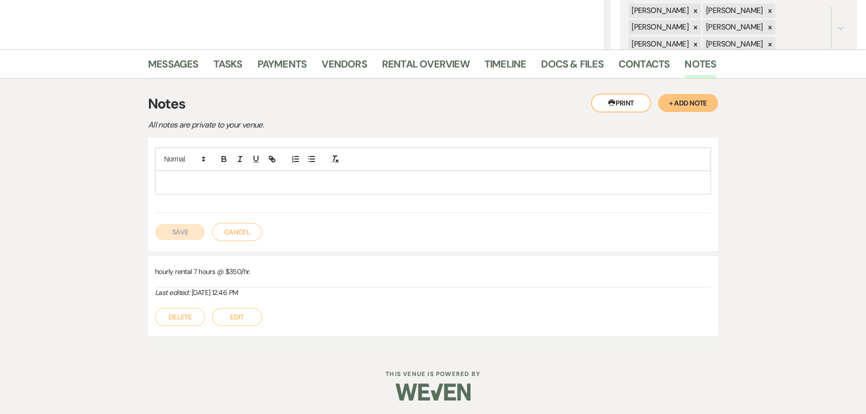
click at [285, 182] on p at bounding box center [433, 182] width 540 height 11
click at [307, 181] on p "A small team will arrive in the morning to set up; our event will be from Noon …" at bounding box center [433, 182] width 540 height 11
click at [438, 186] on p "A small team will arrive in the morning to set up; event will be from Noon – 3p…" at bounding box center [433, 182] width 540 height 11
click at [191, 236] on button "Save" at bounding box center [180, 232] width 50 height 16
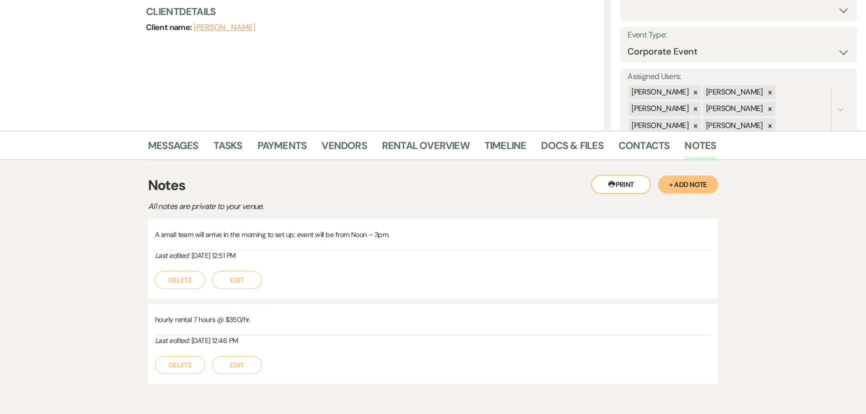
scroll to position [0, 0]
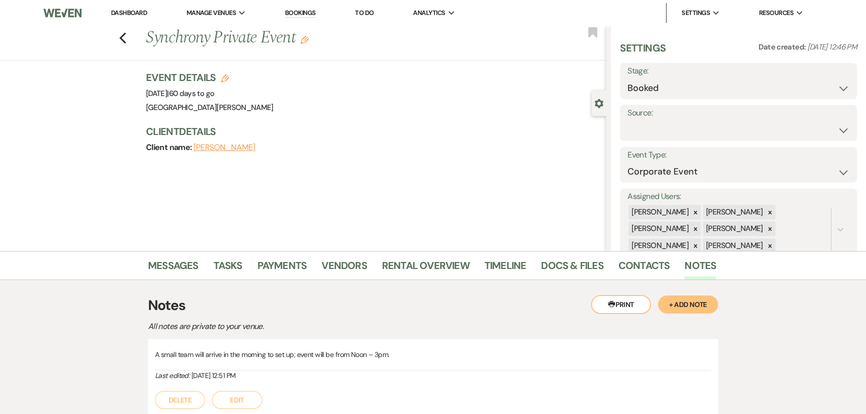
click at [136, 14] on link "Dashboard" at bounding box center [129, 12] width 36 height 8
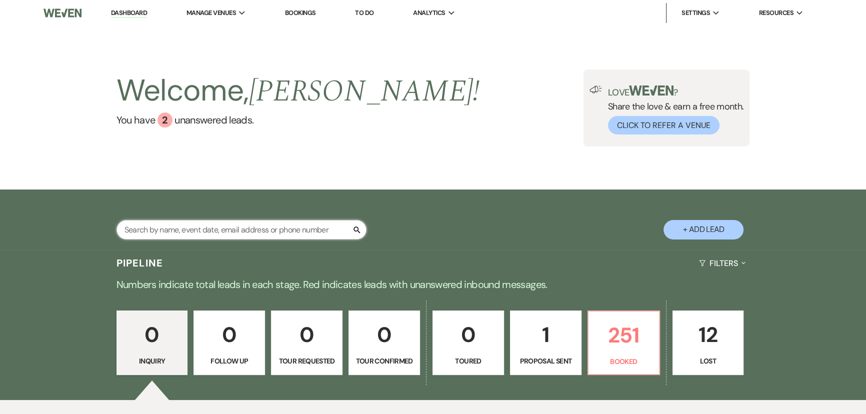
click at [259, 230] on input "text" at bounding box center [241, 229] width 250 height 19
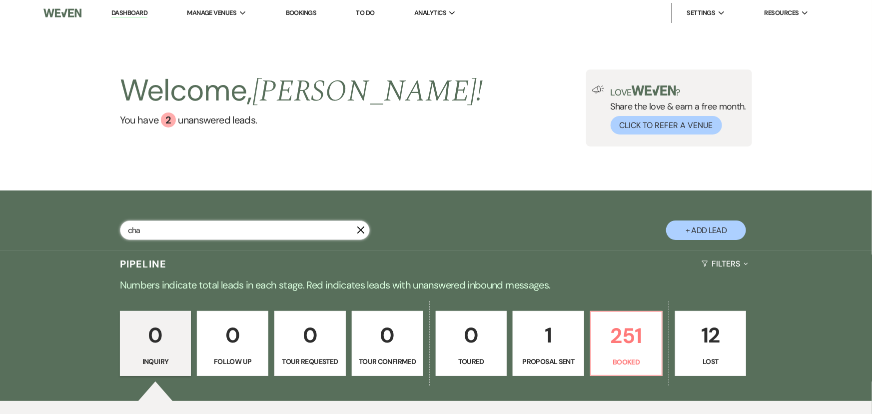
type input "chab"
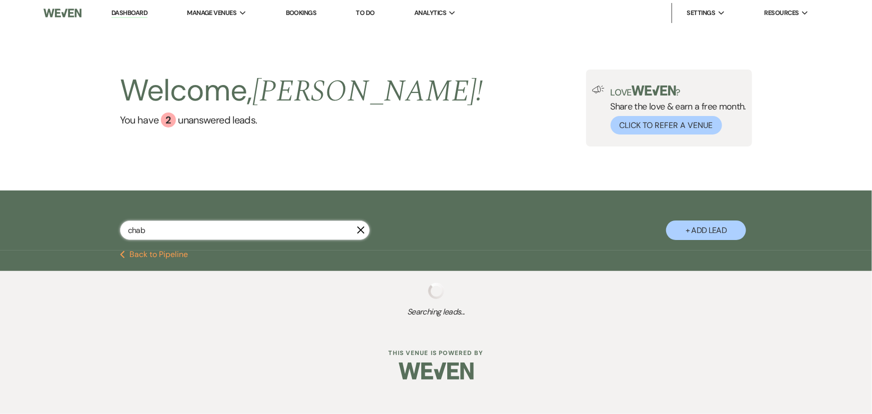
select select "8"
select select "4"
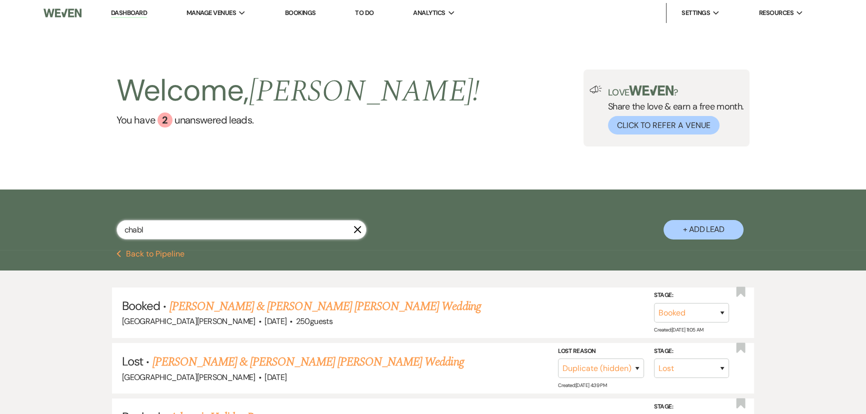
type input "chable"
select select "8"
select select "4"
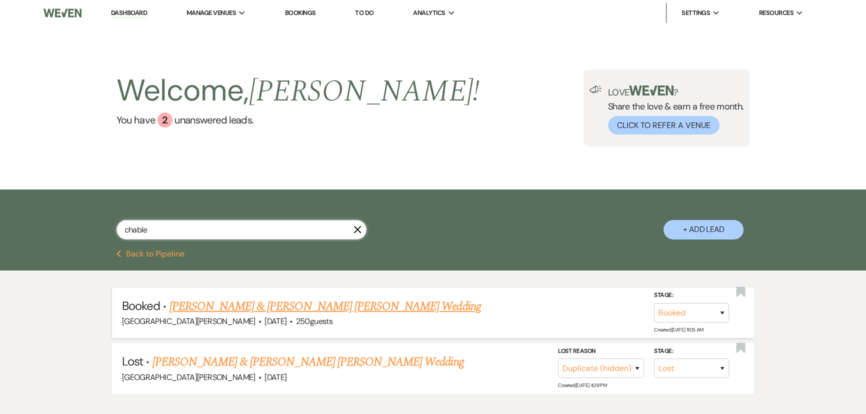
type input "chable"
click at [321, 305] on link "Samantha Chable & Jackson Gebhart's Wedding" at bounding box center [324, 306] width 311 height 18
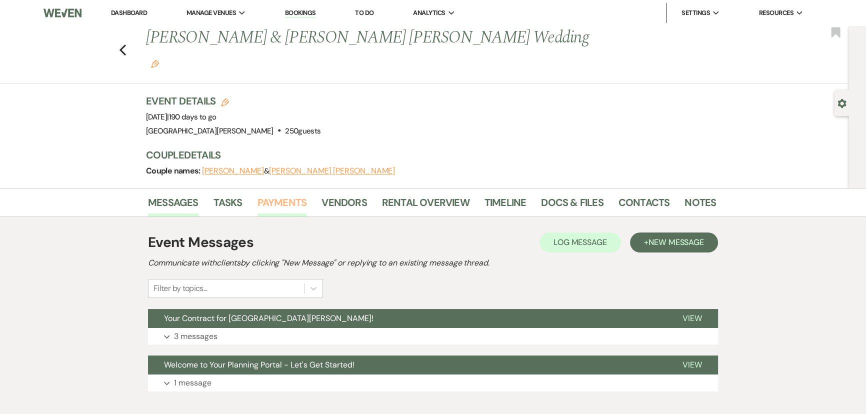
click at [281, 194] on link "Payments" at bounding box center [281, 205] width 49 height 22
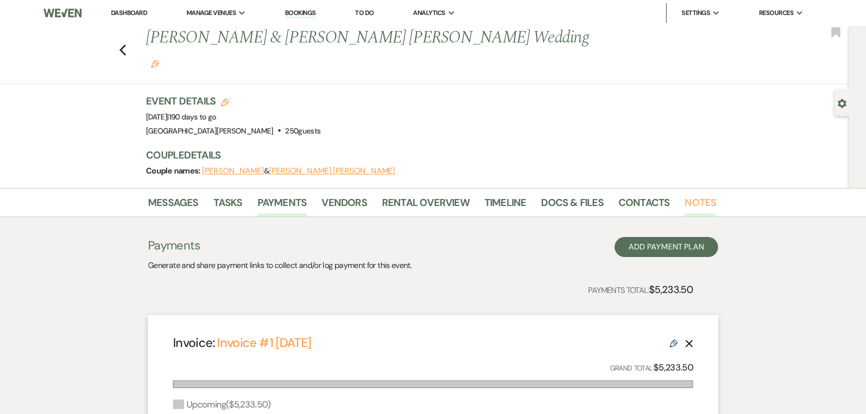
click at [698, 194] on link "Notes" at bounding box center [699, 205] width 31 height 22
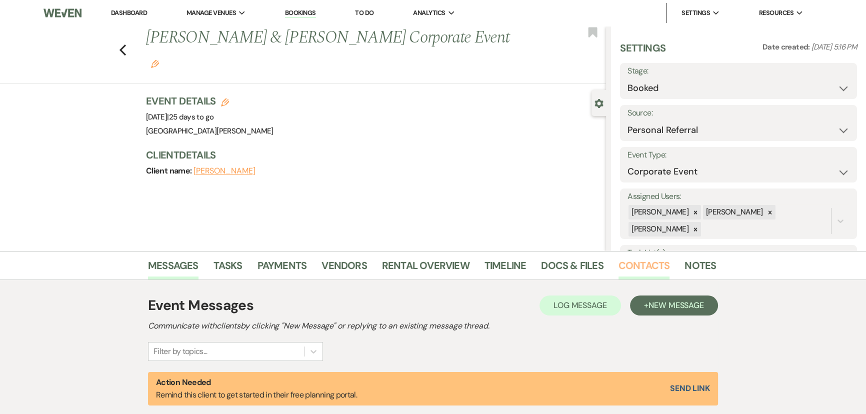
click at [636, 260] on link "Contacts" at bounding box center [643, 268] width 51 height 22
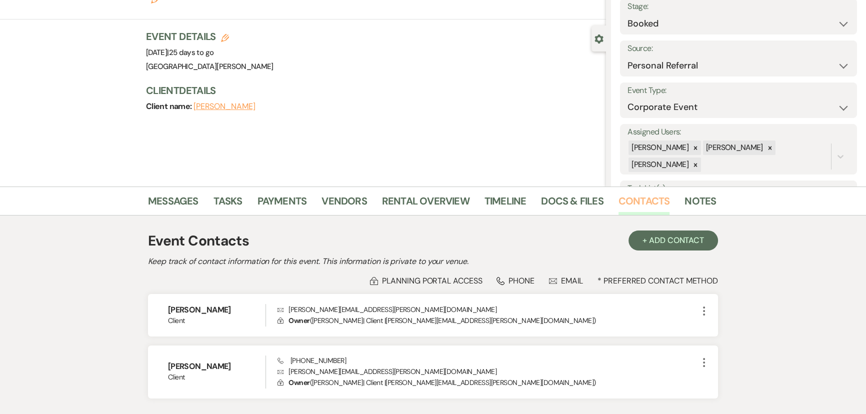
scroll to position [136, 0]
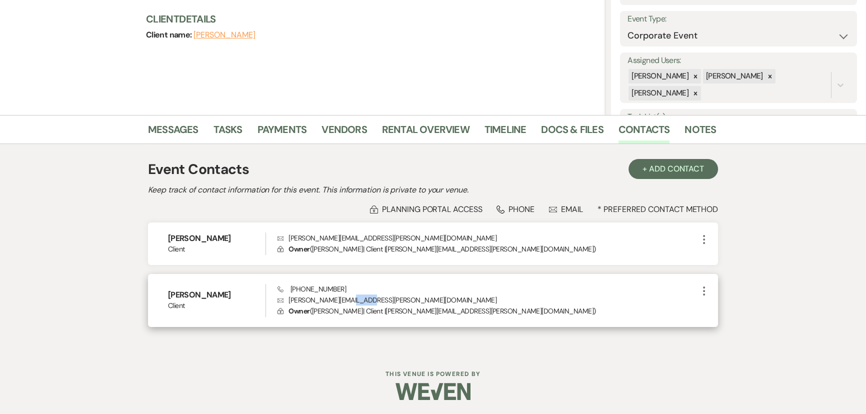
drag, startPoint x: 345, startPoint y: 299, endPoint x: 358, endPoint y: 299, distance: 12.5
click at [358, 299] on p "Envelope Stephanie.Seifert@syf.com" at bounding box center [487, 299] width 420 height 11
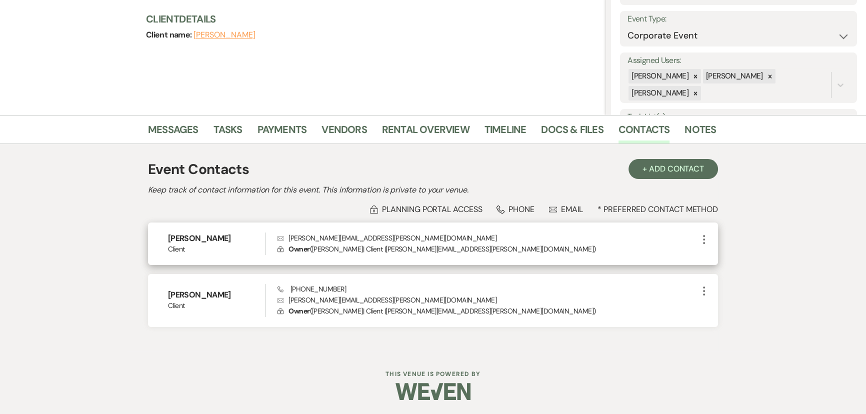
click at [328, 236] on p "Envelope SONIA.WILLIAMS@syf.com" at bounding box center [487, 237] width 420 height 11
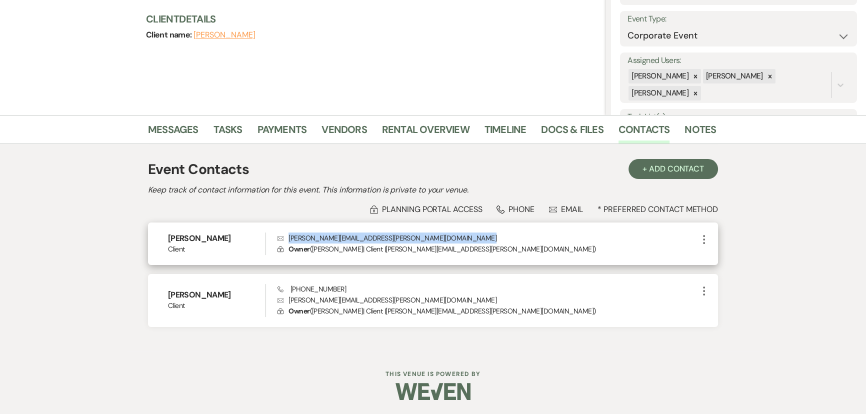
click at [328, 236] on p "Envelope SONIA.WILLIAMS@syf.com" at bounding box center [487, 237] width 420 height 11
copy p "SONIA.WILLIAMS@syf.com"
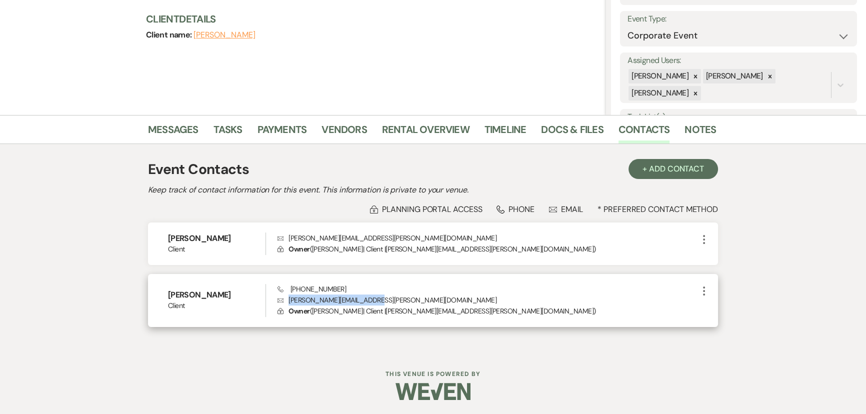
drag, startPoint x: 289, startPoint y: 297, endPoint x: 372, endPoint y: 298, distance: 82.5
click at [372, 298] on p "Envelope Stephanie.Seifert@syf.com" at bounding box center [487, 299] width 420 height 11
copy p "Stephanie.Seifert@syf.com"
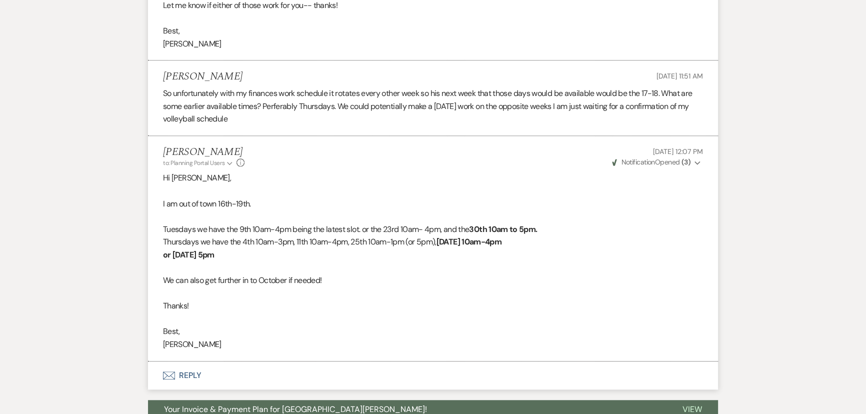
scroll to position [942, 0]
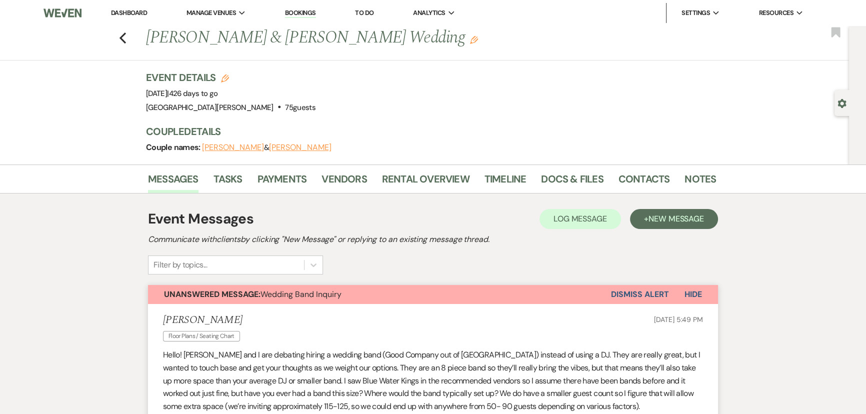
click at [643, 292] on button "Dismiss Alert" at bounding box center [639, 294] width 57 height 19
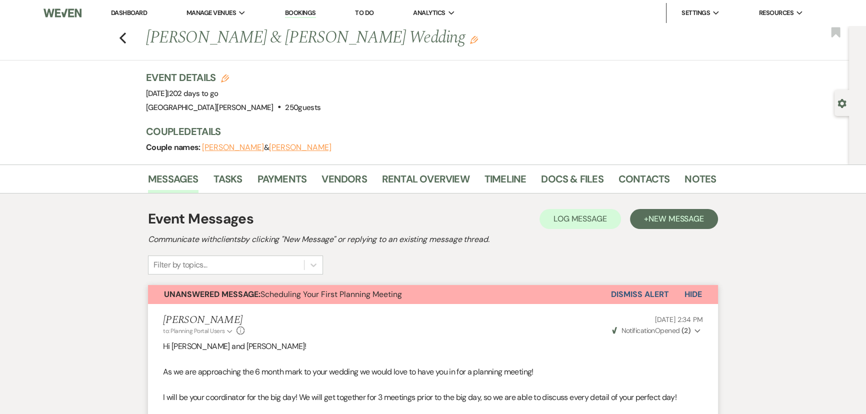
click at [639, 293] on button "Dismiss Alert" at bounding box center [639, 294] width 57 height 19
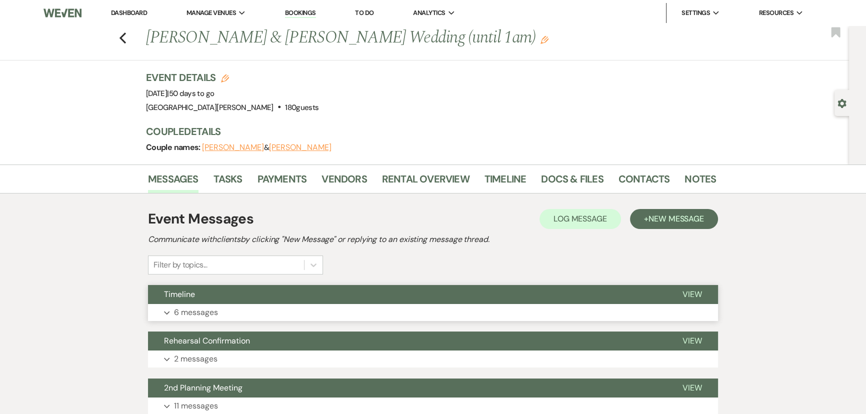
click at [296, 305] on button "Expand 6 messages" at bounding box center [433, 312] width 570 height 17
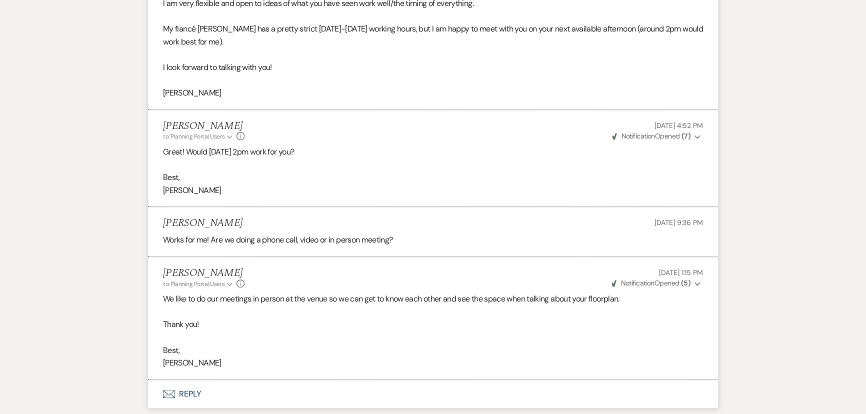
scroll to position [749, 0]
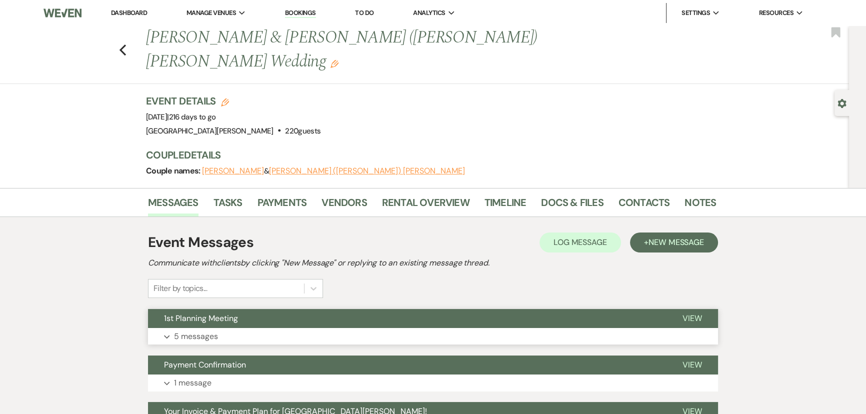
click at [285, 328] on button "Expand 5 messages" at bounding box center [433, 336] width 570 height 17
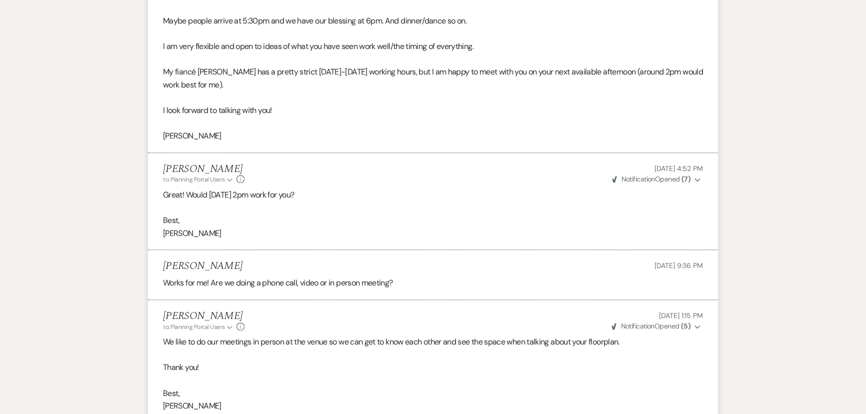
scroll to position [760, 0]
